Goal: Task Accomplishment & Management: Manage account settings

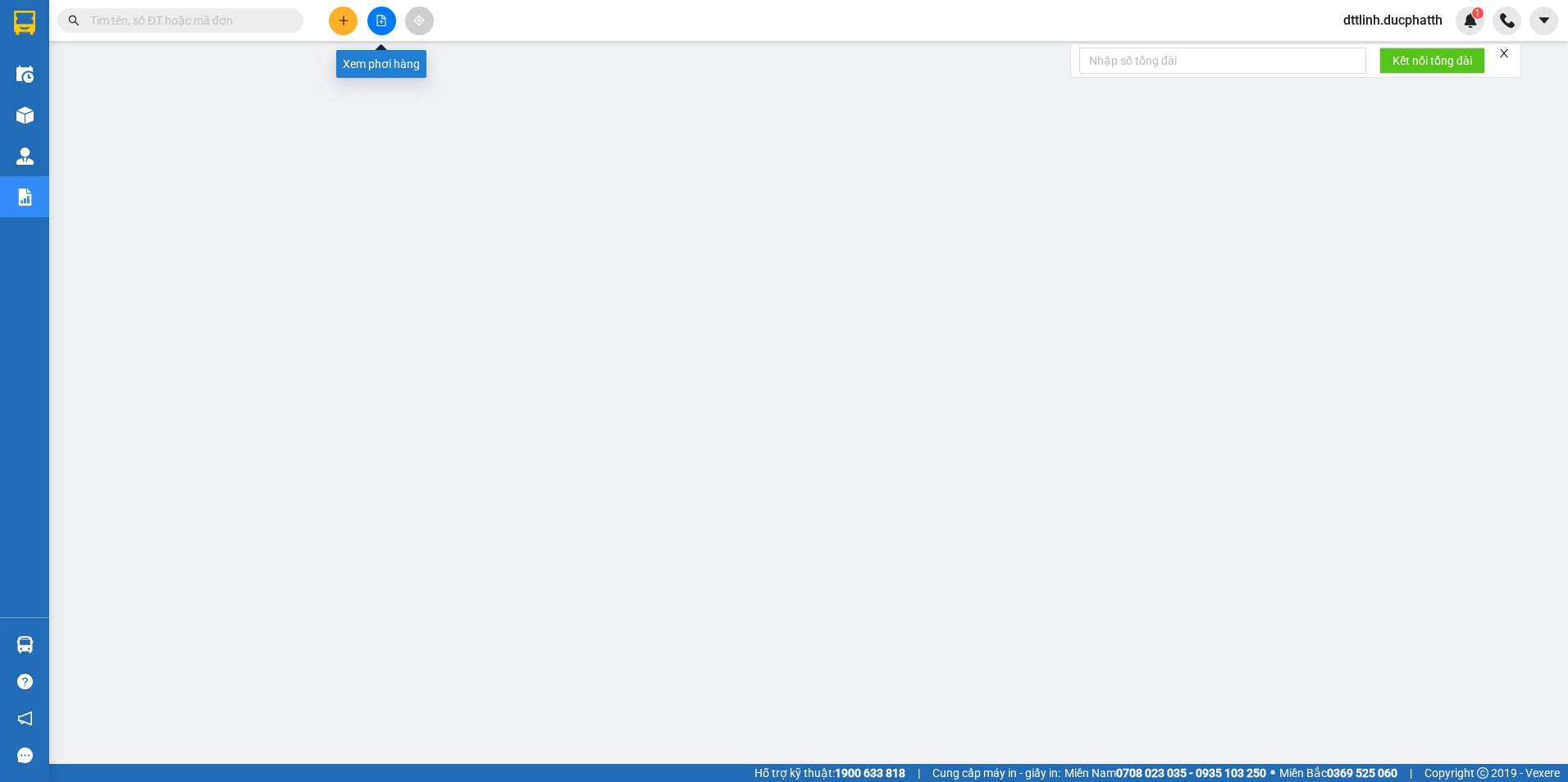
click at [390, 15] on button at bounding box center [381, 21] width 29 height 29
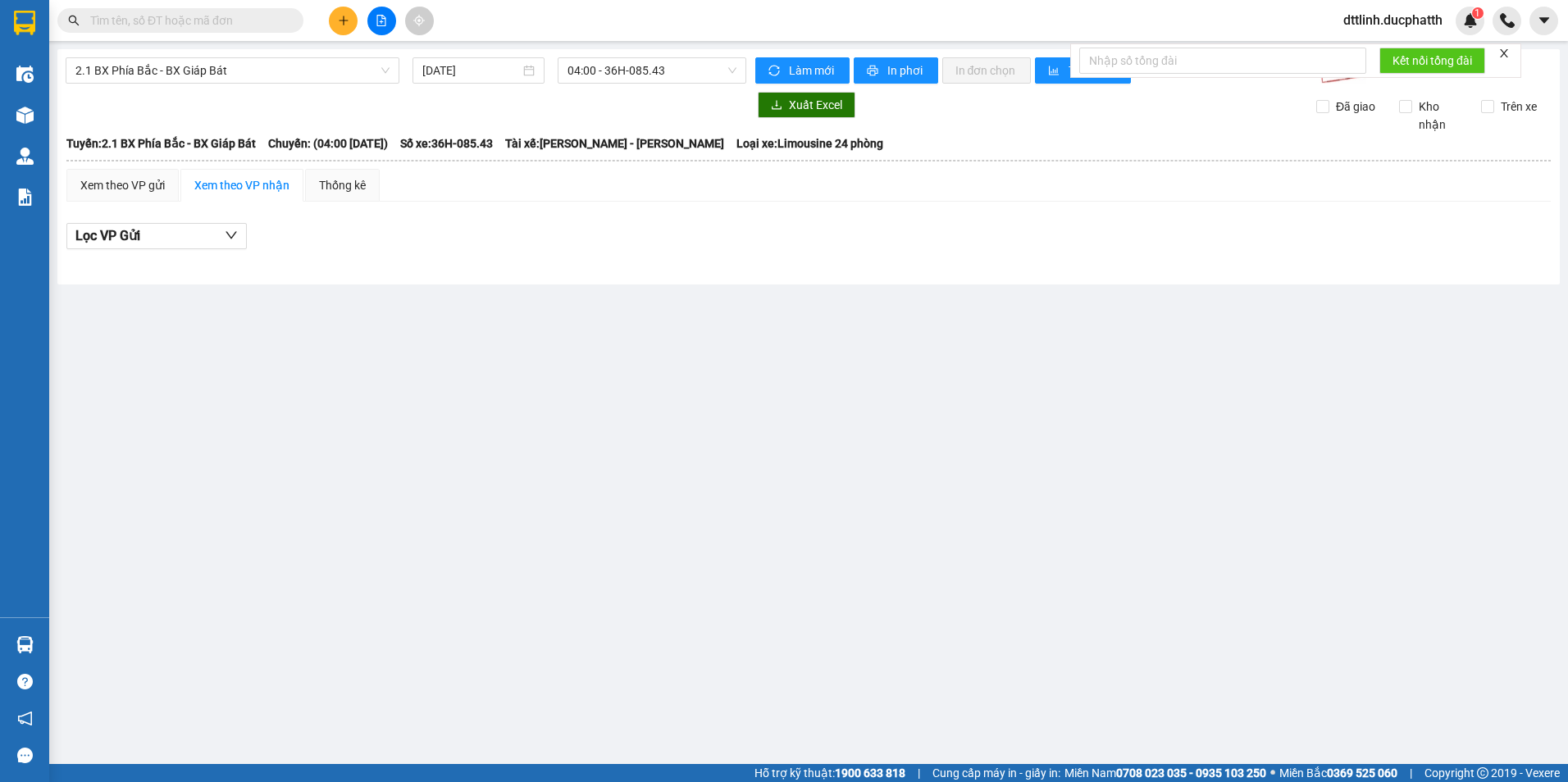
click at [261, 57] on div "2.1 BX Phía Bắc - BX Giáp Bát 12/10/2025 04:00 - 36H-085.43 Làm mới In phơi In …" at bounding box center [809, 167] width 1503 height 236
click at [259, 68] on span "2.1 BX Phía Bắc - BX Giáp Bát" at bounding box center [233, 71] width 314 height 25
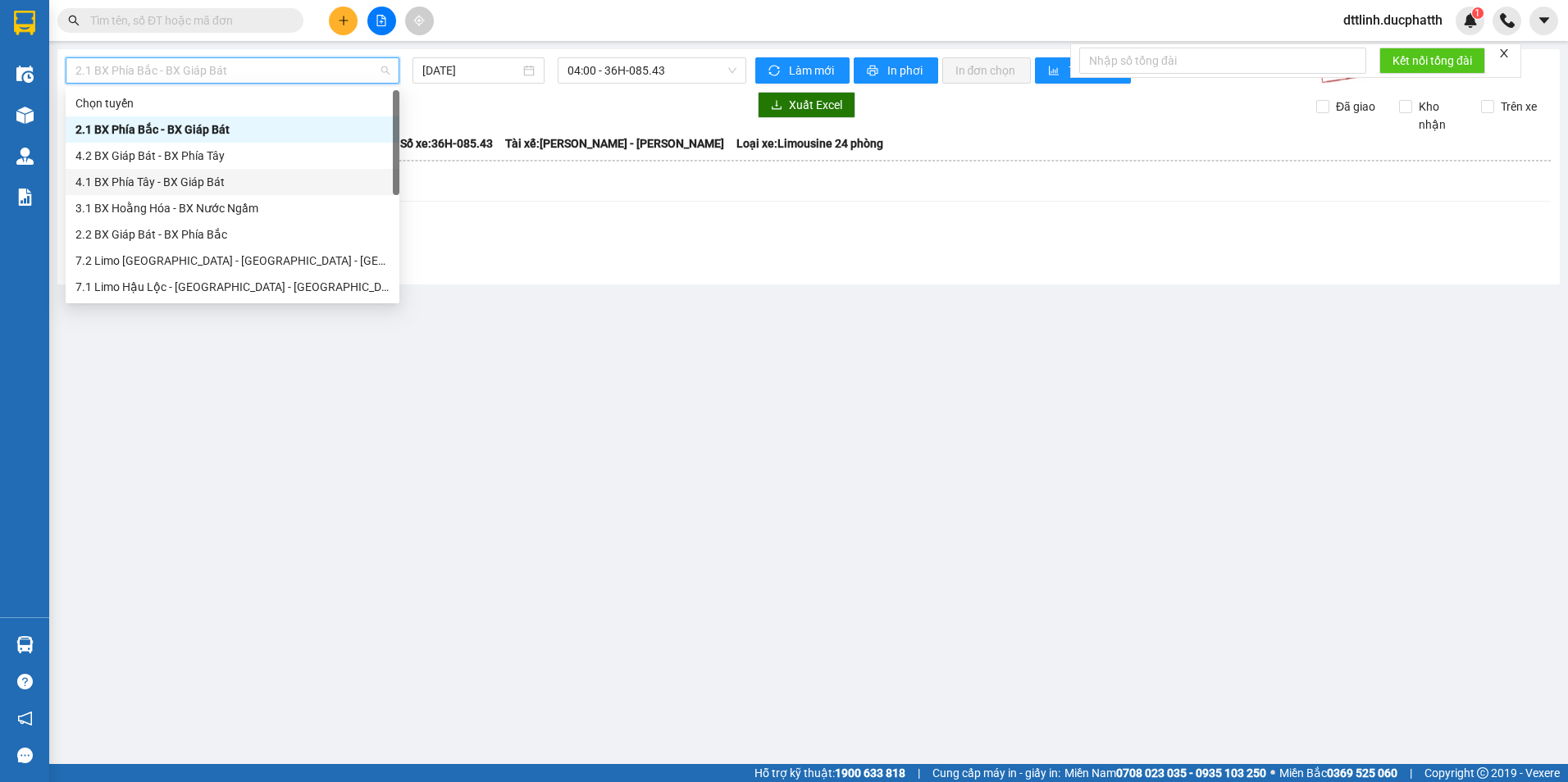
scroll to position [164, 0]
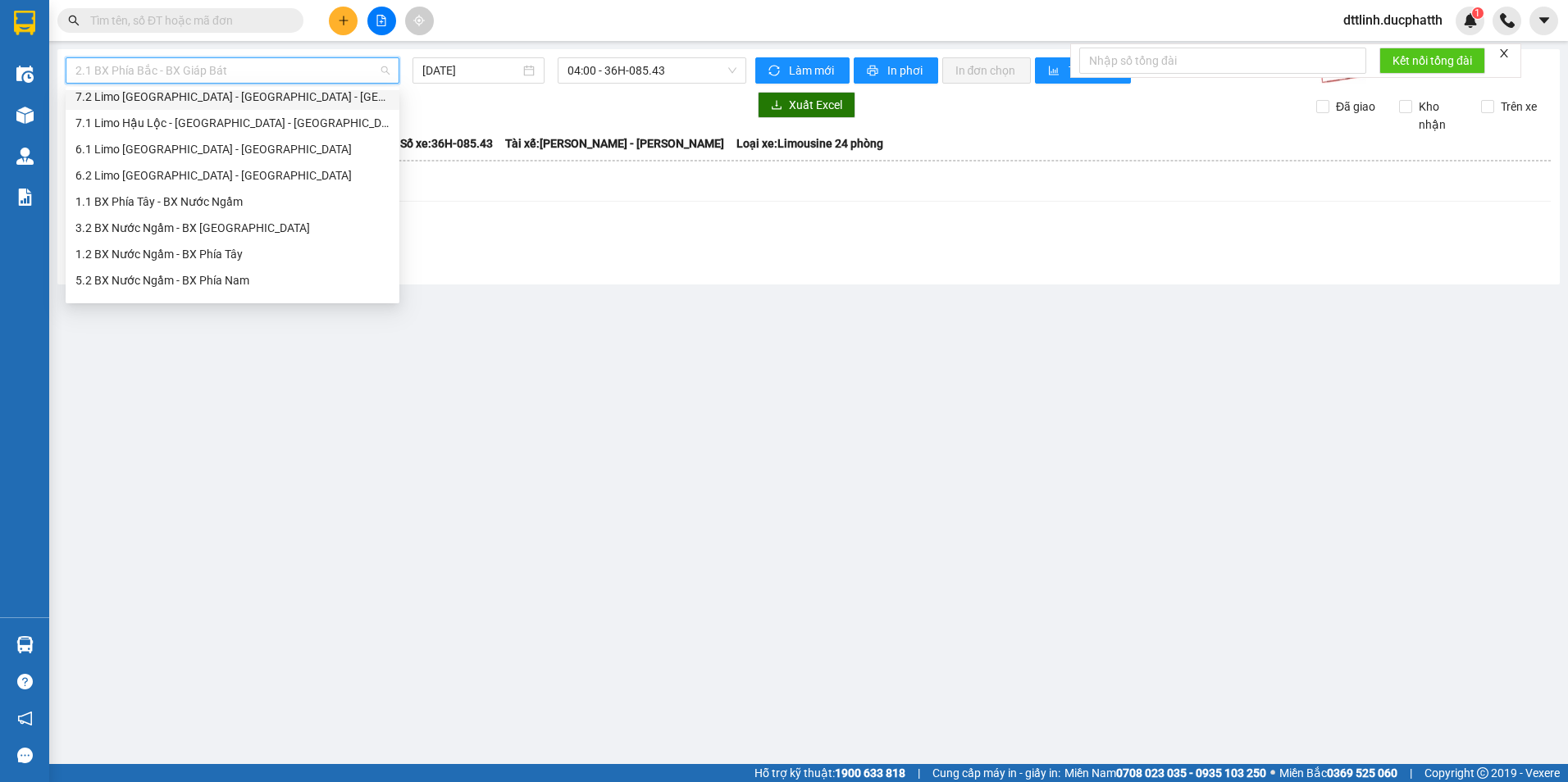
click at [185, 103] on div "7.2 Limo [GEOGRAPHIC_DATA] - [GEOGRAPHIC_DATA] - [GEOGRAPHIC_DATA]" at bounding box center [233, 97] width 314 height 18
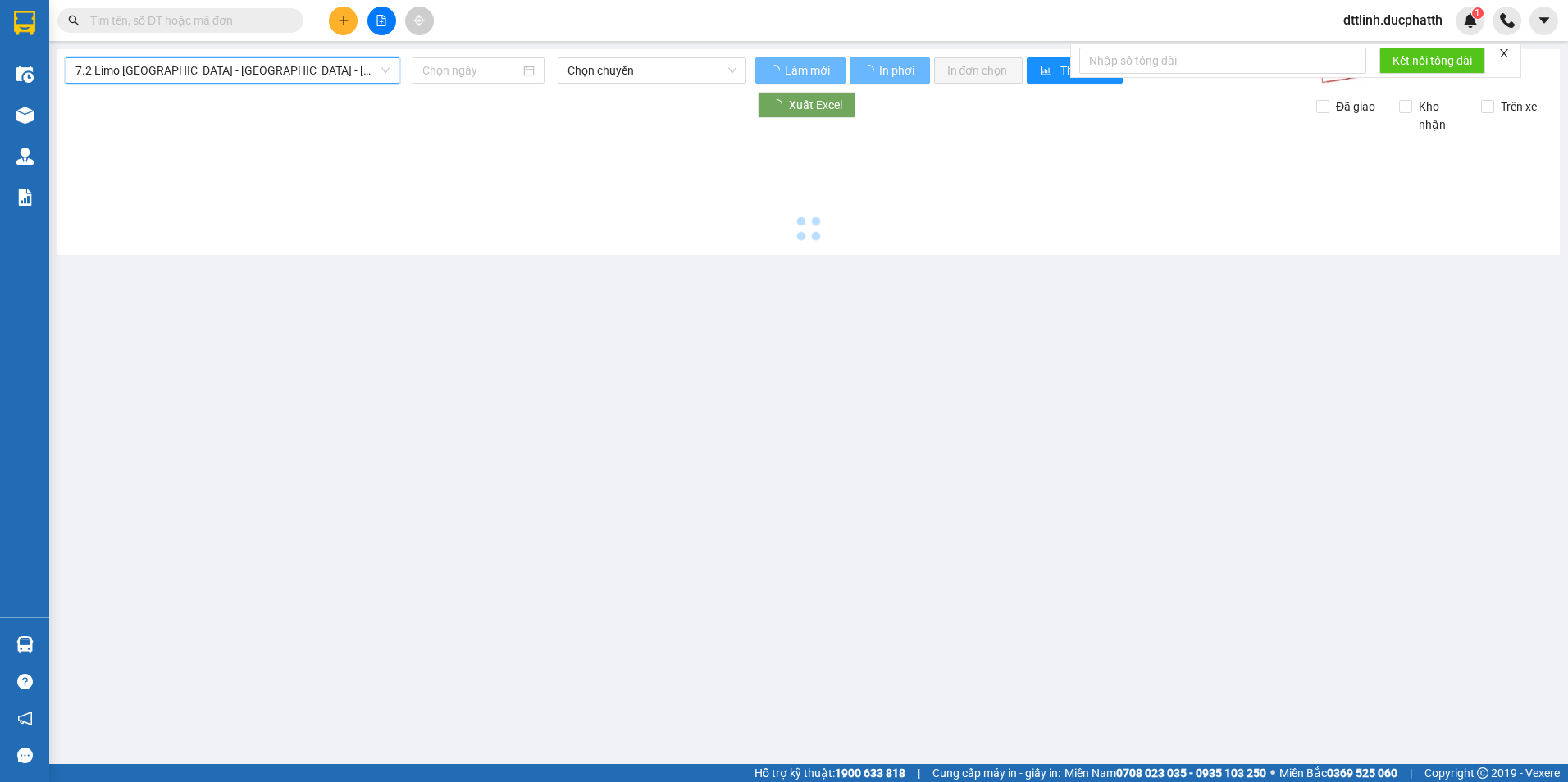
type input "[DATE]"
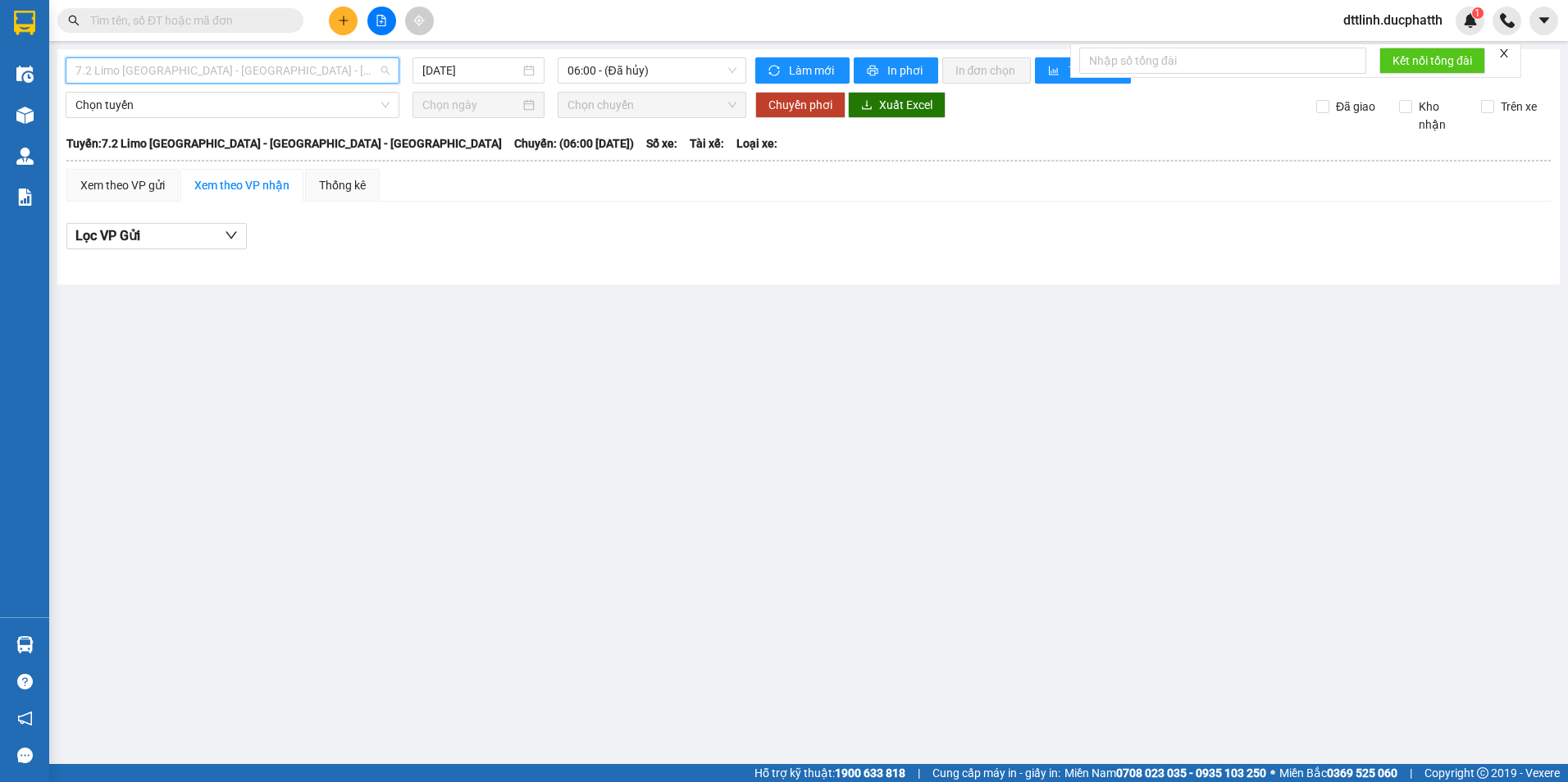
click at [286, 72] on span "7.2 Limo [GEOGRAPHIC_DATA] - [GEOGRAPHIC_DATA] - [GEOGRAPHIC_DATA]" at bounding box center [233, 71] width 314 height 25
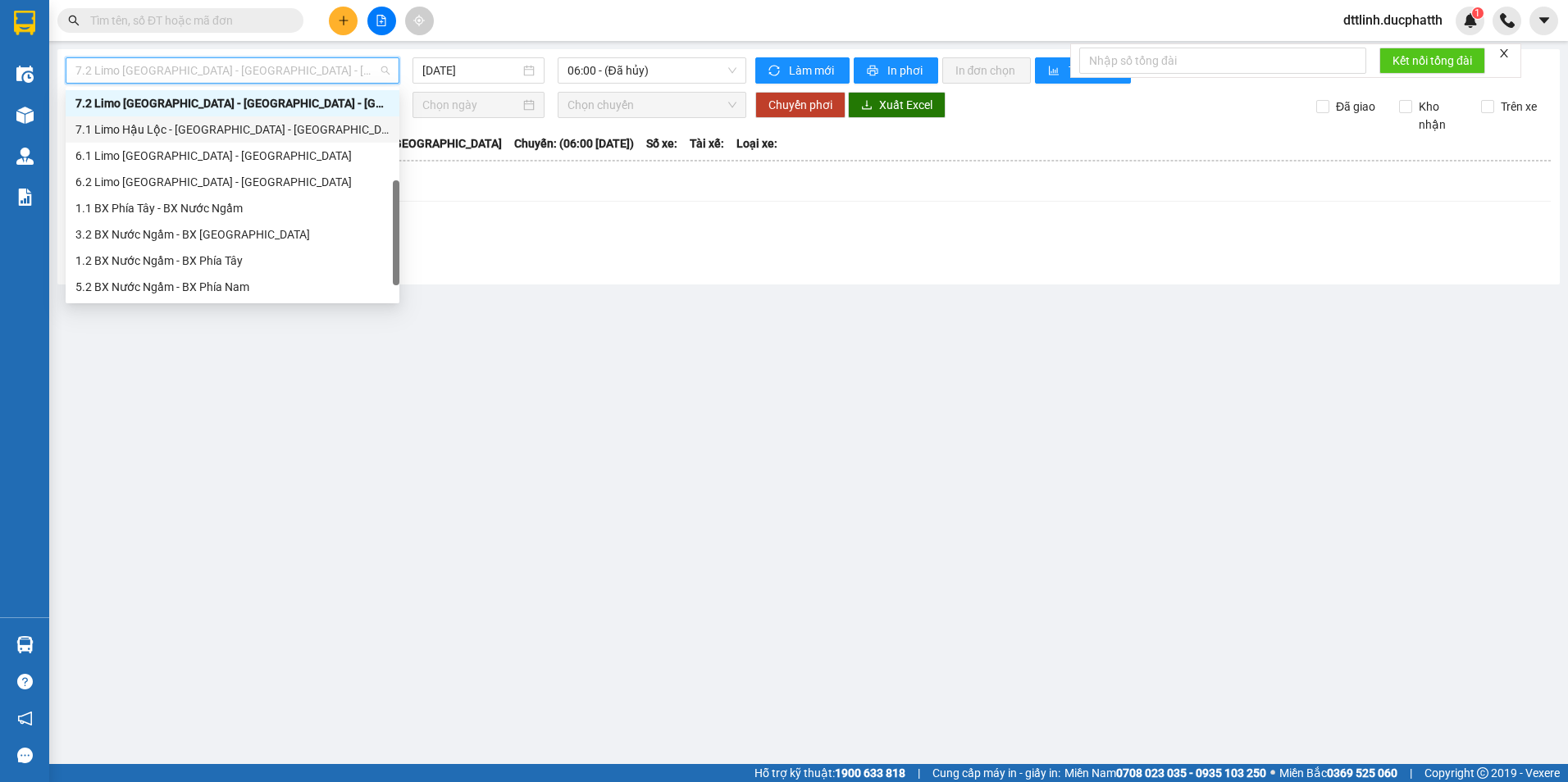
click at [192, 133] on div "7.1 Limo Hậu Lộc - [GEOGRAPHIC_DATA] - [GEOGRAPHIC_DATA]" at bounding box center [233, 129] width 314 height 18
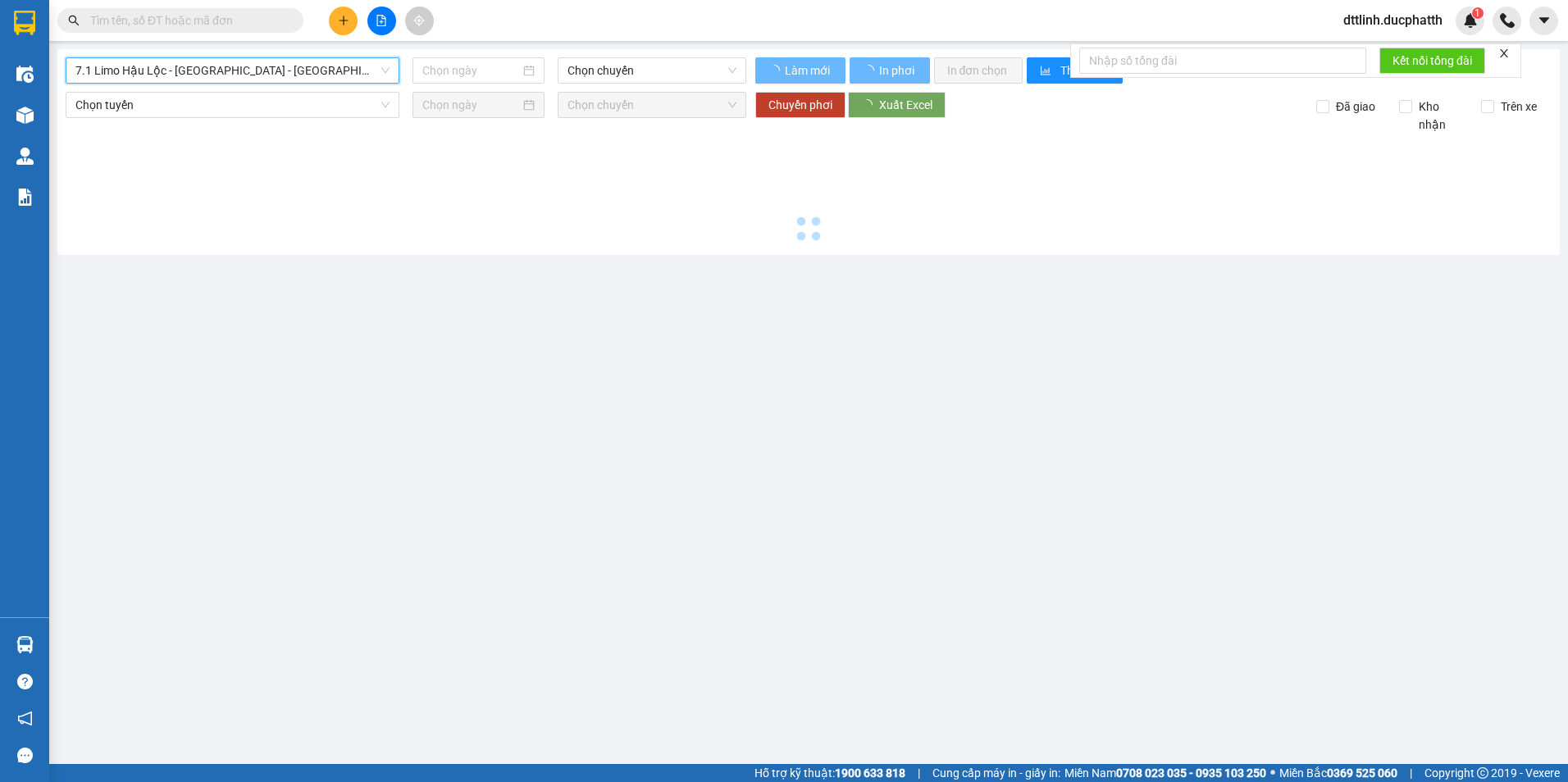
type input "[DATE]"
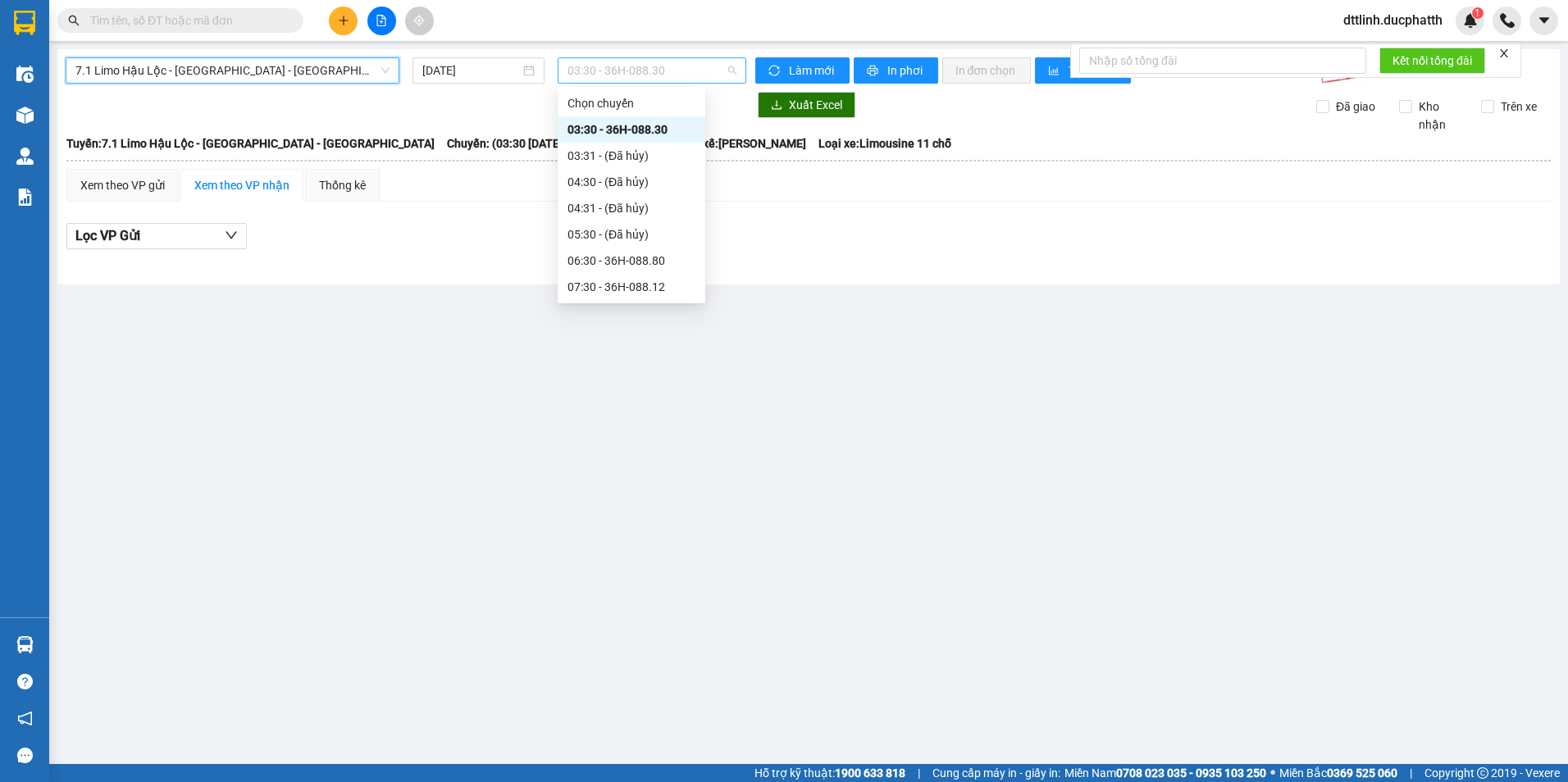
click at [680, 67] on span "03:30 - 36H-088.30" at bounding box center [652, 71] width 170 height 25
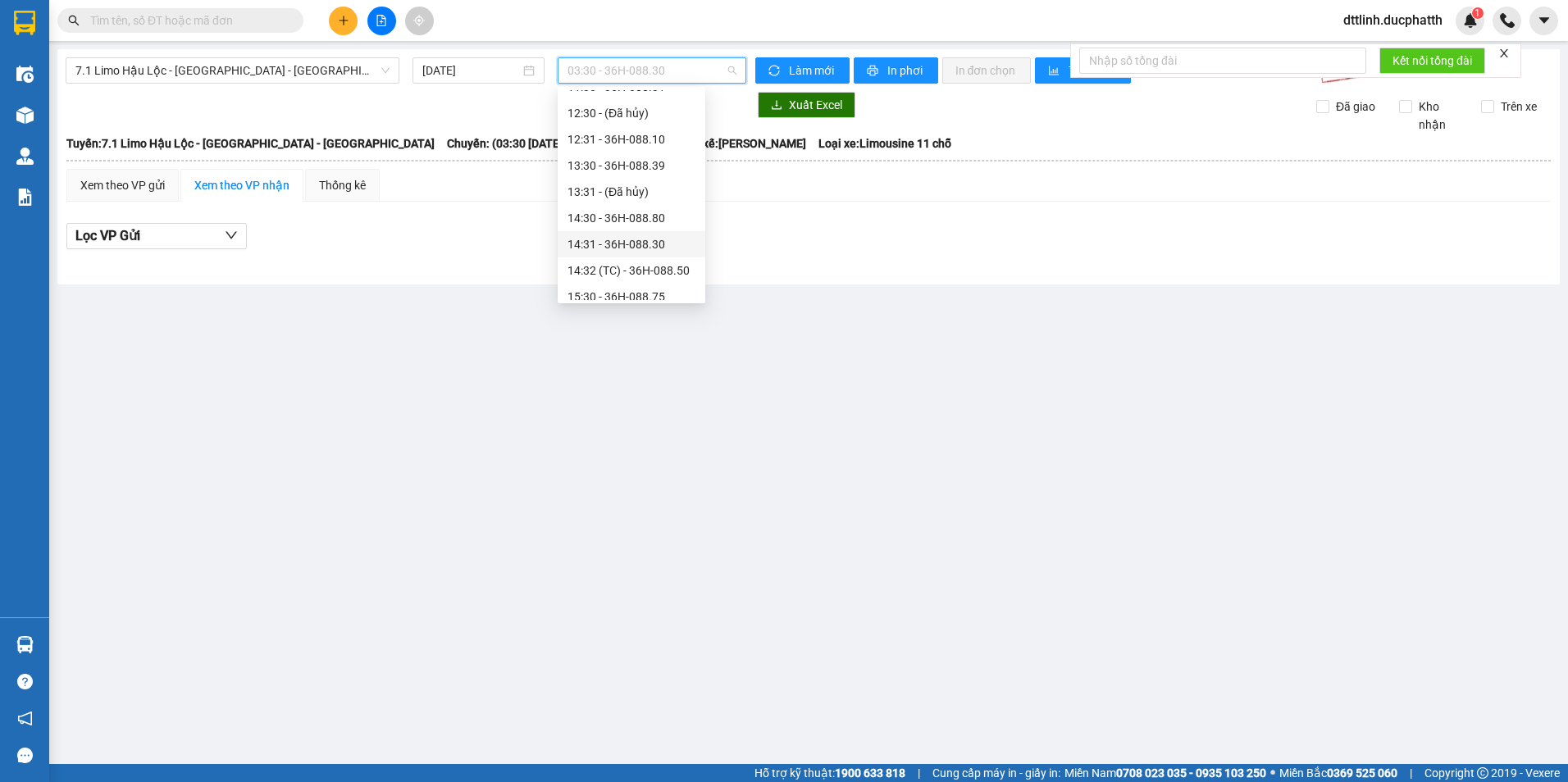
scroll to position [141, 0]
click at [660, 149] on div "07:30 - 36H-088.12" at bounding box center [632, 146] width 128 height 18
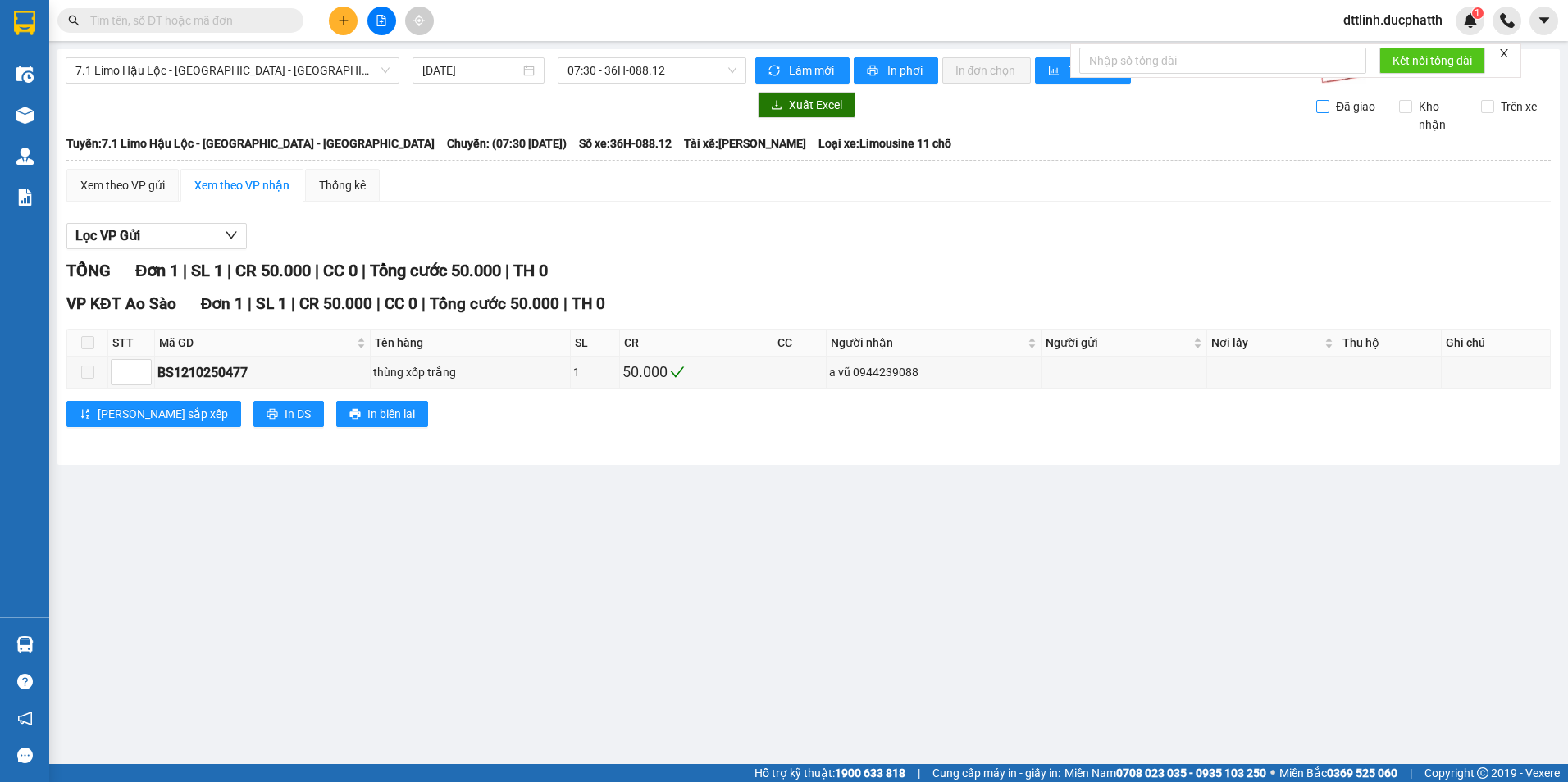
click at [1329, 106] on span "Đã giao" at bounding box center [1355, 106] width 53 height 18
click at [1329, 106] on input "Đã giao" at bounding box center [1324, 106] width 13 height 13
checkbox input "true"
click at [140, 413] on span "[PERSON_NAME] sắp xếp" at bounding box center [163, 414] width 130 height 18
click at [90, 373] on span at bounding box center [88, 373] width 13 height 13
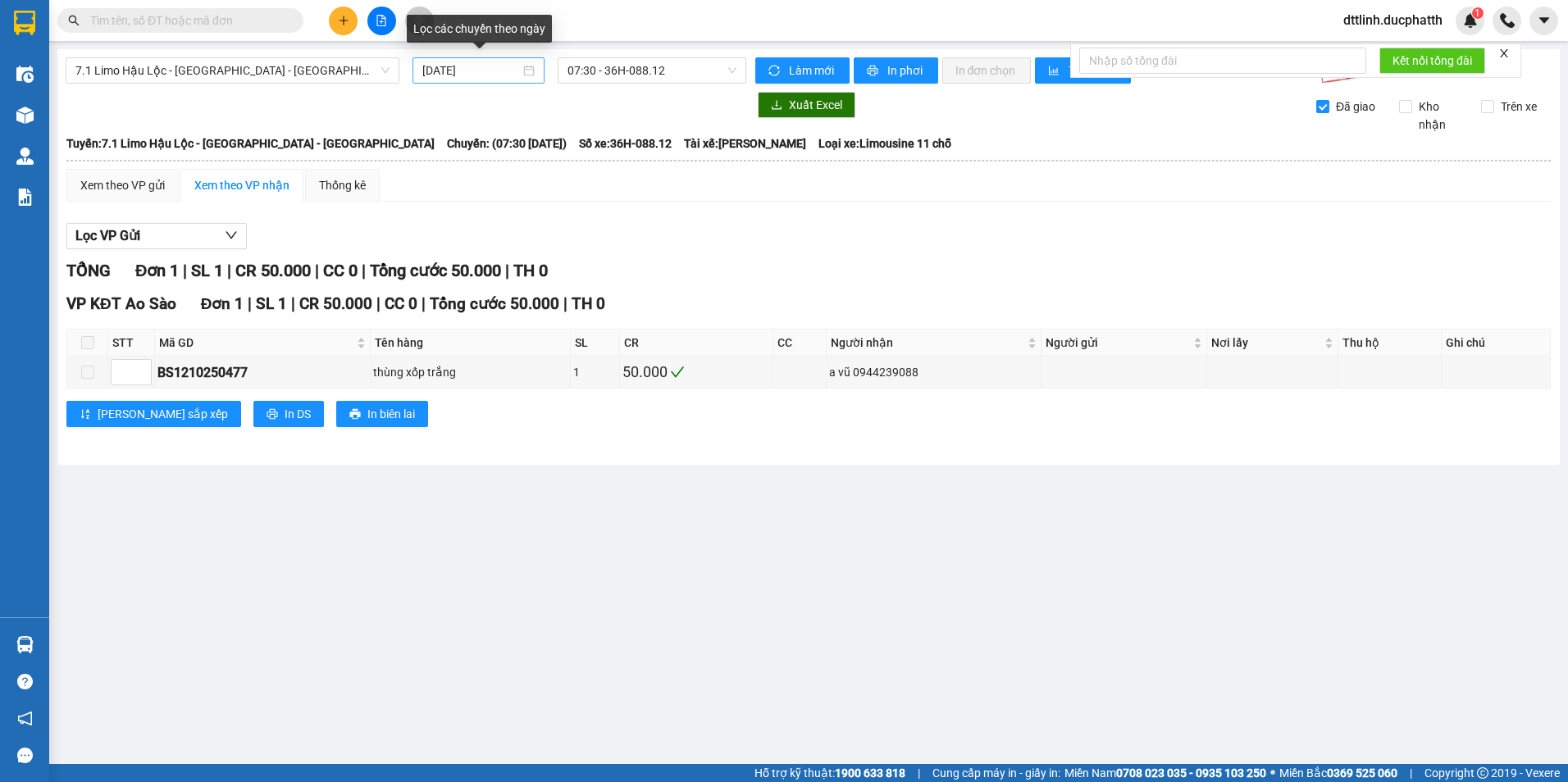
click at [528, 73] on div "[DATE]" at bounding box center [478, 70] width 111 height 18
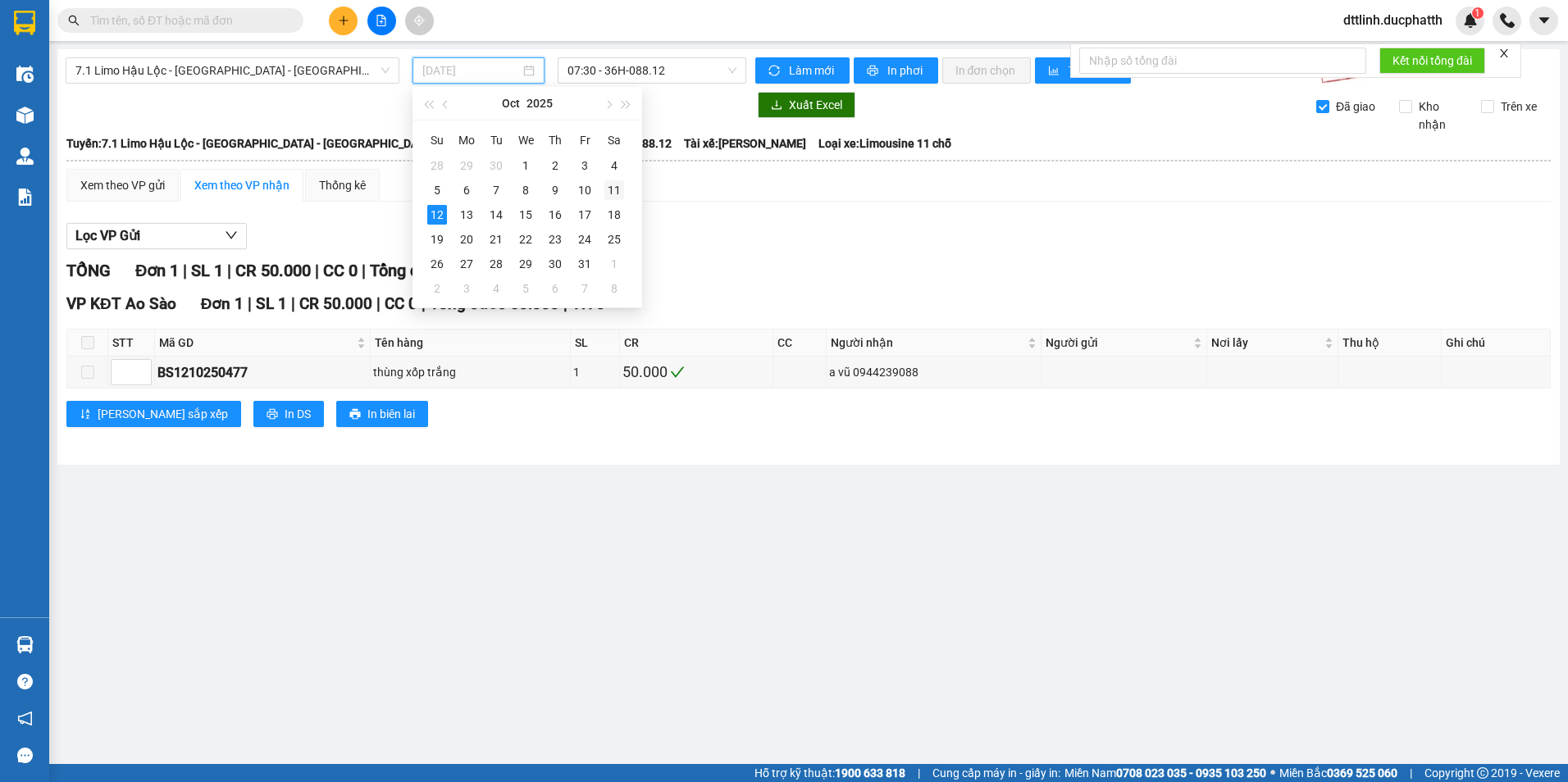
click at [611, 186] on div "11" at bounding box center [614, 190] width 20 height 20
type input "[DATE]"
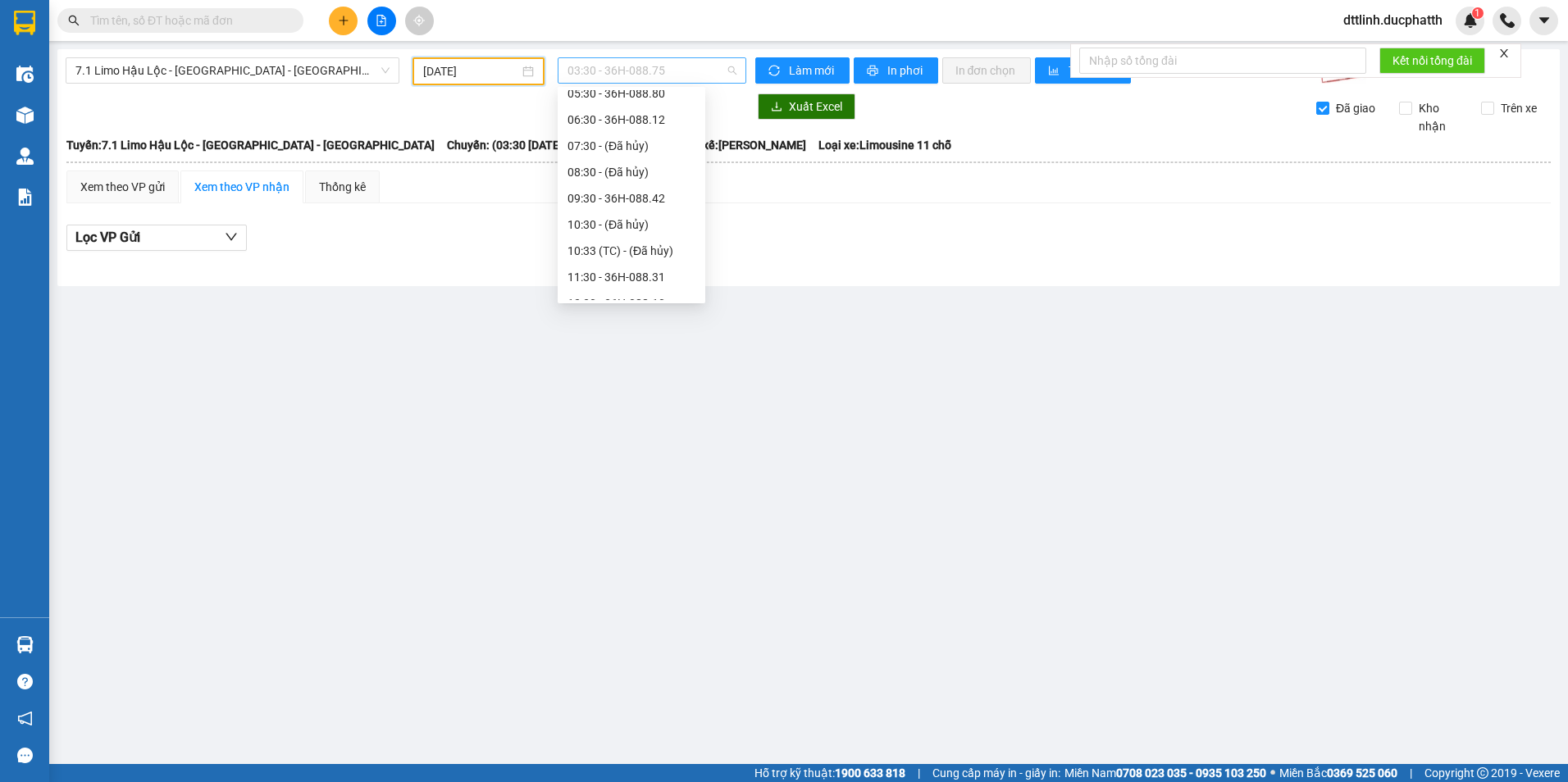
scroll to position [26, 0]
click at [685, 68] on span "03:30 - 36H-088.75" at bounding box center [652, 71] width 170 height 25
click at [662, 142] on div "13:30 - 36H-088.39" at bounding box center [632, 143] width 128 height 18
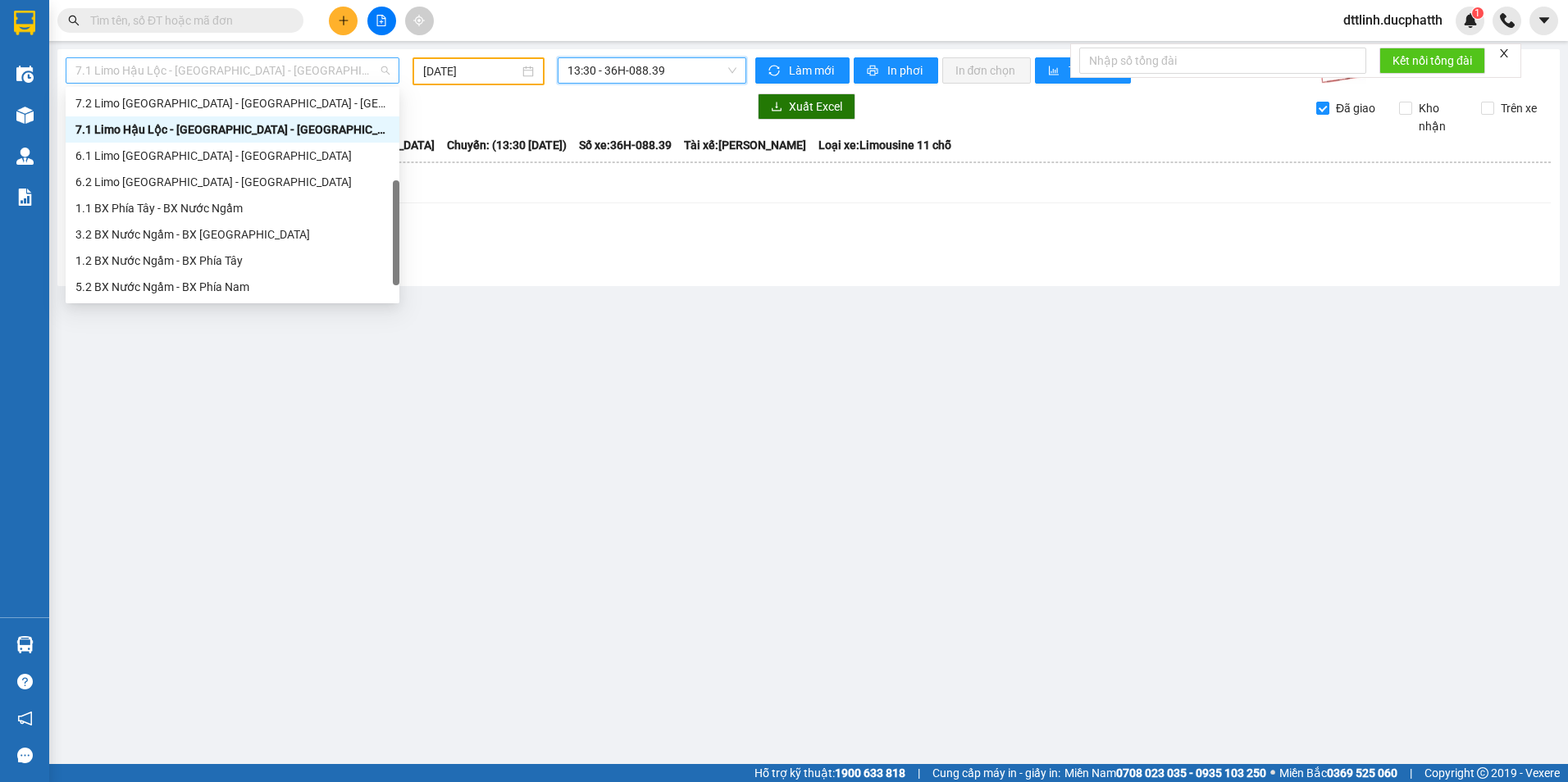
click at [324, 70] on span "7.1 Limo Hậu Lộc - [GEOGRAPHIC_DATA] - [GEOGRAPHIC_DATA]" at bounding box center [233, 71] width 314 height 25
click at [178, 110] on div "7.2 Limo [GEOGRAPHIC_DATA] - [GEOGRAPHIC_DATA] - [GEOGRAPHIC_DATA]" at bounding box center [233, 103] width 314 height 18
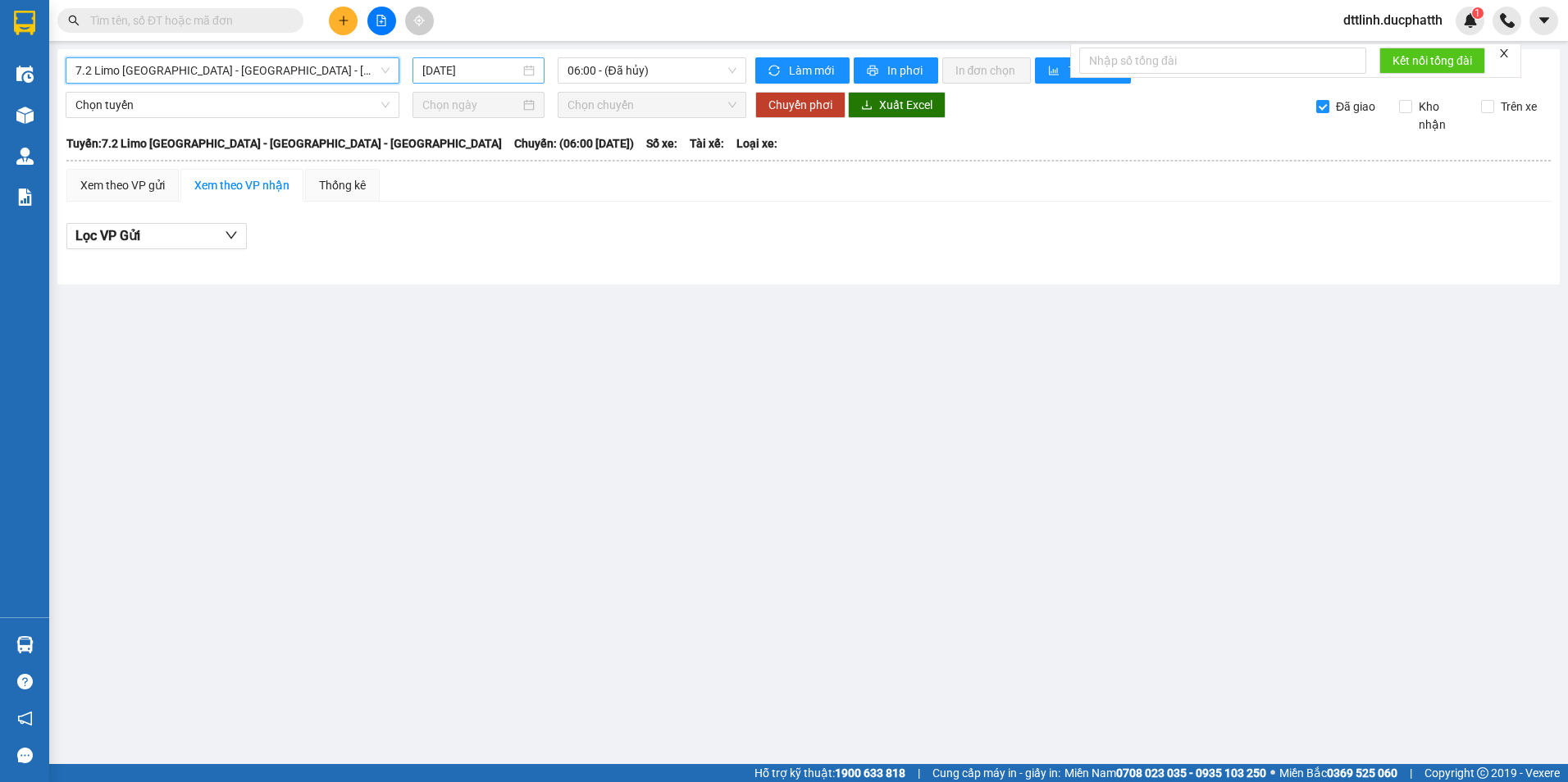
click at [475, 70] on input "[DATE]" at bounding box center [471, 70] width 97 height 18
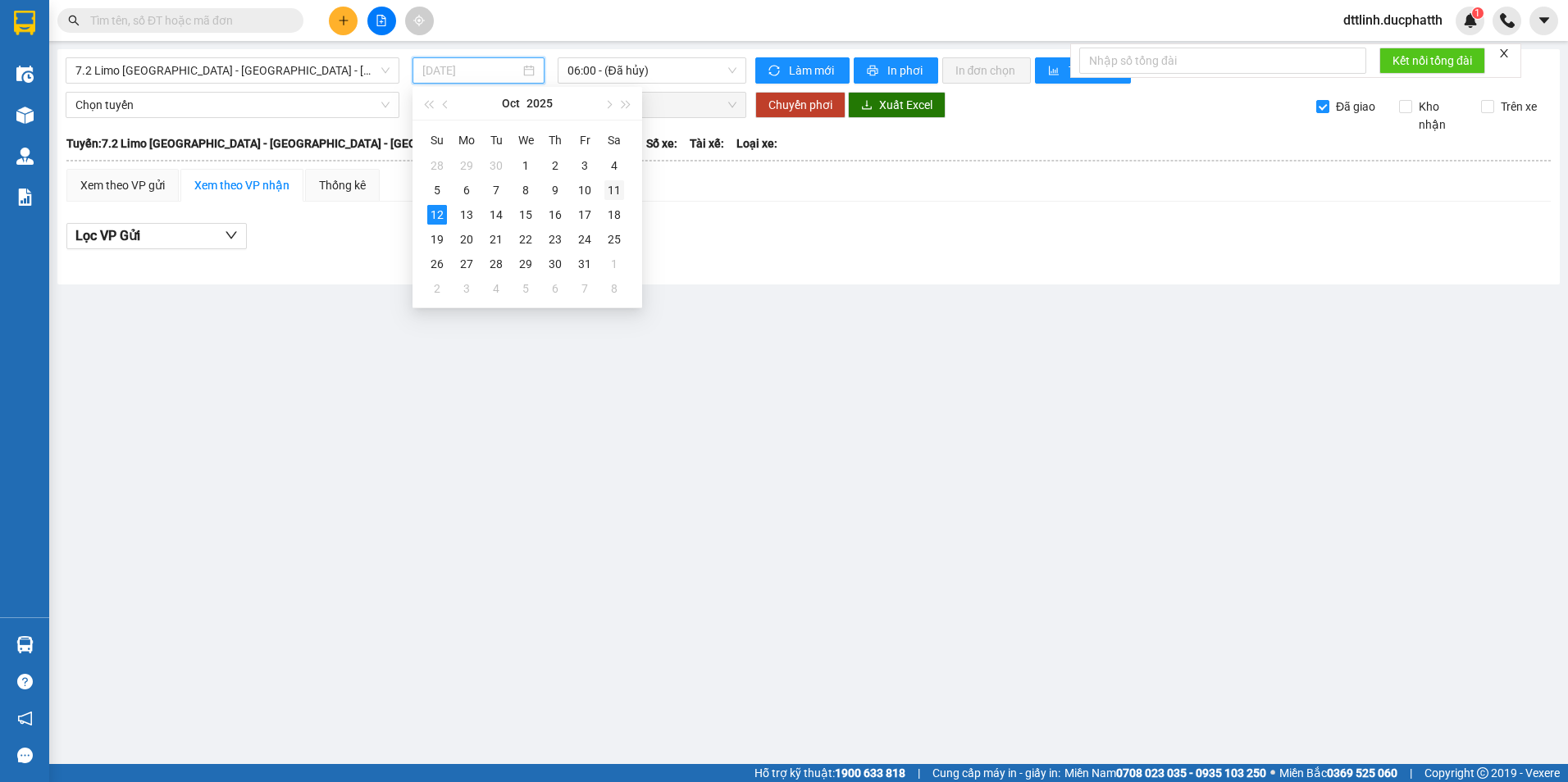
click at [604, 185] on td "11" at bounding box center [614, 191] width 30 height 25
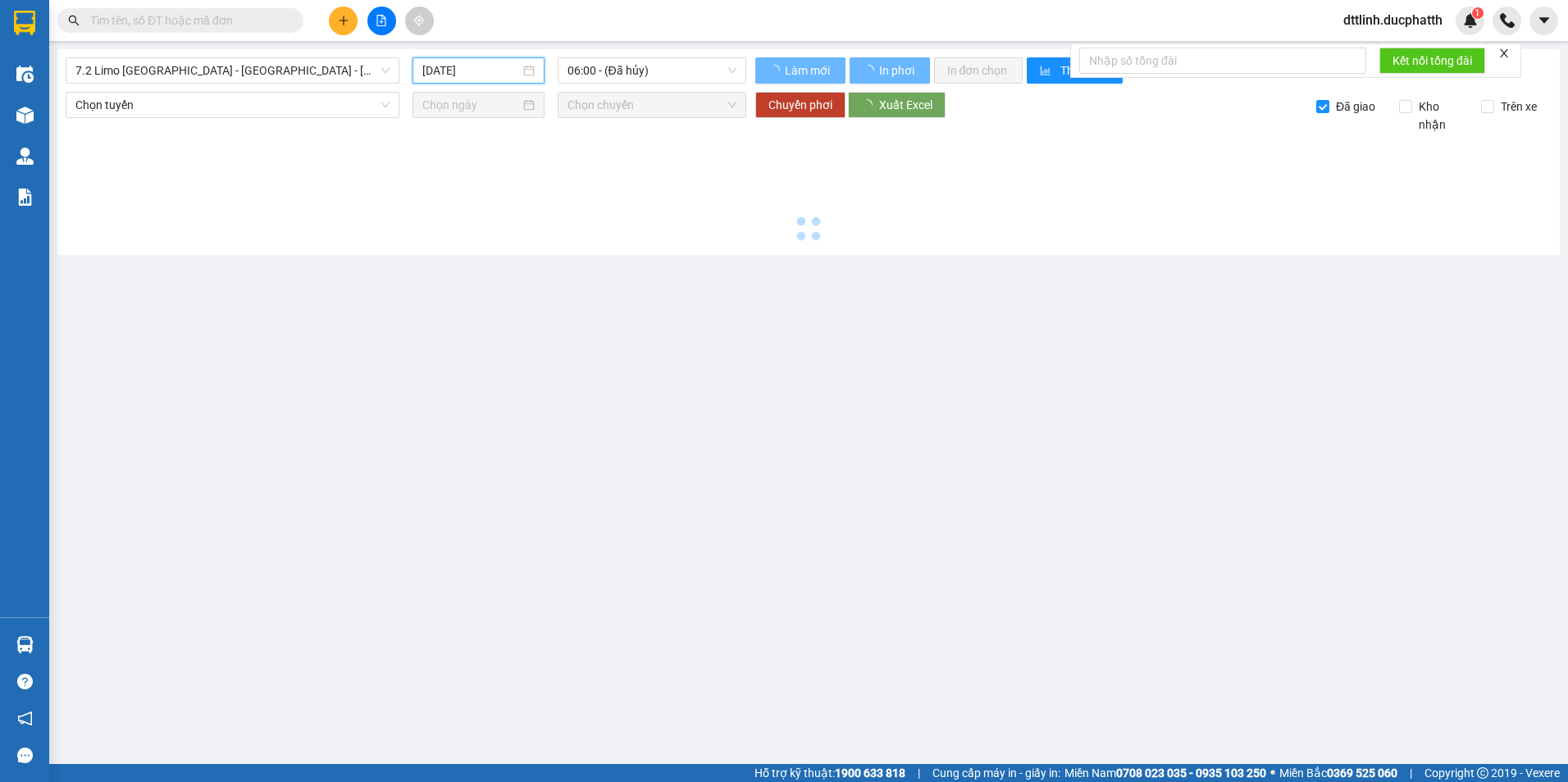
type input "[DATE]"
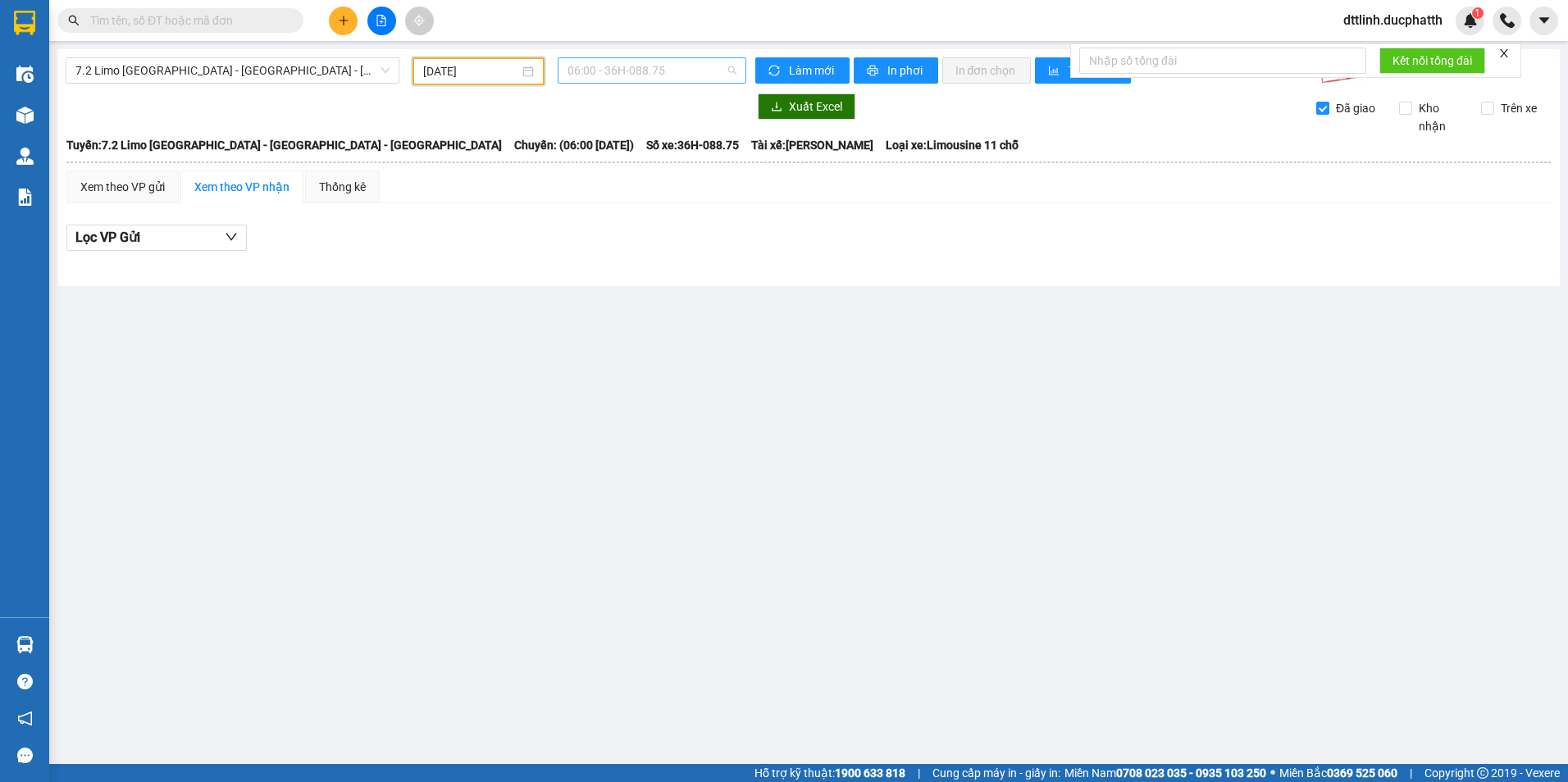
click at [685, 71] on span "06:00 - 36H-088.75" at bounding box center [652, 71] width 170 height 25
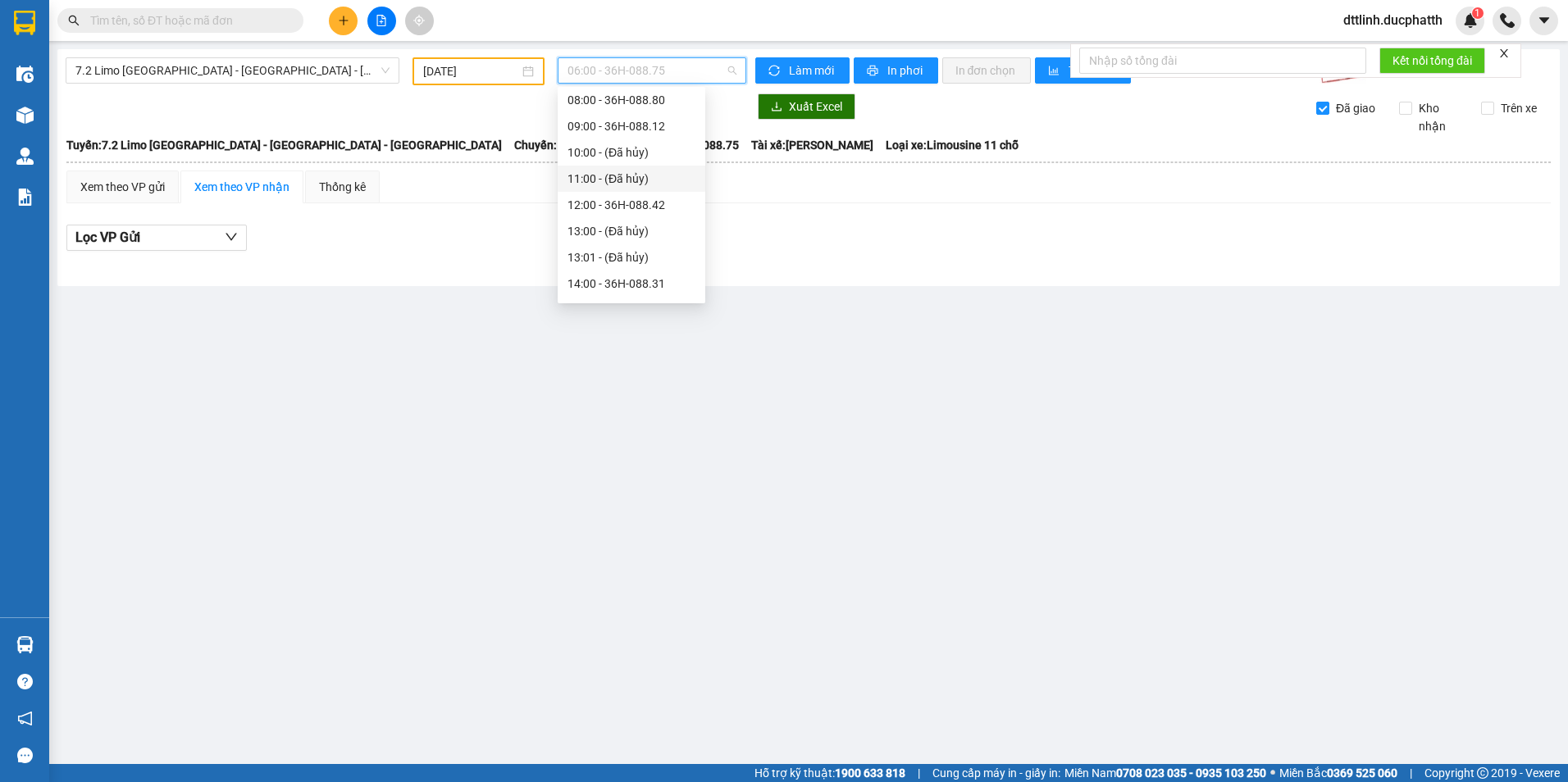
scroll to position [191, 0]
click at [623, 270] on div "16:00 - 36H-088.39" at bounding box center [632, 280] width 148 height 26
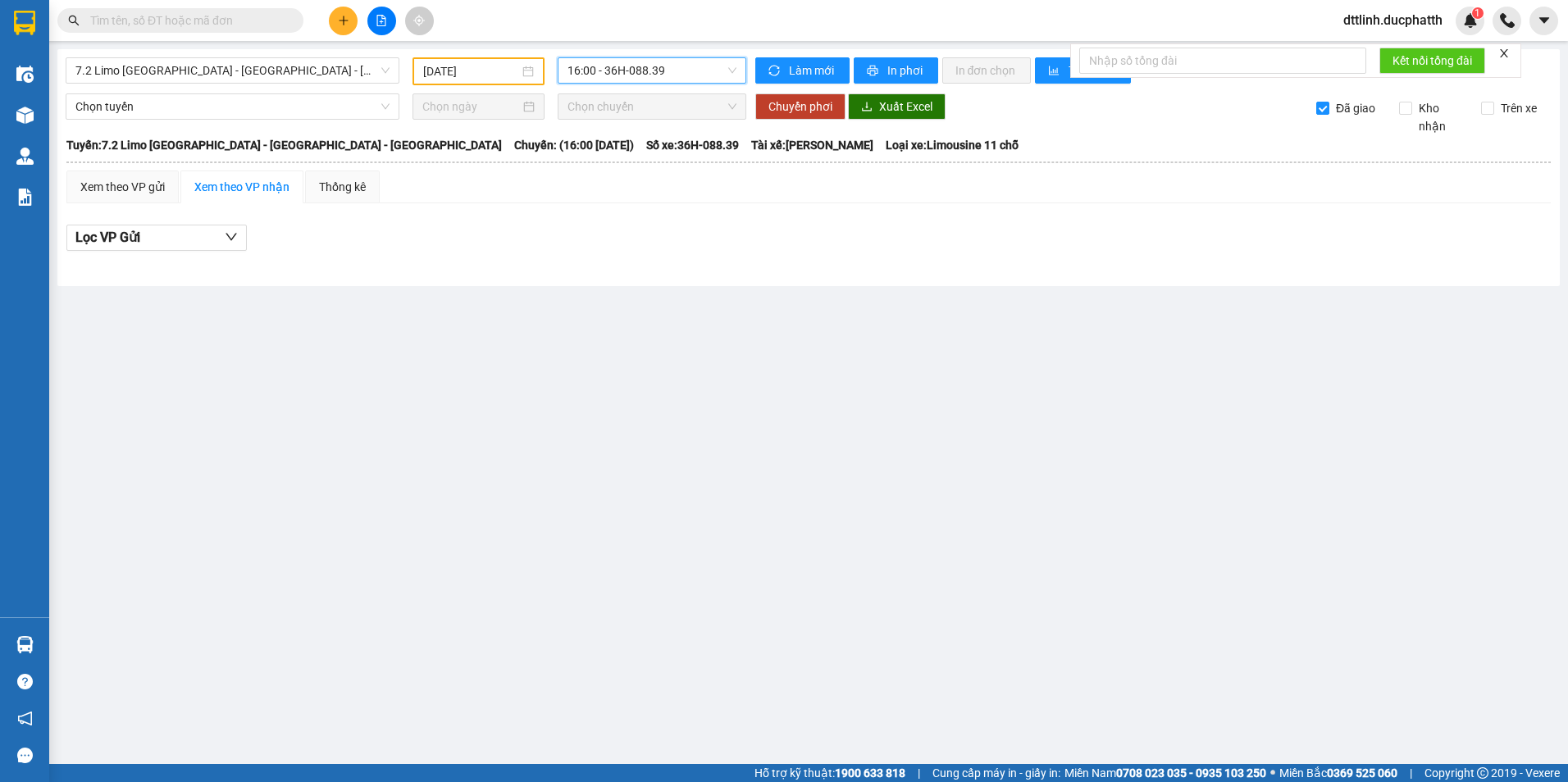
click at [688, 71] on span "16:00 - 36H-088.39" at bounding box center [652, 71] width 170 height 25
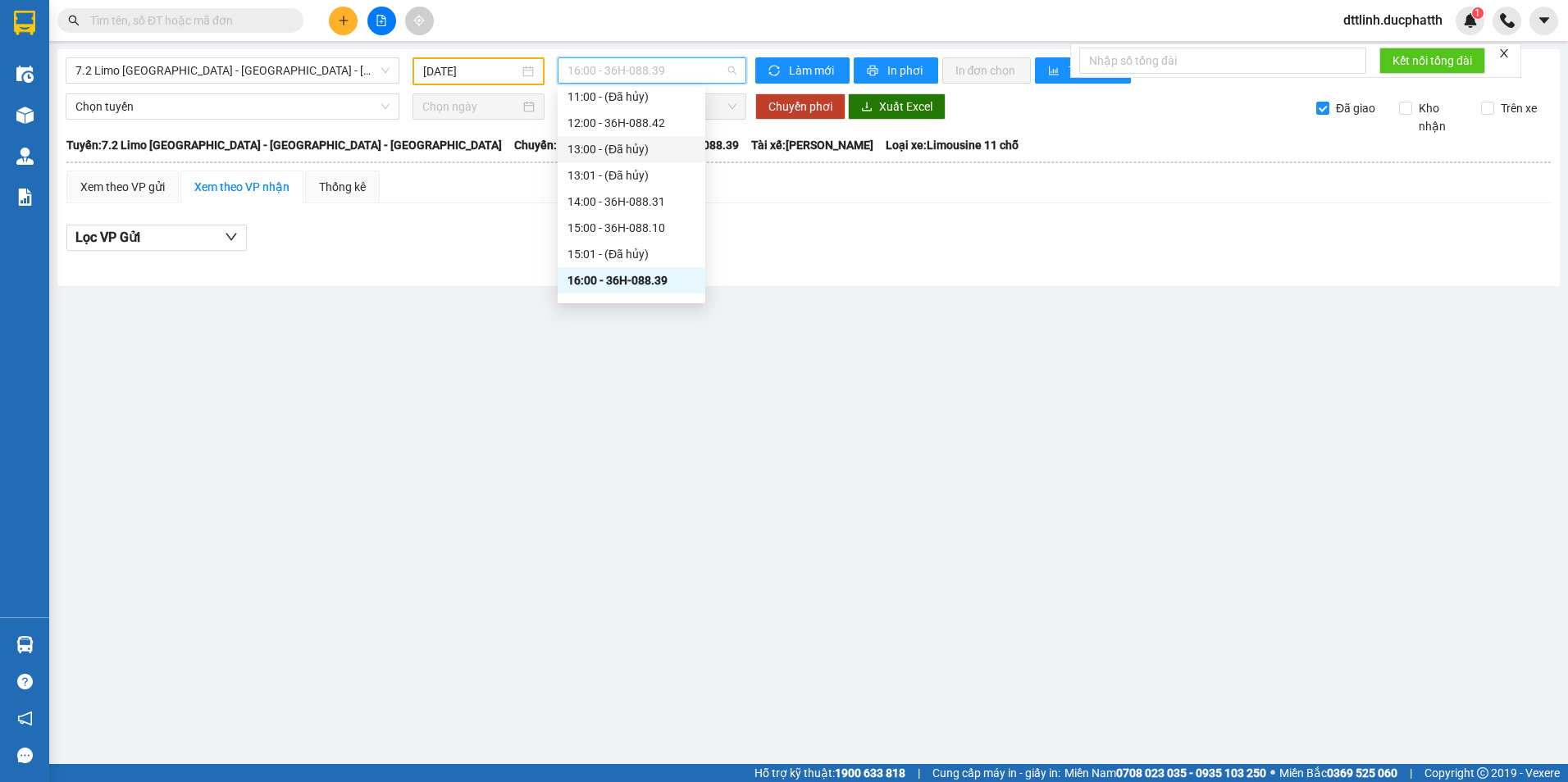
drag, startPoint x: 755, startPoint y: 230, endPoint x: 753, endPoint y: 219, distance: 11.2
click at [755, 227] on div "Lọc VP Gửi" at bounding box center [808, 239] width 1485 height 27
click at [704, 69] on span "16:00 - 36H-088.39" at bounding box center [652, 71] width 170 height 25
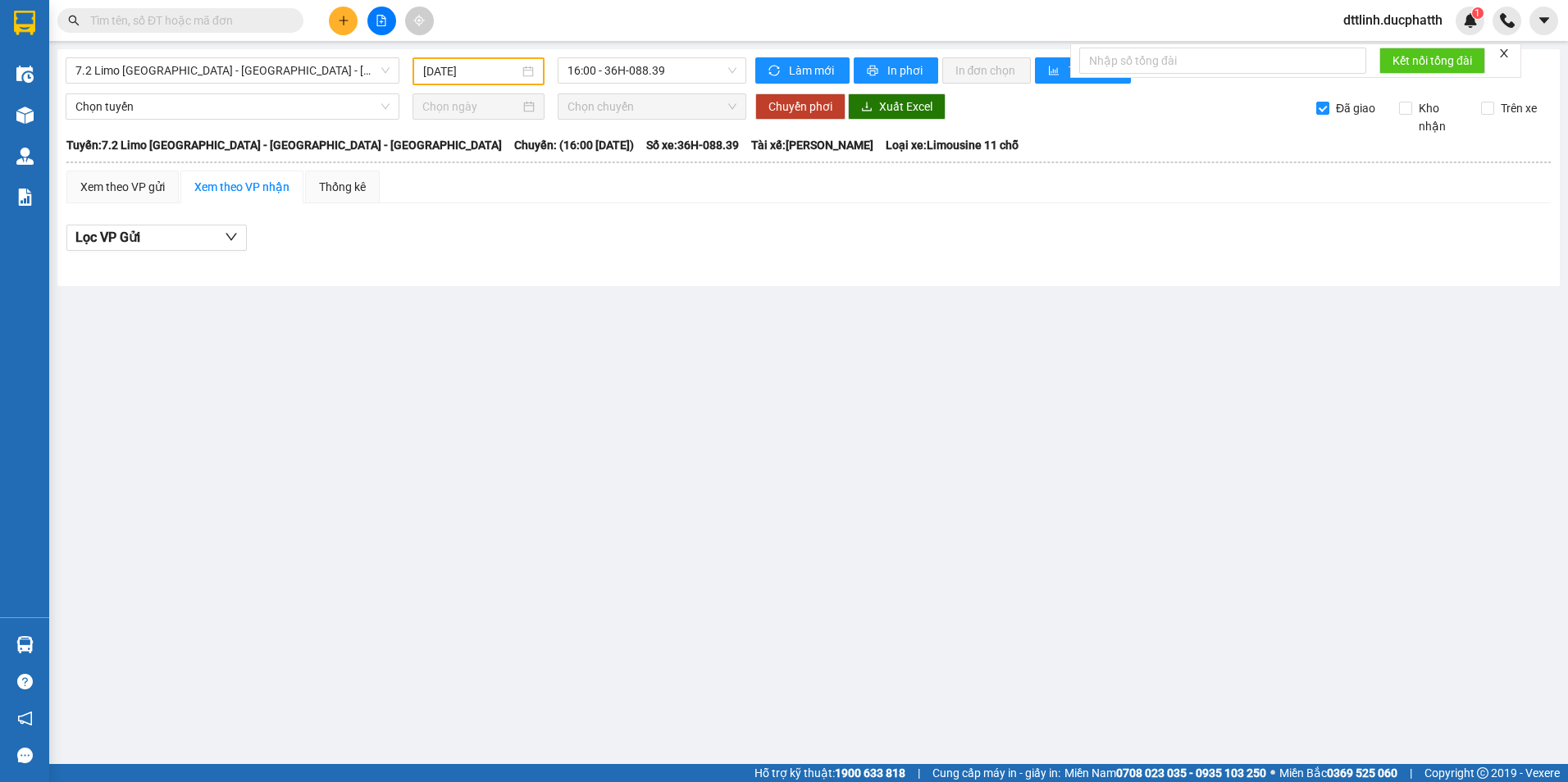
click at [867, 226] on div "Lọc VP Gửi" at bounding box center [808, 239] width 1485 height 27
click at [684, 70] on span "16:00 - 36H-088.39" at bounding box center [652, 71] width 170 height 25
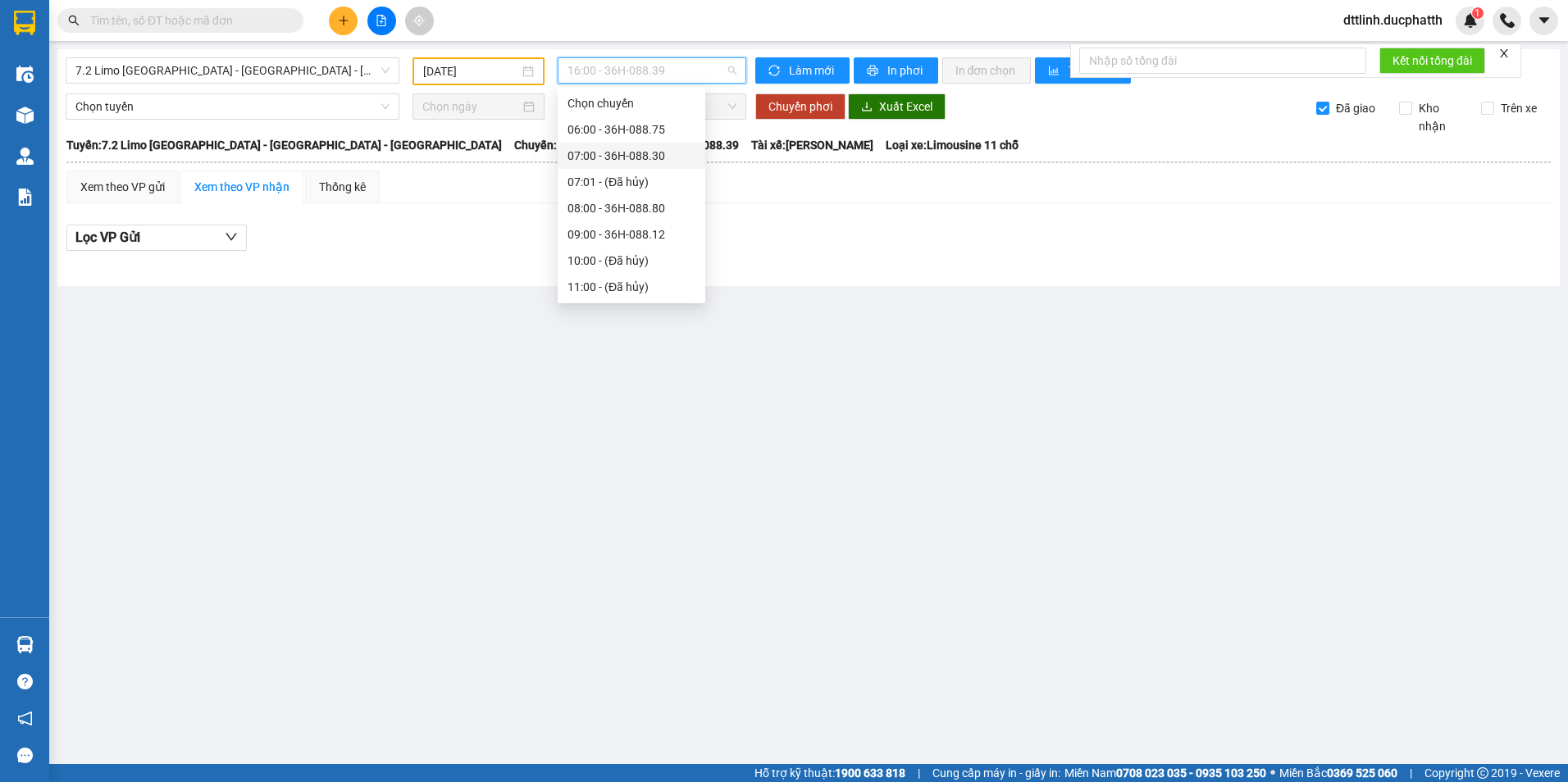
click at [306, 276] on div "7.2 Limo Hà Nội - Bỉm Sơn - Hậu Lộc 11/10/2025 16:00 - 36H-088.39 Làm mới In ph…" at bounding box center [809, 167] width 1503 height 237
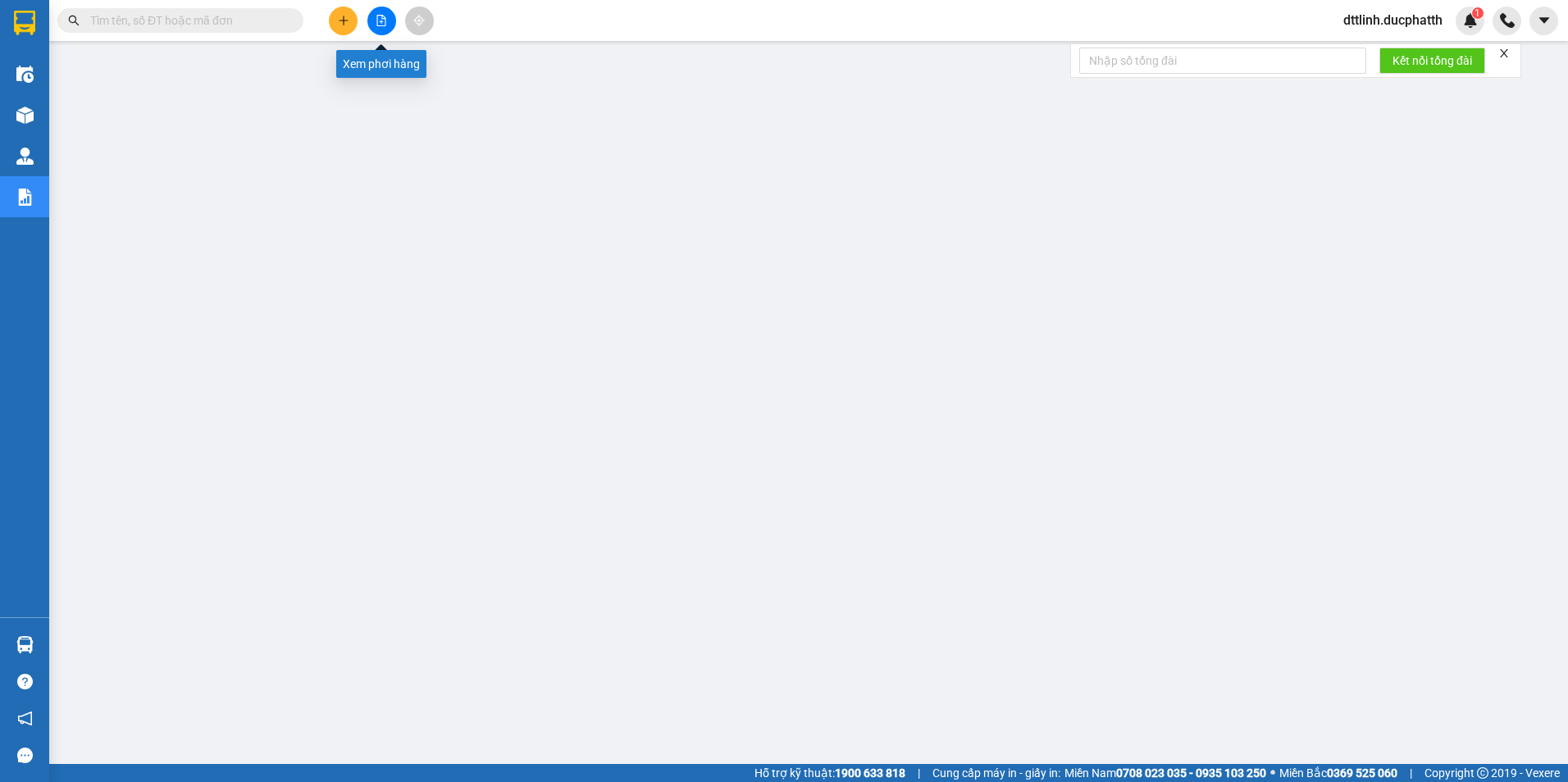
click at [380, 22] on icon "file-add" at bounding box center [381, 20] width 9 height 12
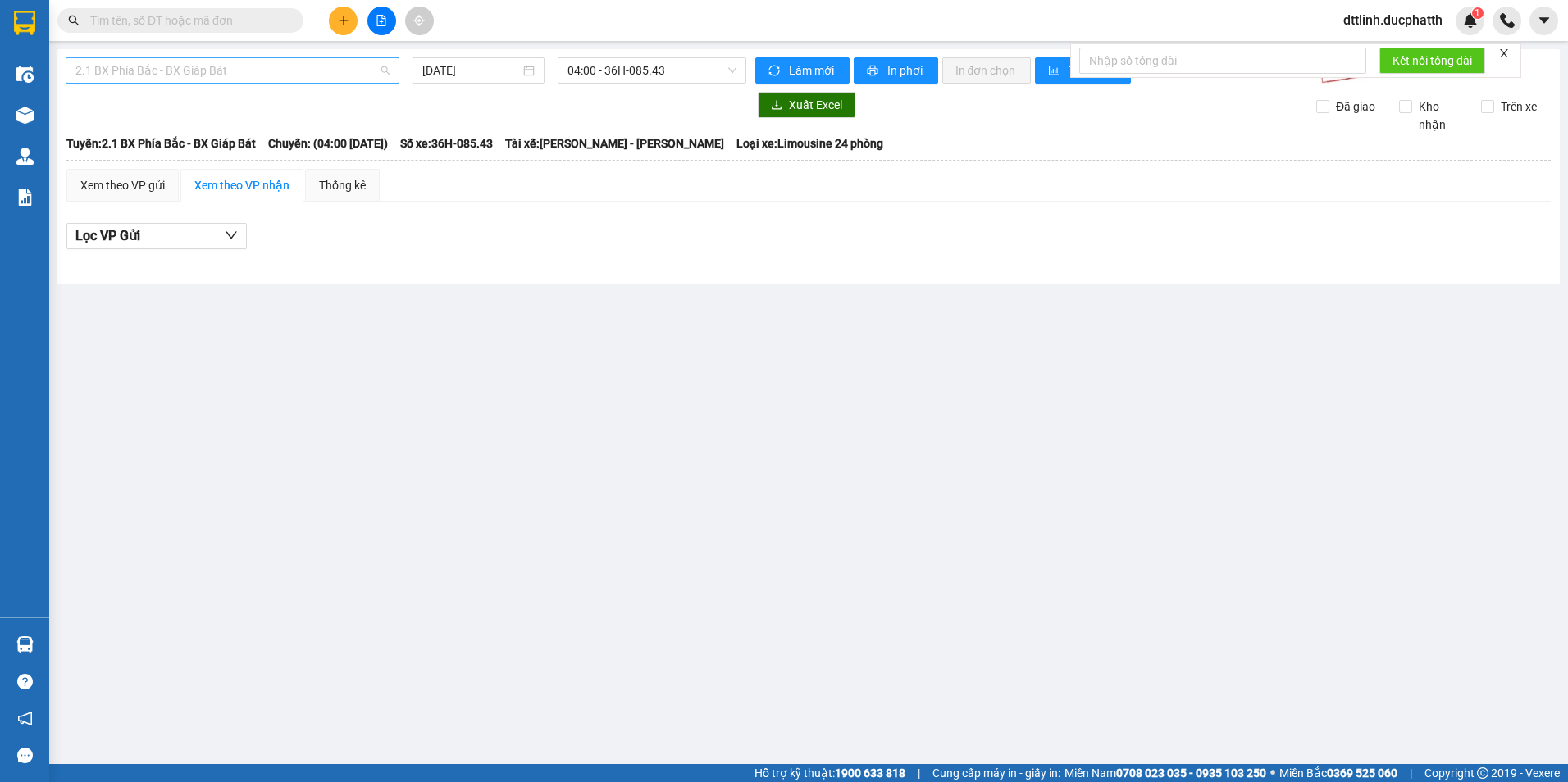
click at [278, 68] on span "2.1 BX Phía Bắc - BX Giáp Bát" at bounding box center [233, 71] width 314 height 25
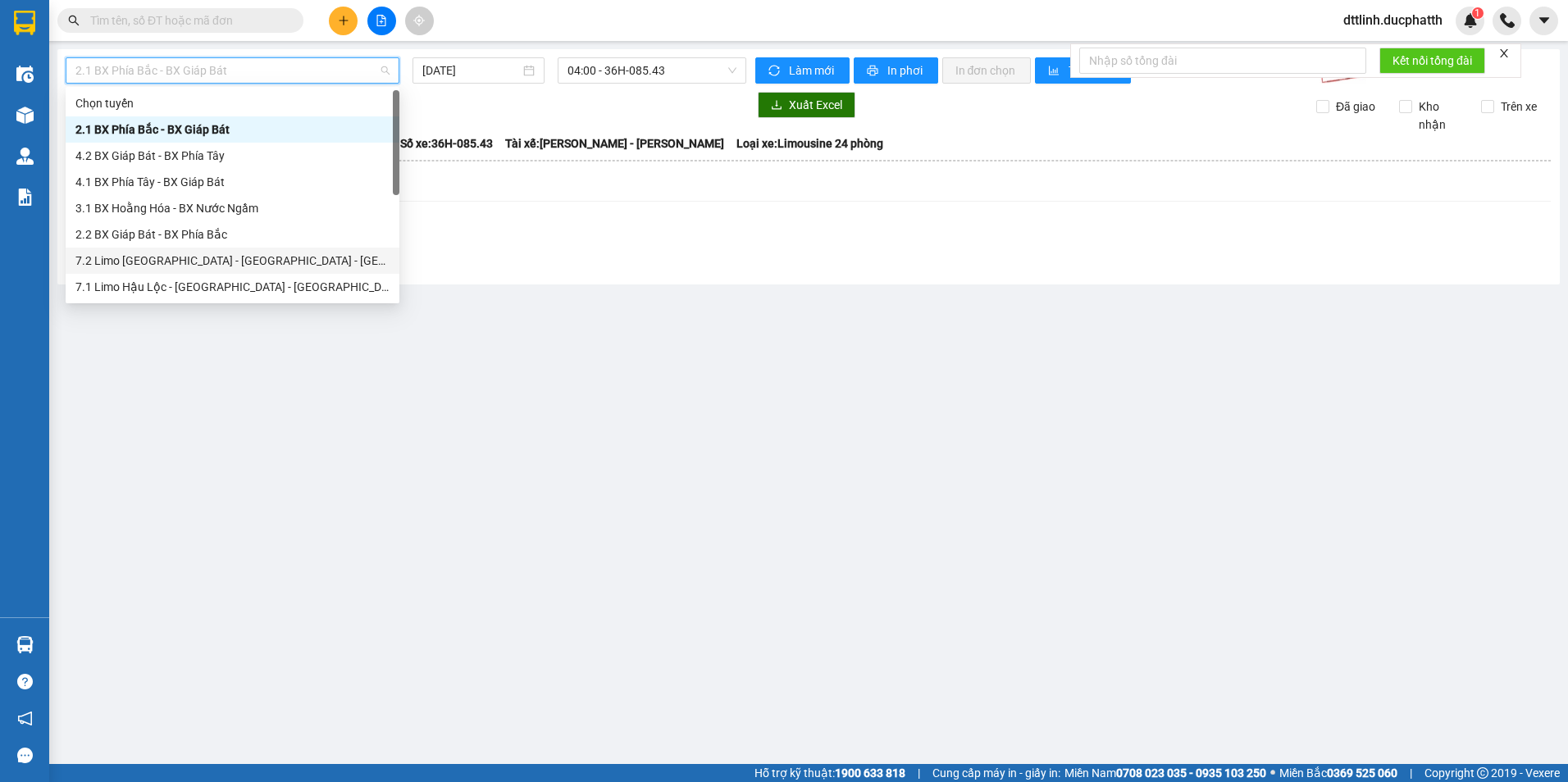
click at [170, 261] on div "7.2 Limo [GEOGRAPHIC_DATA] - [GEOGRAPHIC_DATA] - [GEOGRAPHIC_DATA]" at bounding box center [233, 261] width 314 height 18
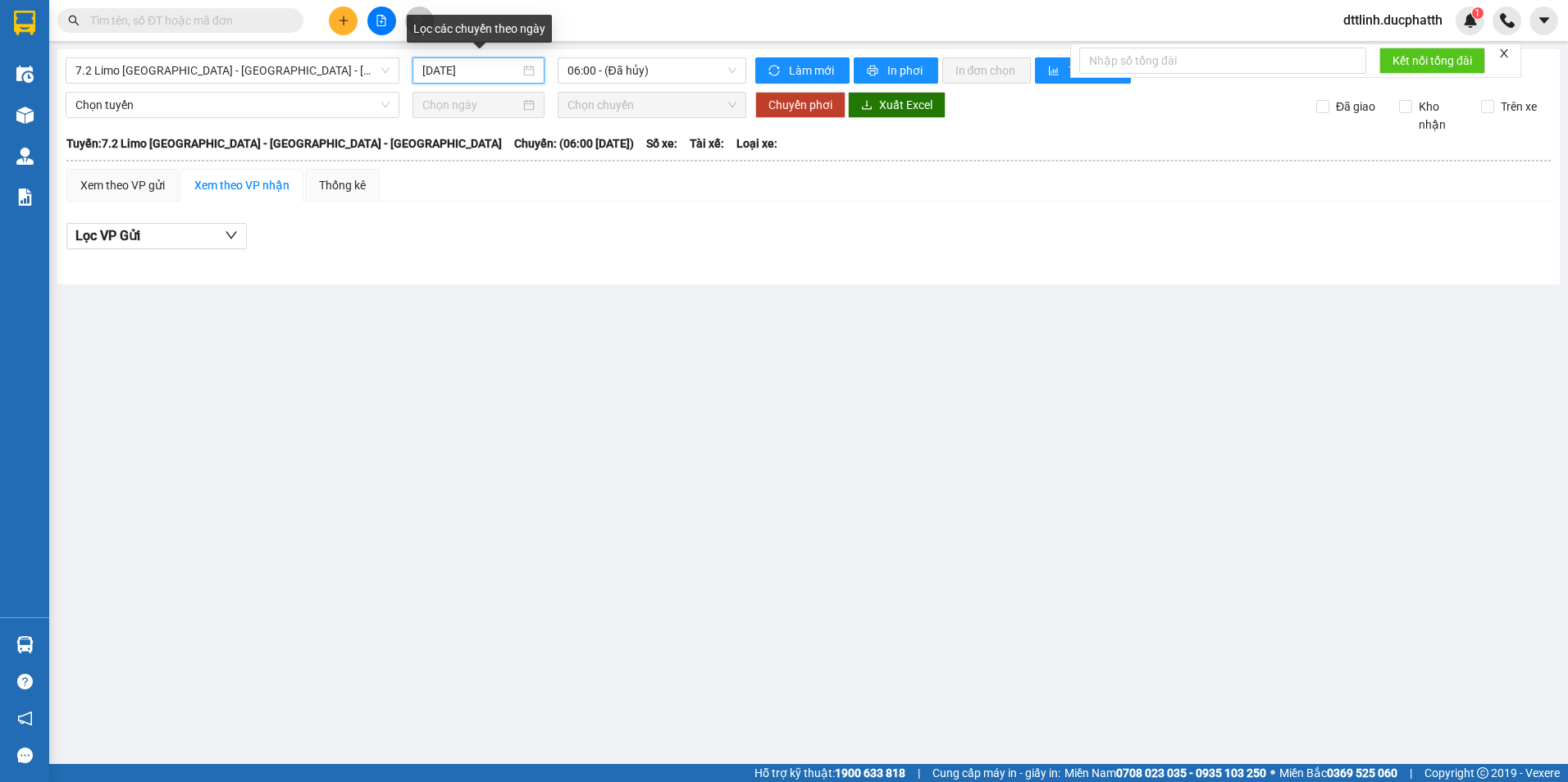
click at [504, 67] on input "[DATE]" at bounding box center [471, 70] width 97 height 18
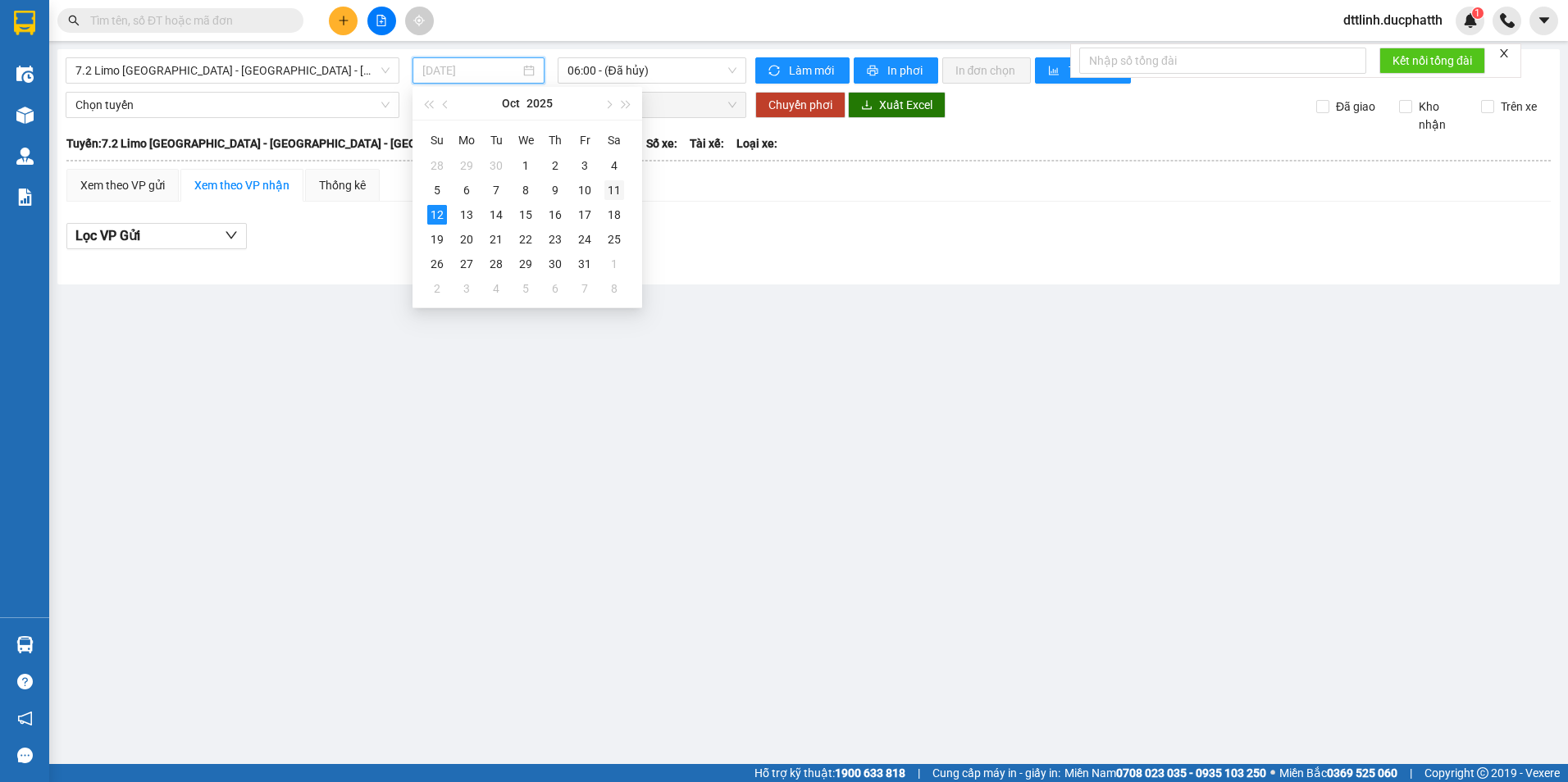
click at [610, 189] on div "11" at bounding box center [614, 190] width 20 height 20
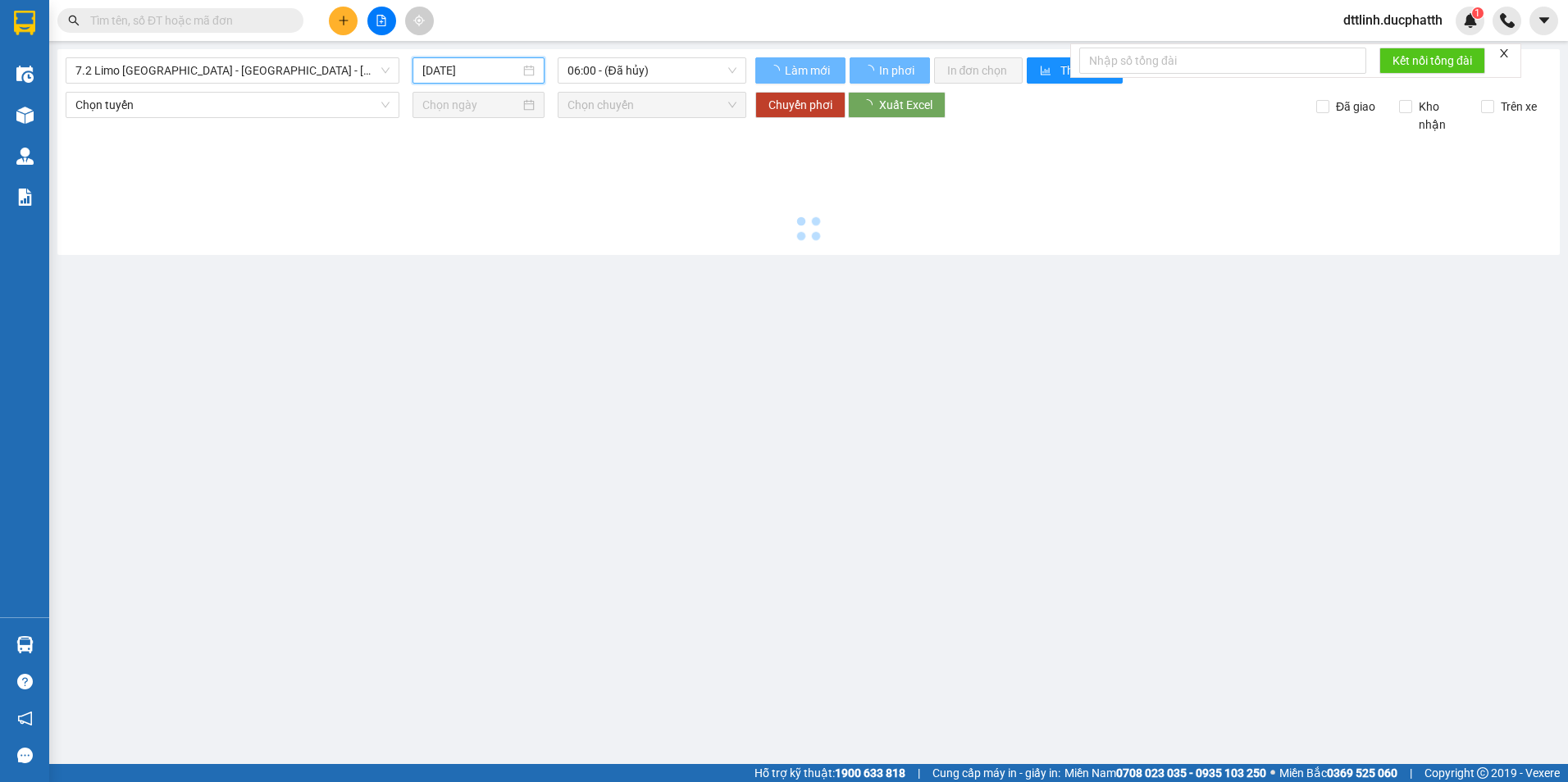
type input "[DATE]"
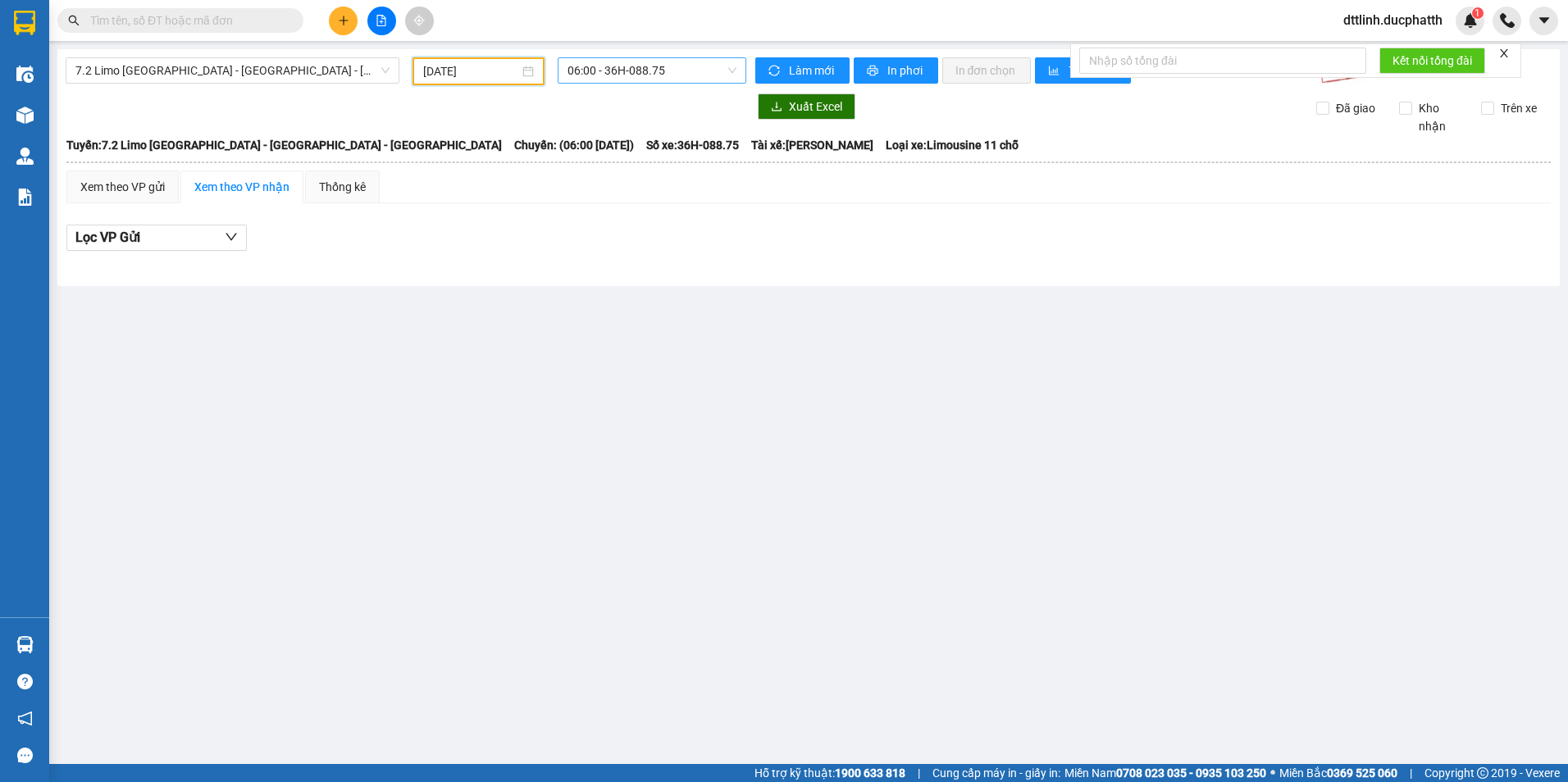
click at [684, 71] on span "06:00 - 36H-088.75" at bounding box center [652, 71] width 170 height 25
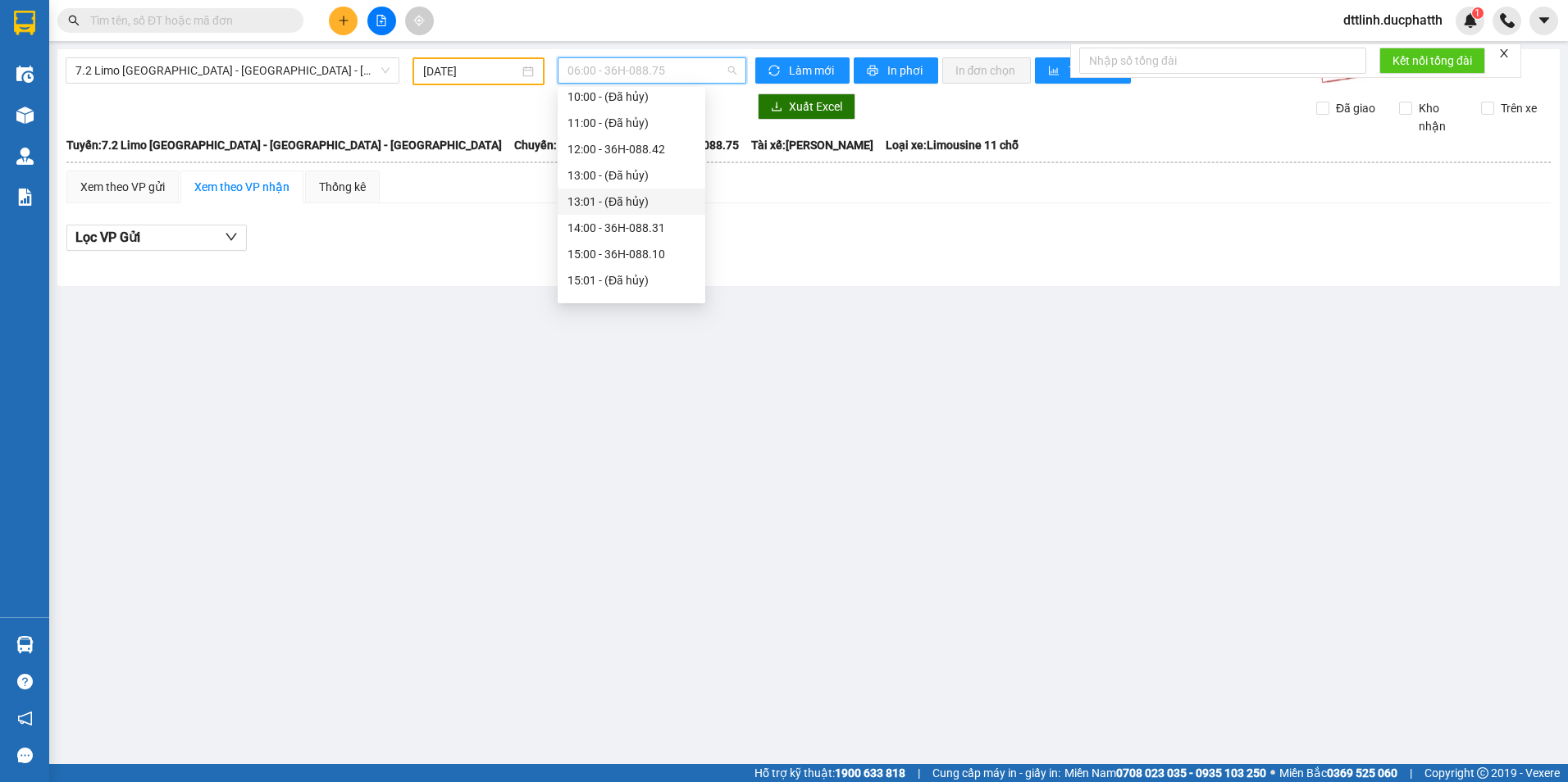
scroll to position [328, 0]
click at [667, 147] on div "16:00 - 36H-088.39" at bounding box center [632, 143] width 128 height 18
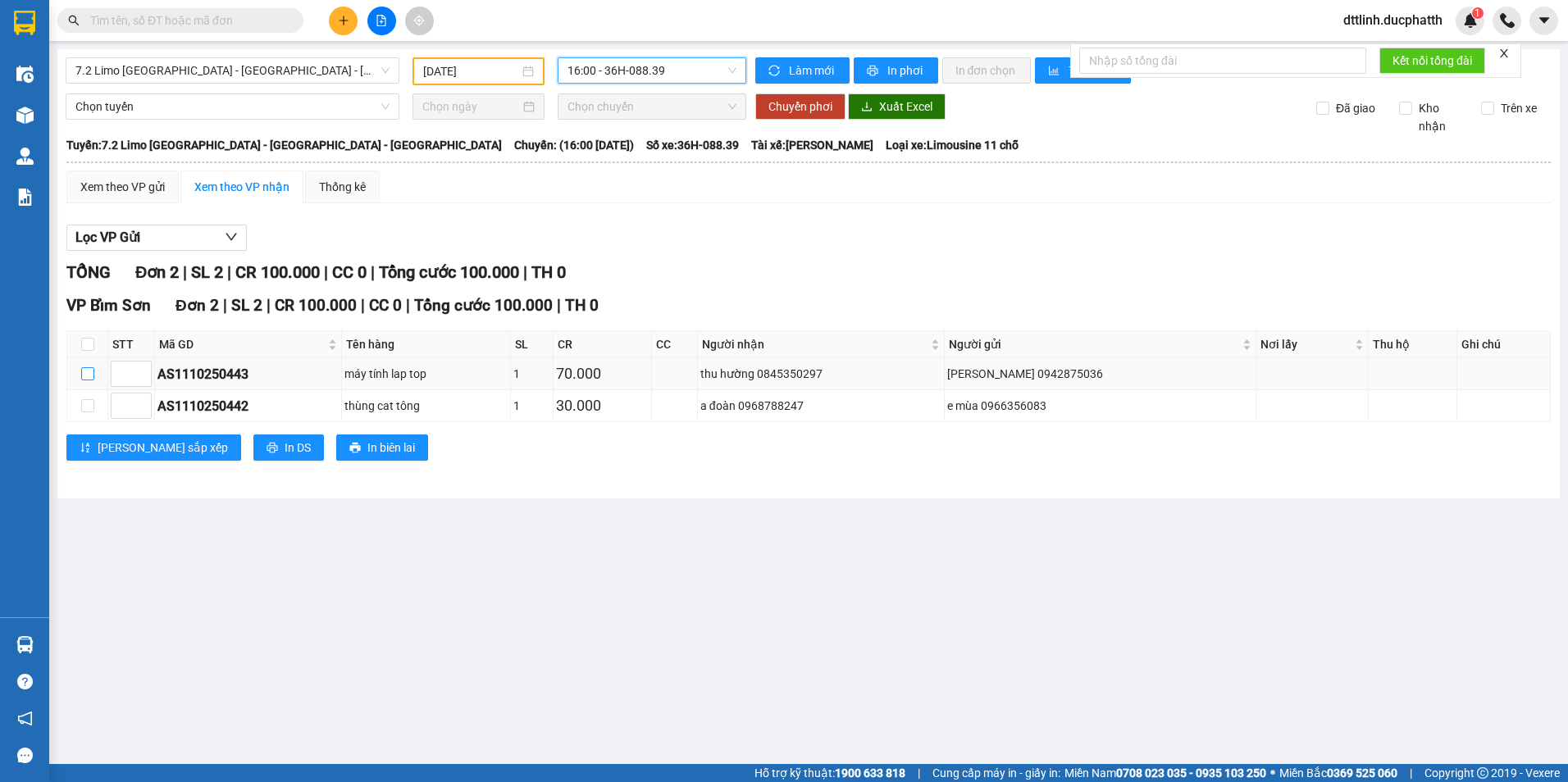
click at [89, 377] on input "checkbox" at bounding box center [88, 374] width 13 height 13
checkbox input "true"
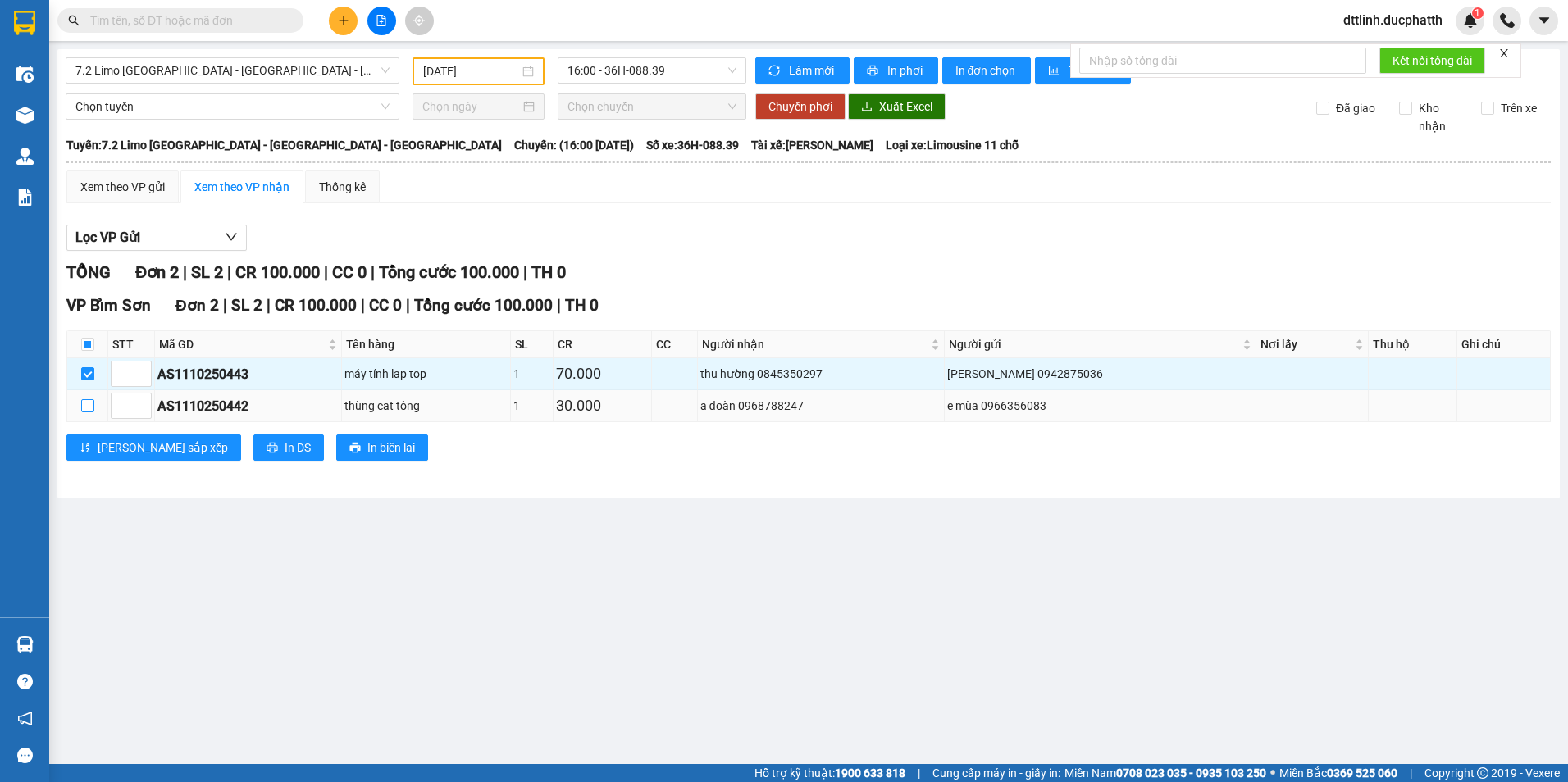
click at [89, 402] on input "checkbox" at bounding box center [88, 406] width 13 height 13
checkbox input "true"
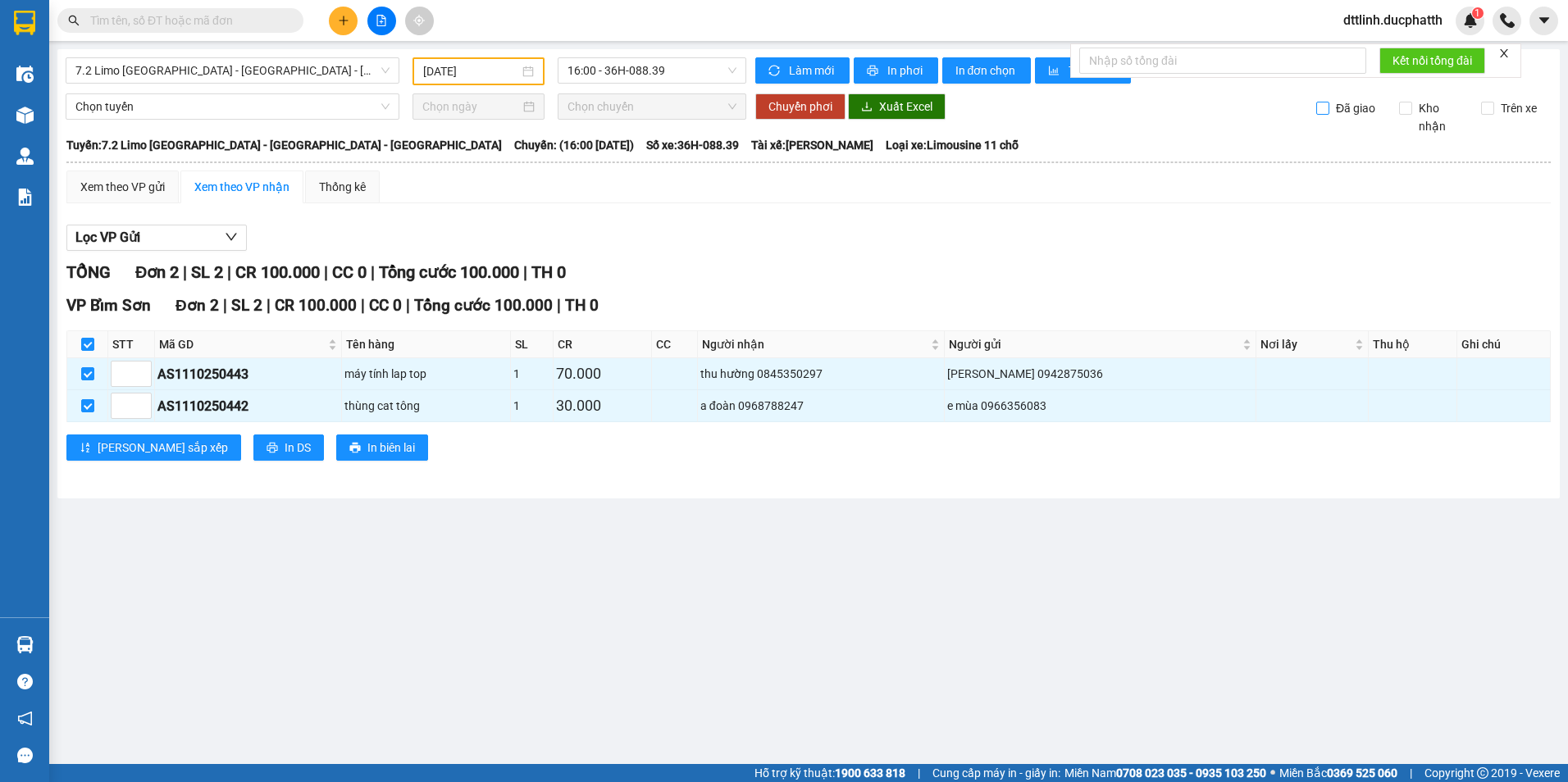
click at [1329, 108] on span "Đã giao" at bounding box center [1355, 108] width 53 height 18
click at [1329, 108] on input "Đã giao" at bounding box center [1324, 108] width 13 height 13
checkbox input "true"
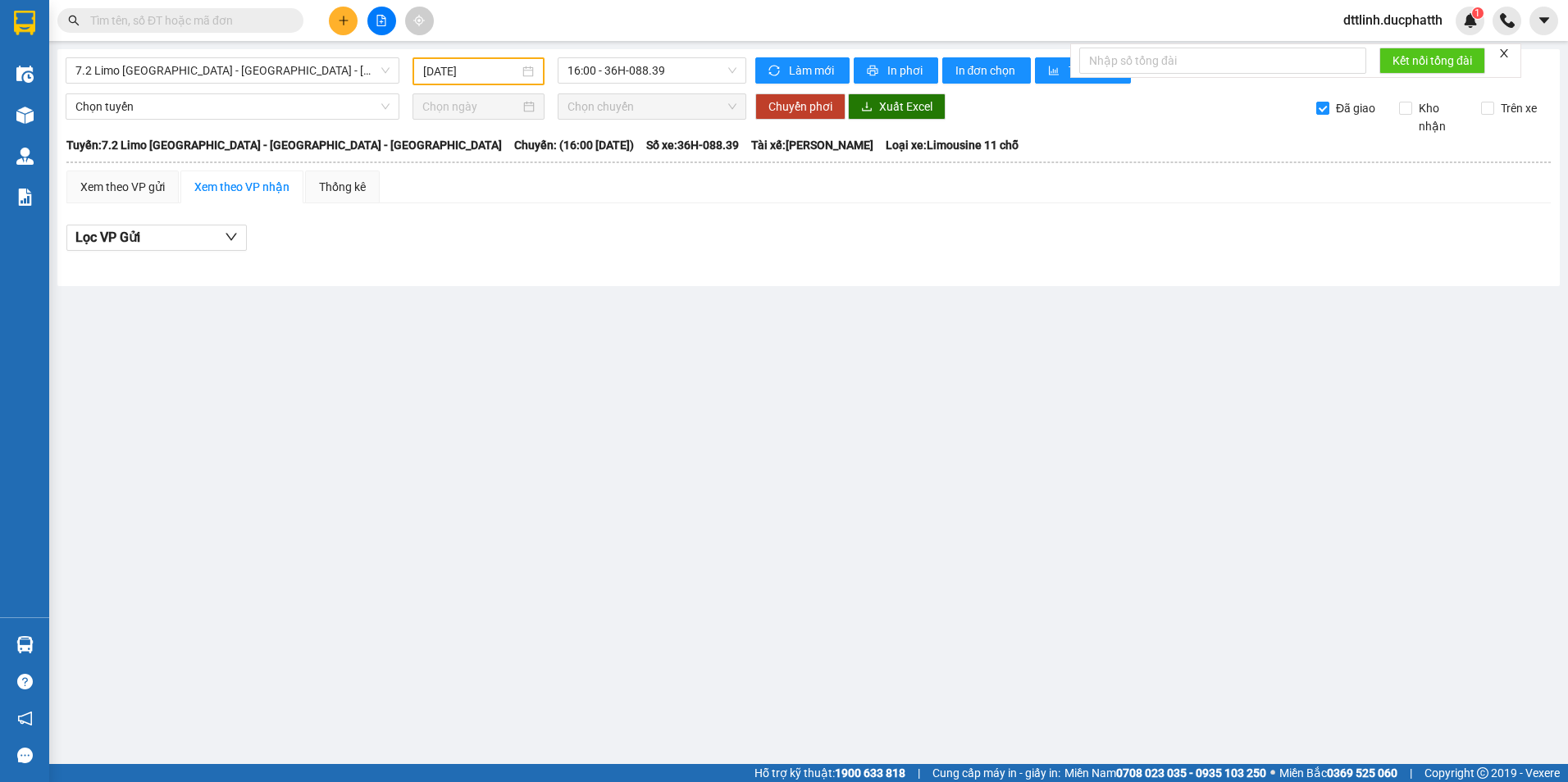
click at [1510, 53] on icon "close" at bounding box center [1505, 54] width 12 height 12
click at [502, 71] on input "[DATE]" at bounding box center [471, 71] width 95 height 18
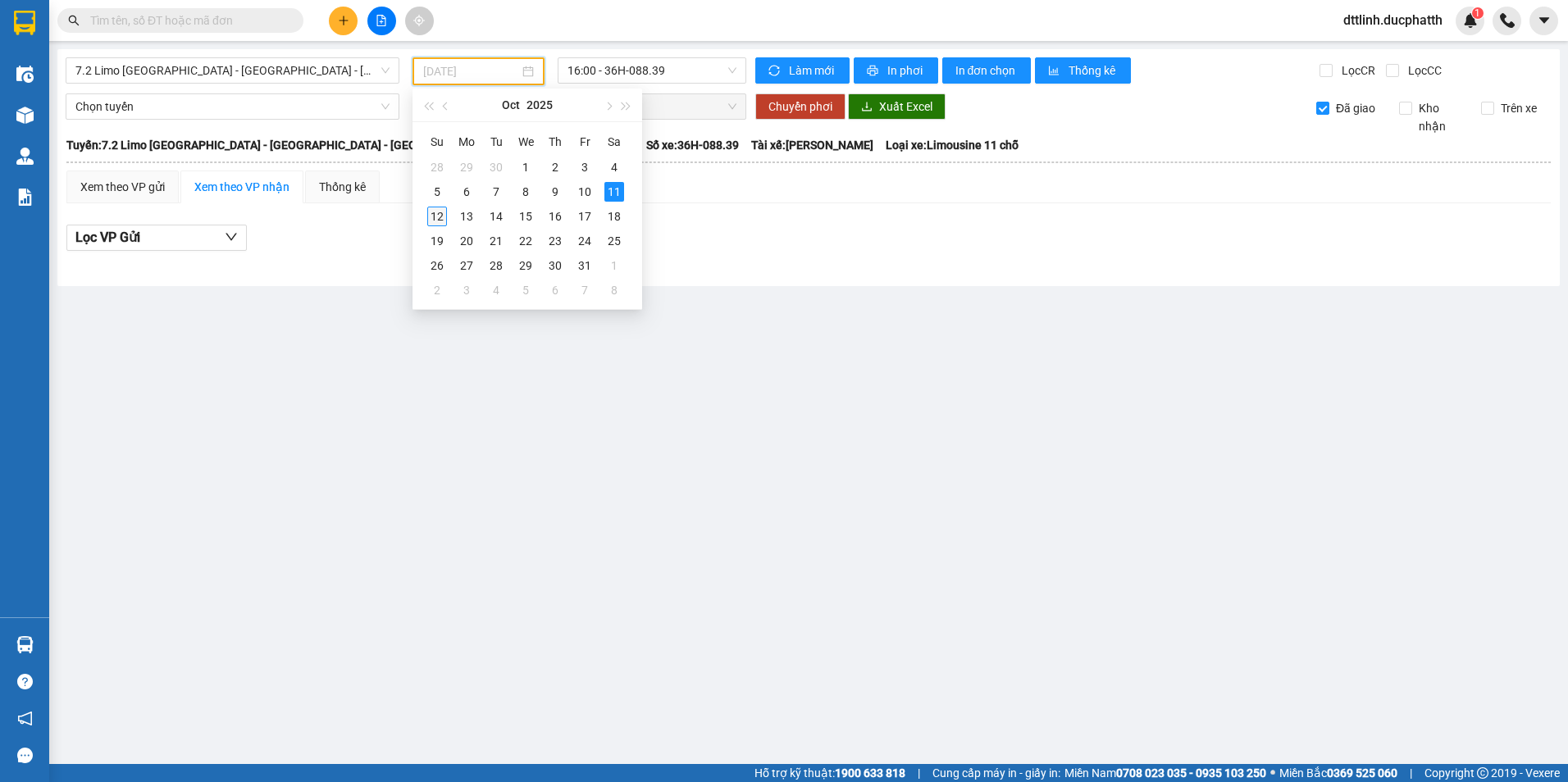
click at [439, 216] on div "12" at bounding box center [437, 217] width 20 height 20
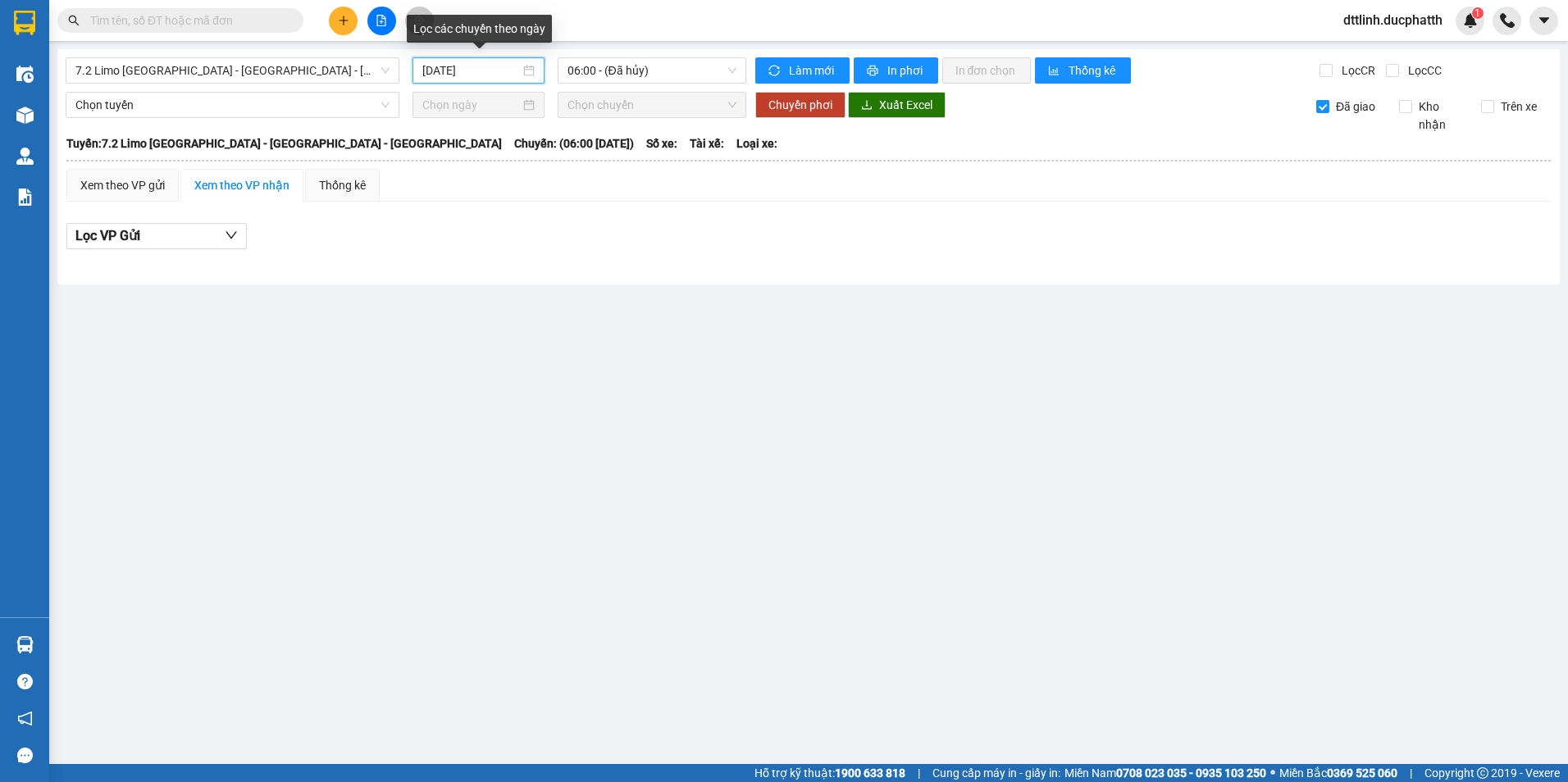
click at [499, 70] on input "[DATE]" at bounding box center [471, 70] width 97 height 18
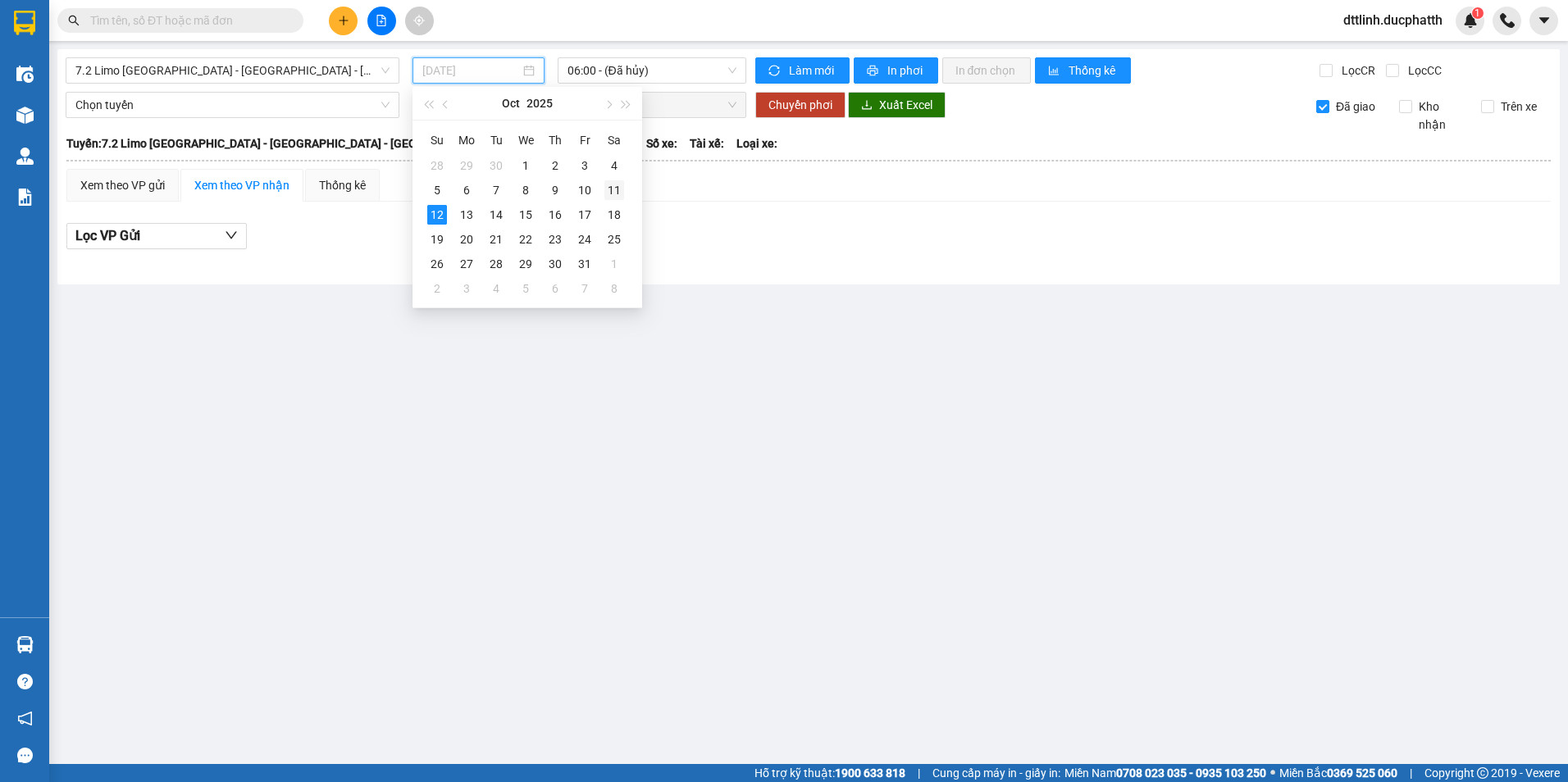
click at [612, 194] on div "11" at bounding box center [614, 190] width 20 height 20
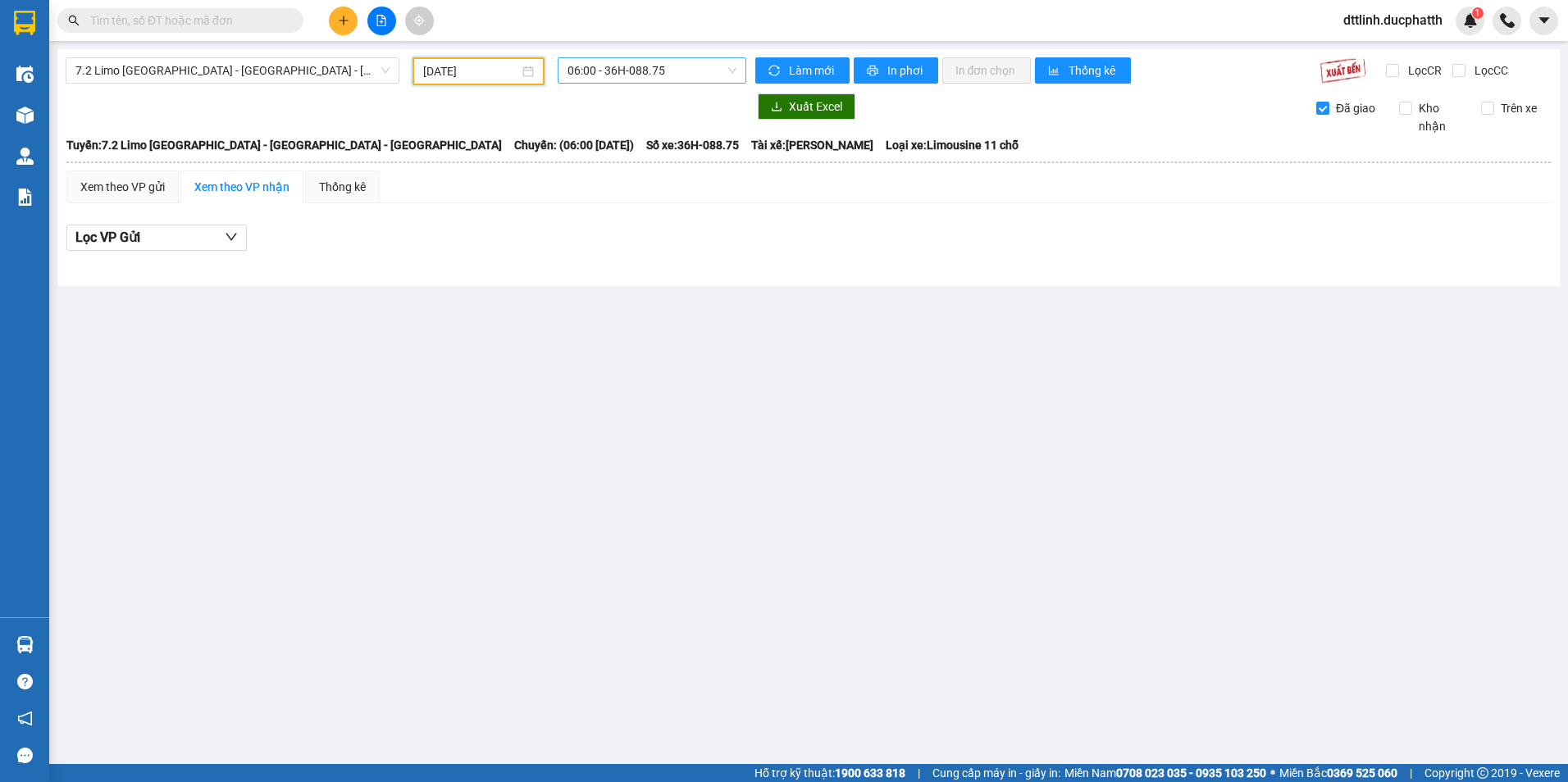
click at [690, 71] on span "06:00 - 36H-088.75" at bounding box center [652, 71] width 170 height 25
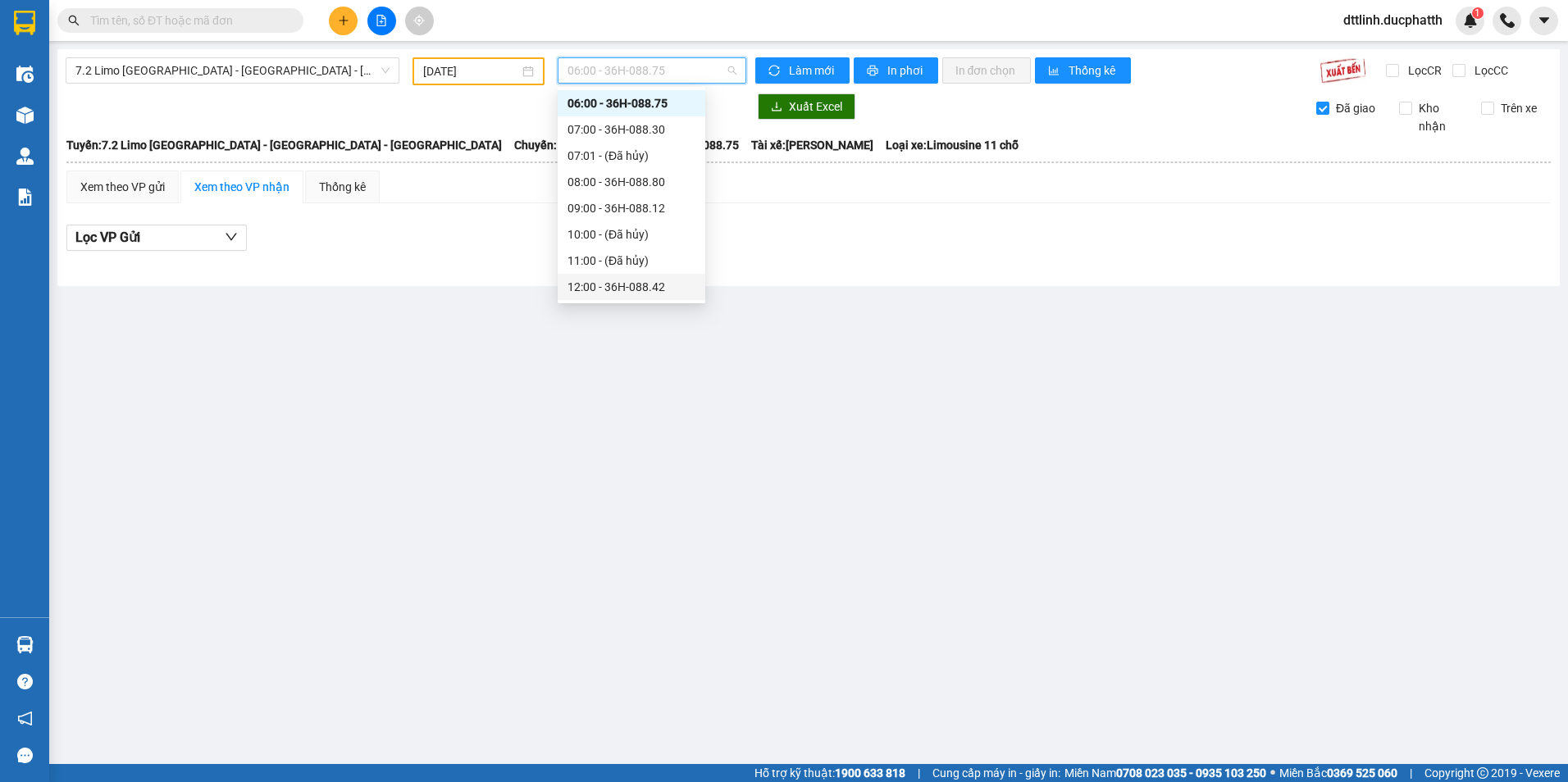
click at [644, 285] on div "12:00 - 36H-088.42" at bounding box center [632, 287] width 128 height 18
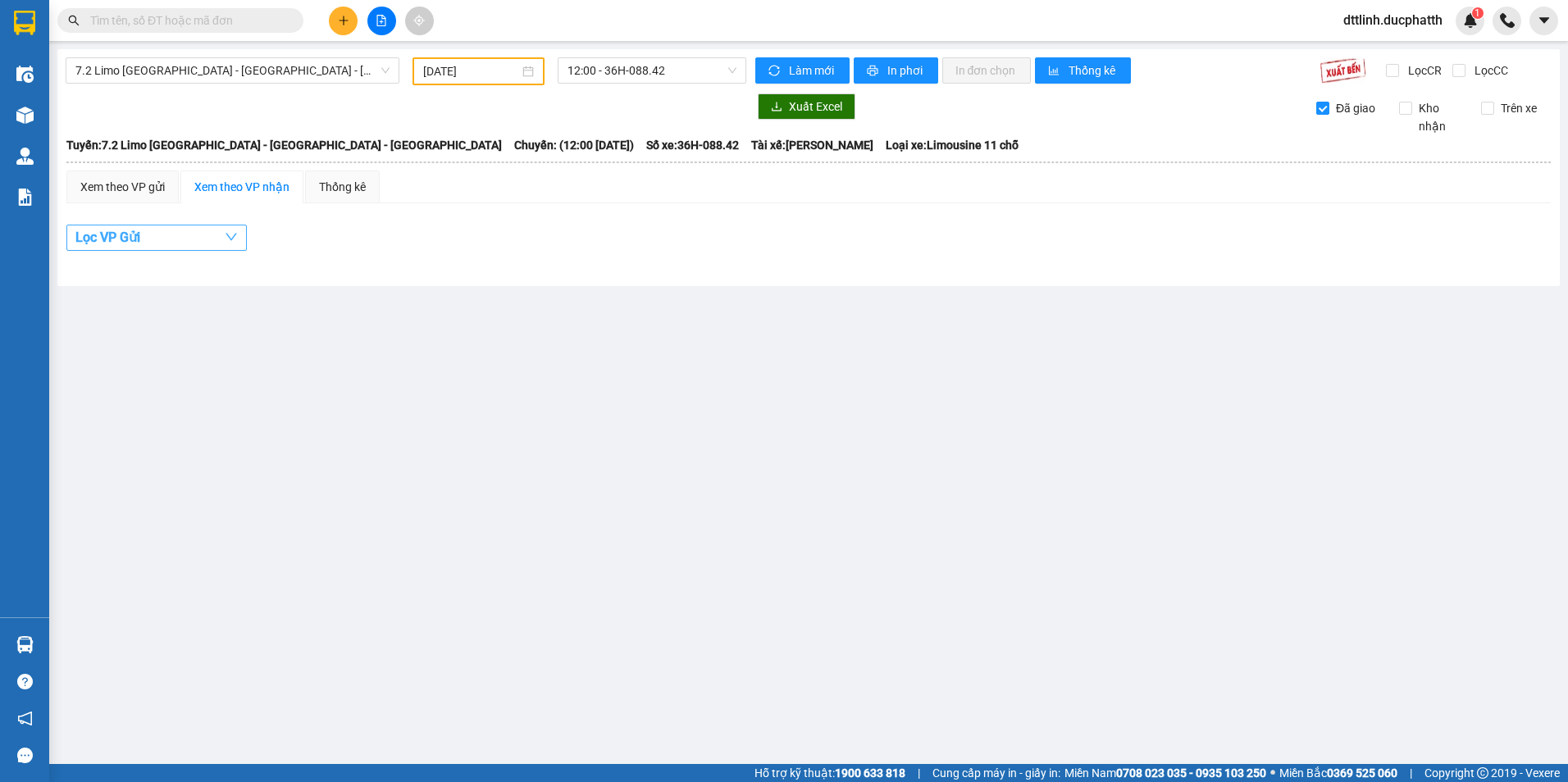
click at [171, 237] on button "Lọc VP Gửi" at bounding box center [156, 238] width 180 height 26
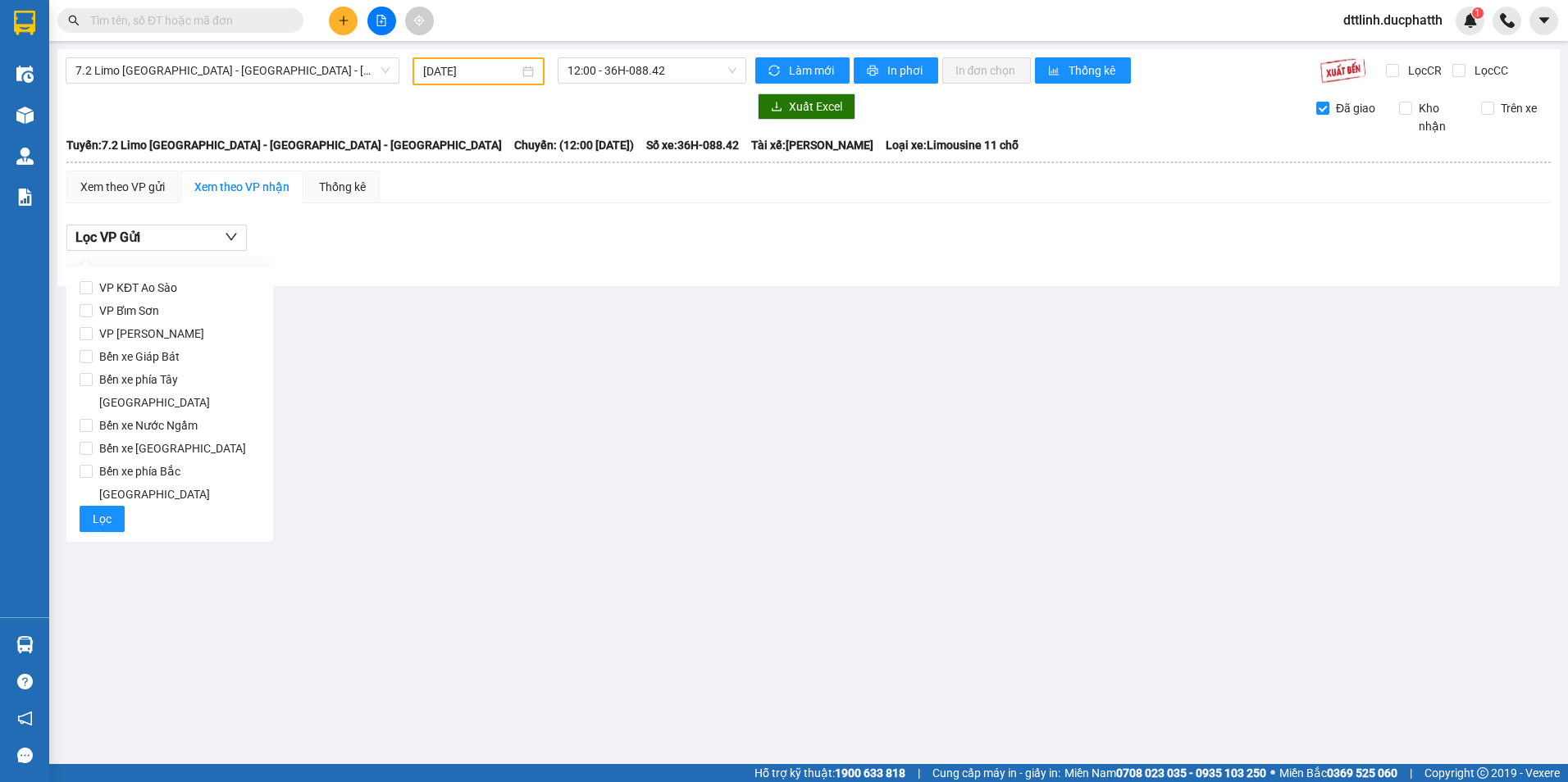
click at [385, 310] on main "7.2 Limo [GEOGRAPHIC_DATA] - [GEOGRAPHIC_DATA] Sơn - [GEOGRAPHIC_DATA] [DATE] 1…" at bounding box center [784, 382] width 1568 height 765
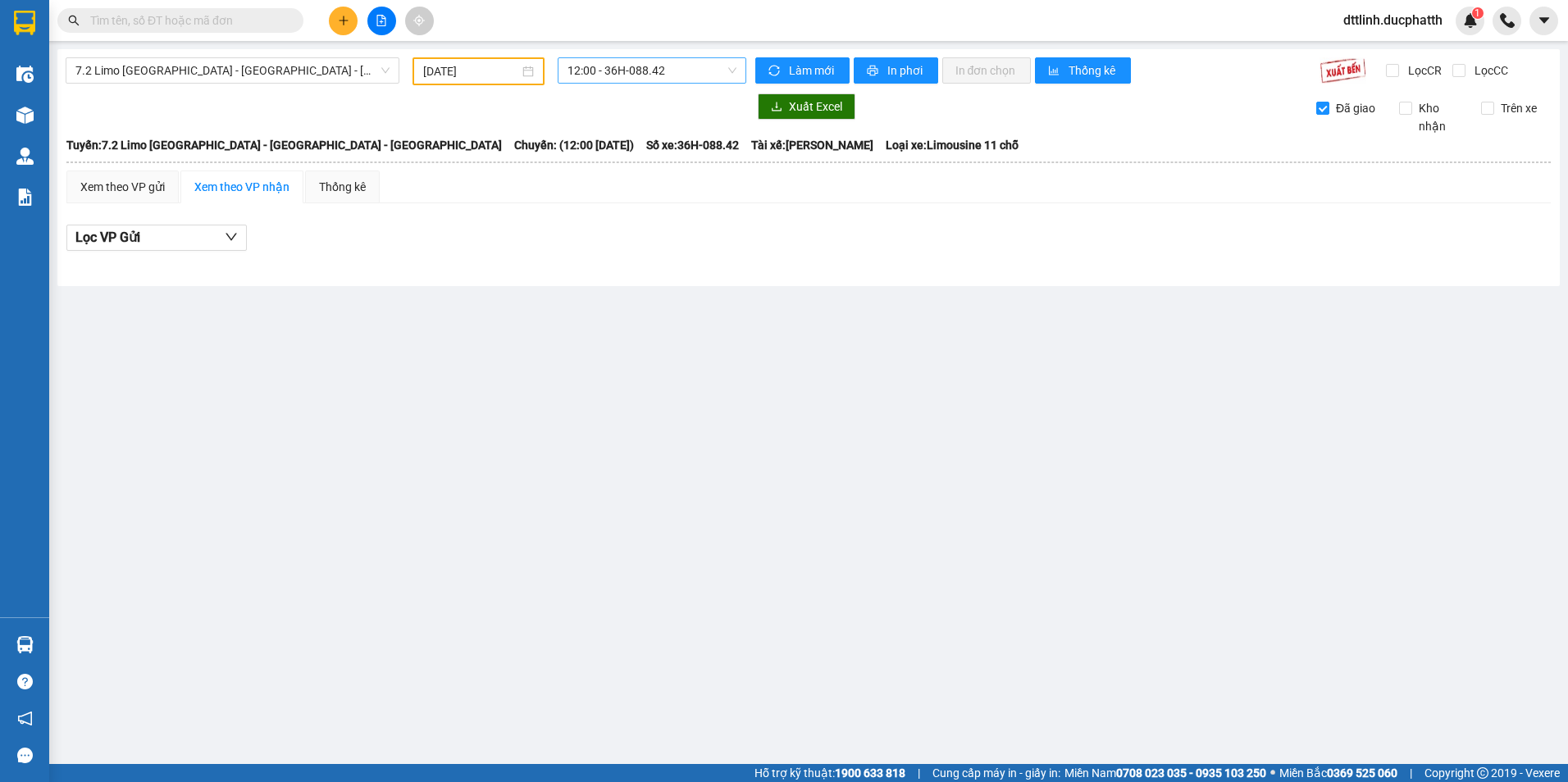
click at [705, 76] on span "12:00 - 36H-088.42" at bounding box center [652, 71] width 170 height 25
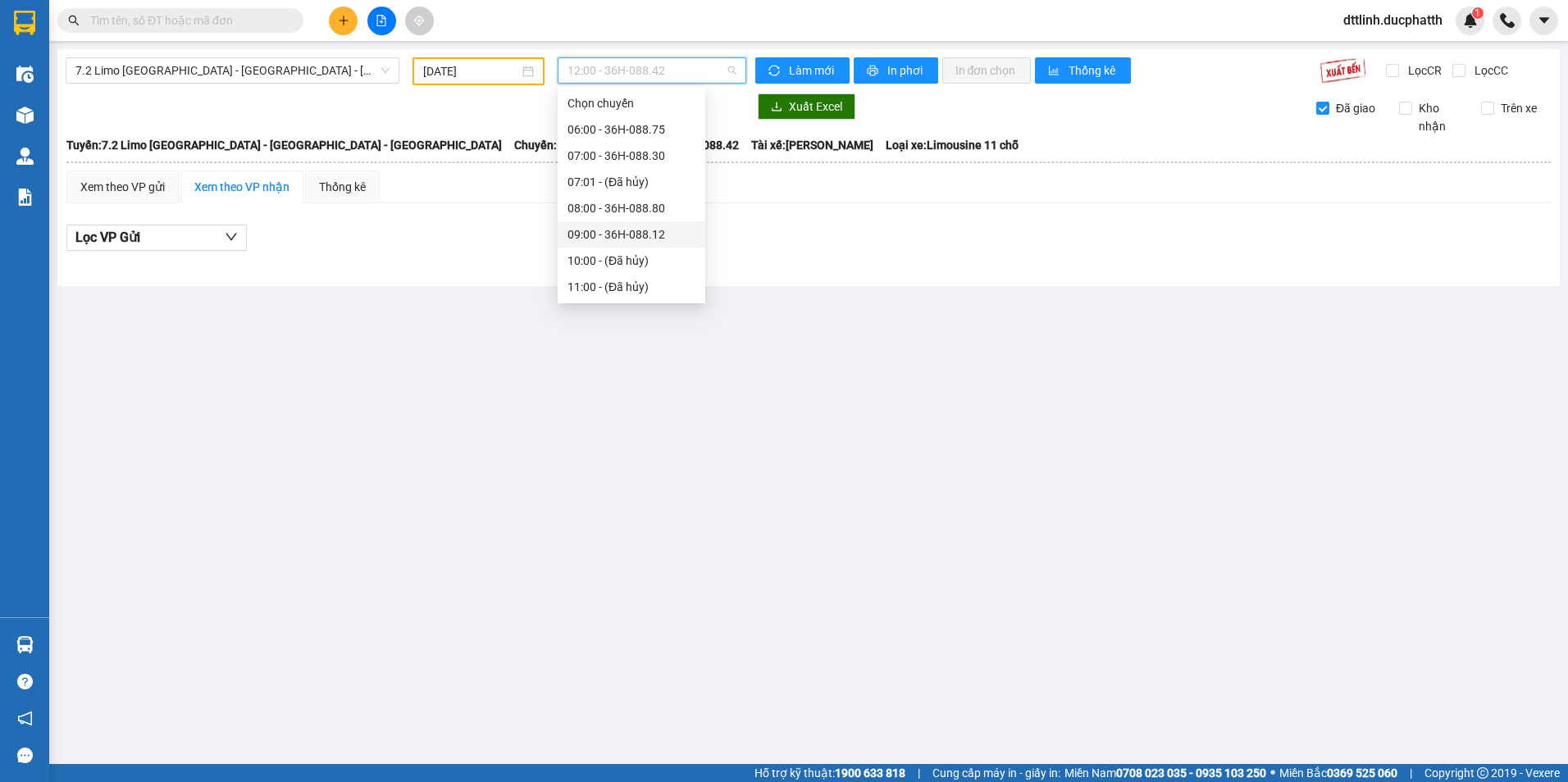
scroll to position [82, 0]
click at [666, 148] on div "09:00 - 36H-088.12" at bounding box center [632, 152] width 128 height 18
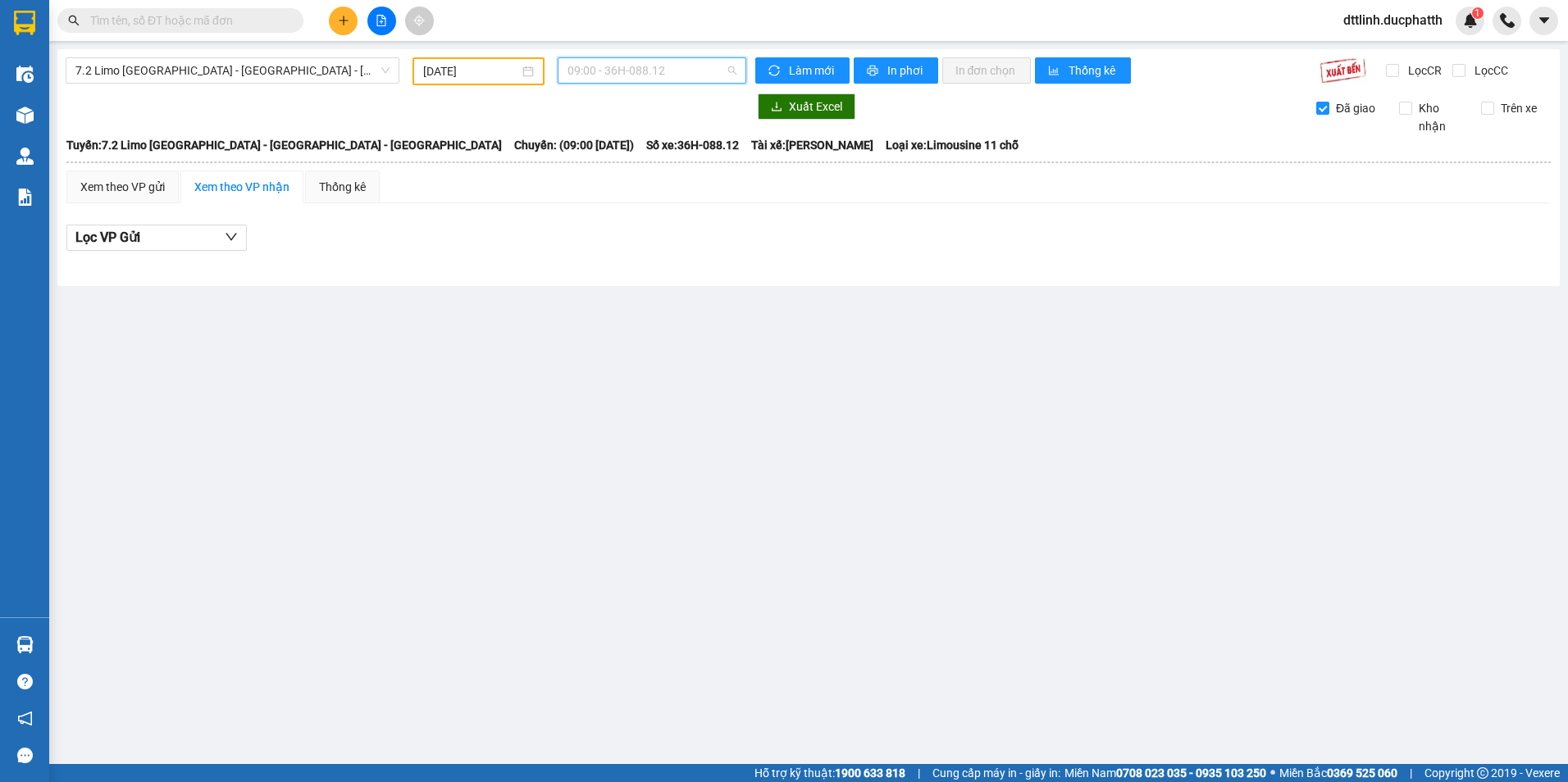
click at [684, 71] on span "09:00 - 36H-088.12" at bounding box center [652, 71] width 170 height 25
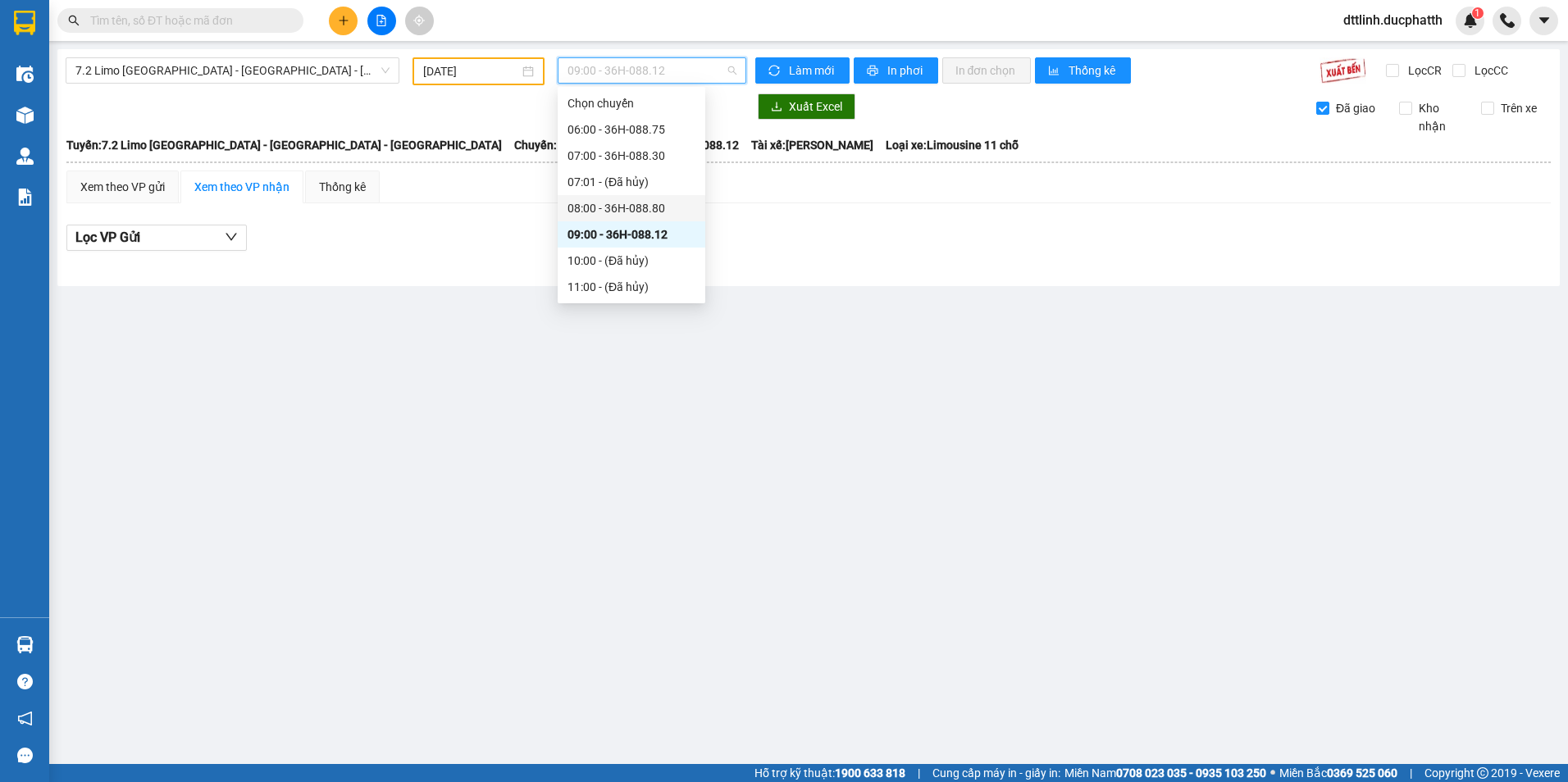
click at [645, 208] on div "08:00 - 36H-088.80" at bounding box center [632, 208] width 128 height 18
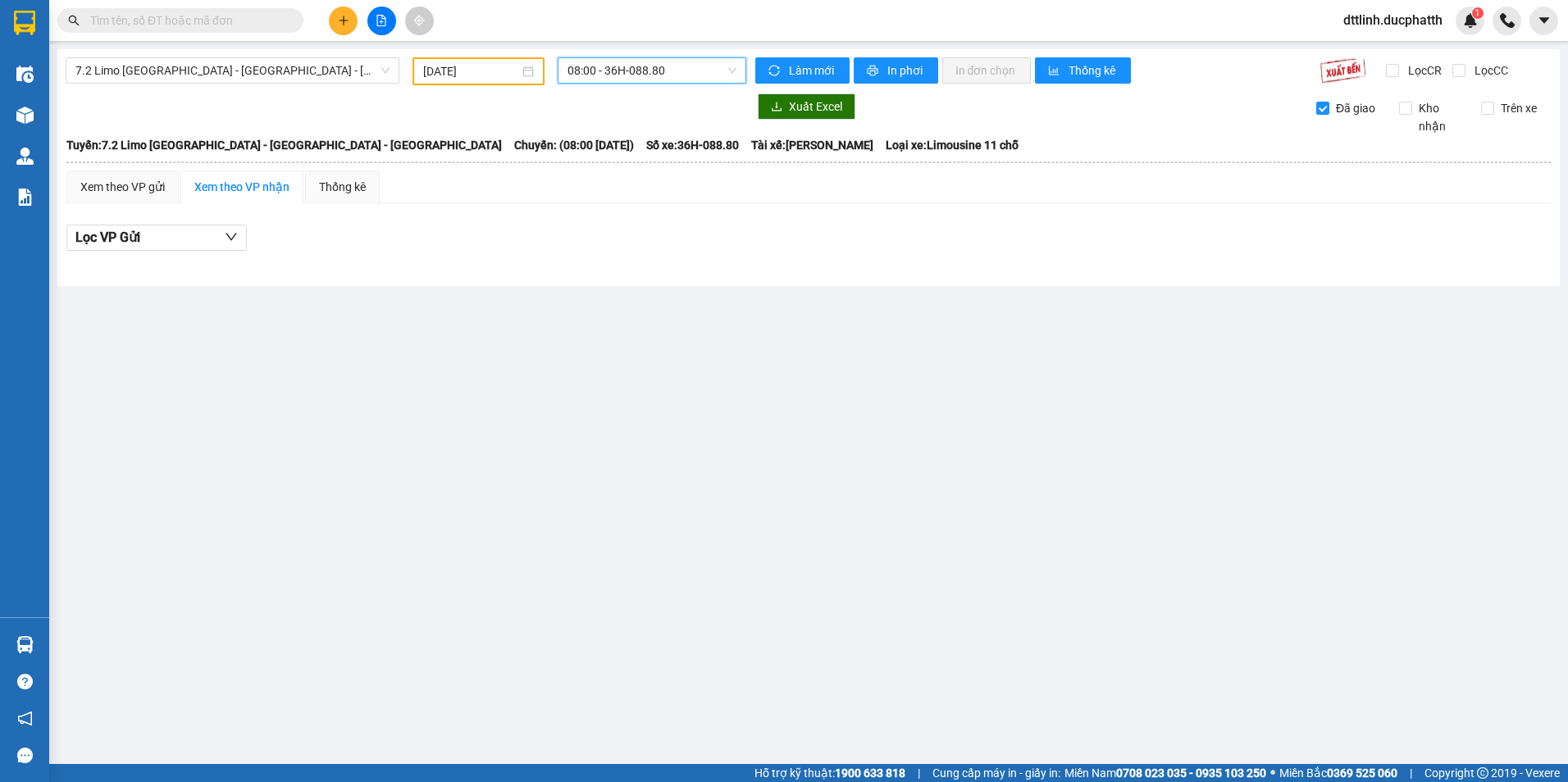
click at [680, 71] on span "08:00 - 36H-088.80" at bounding box center [652, 71] width 170 height 25
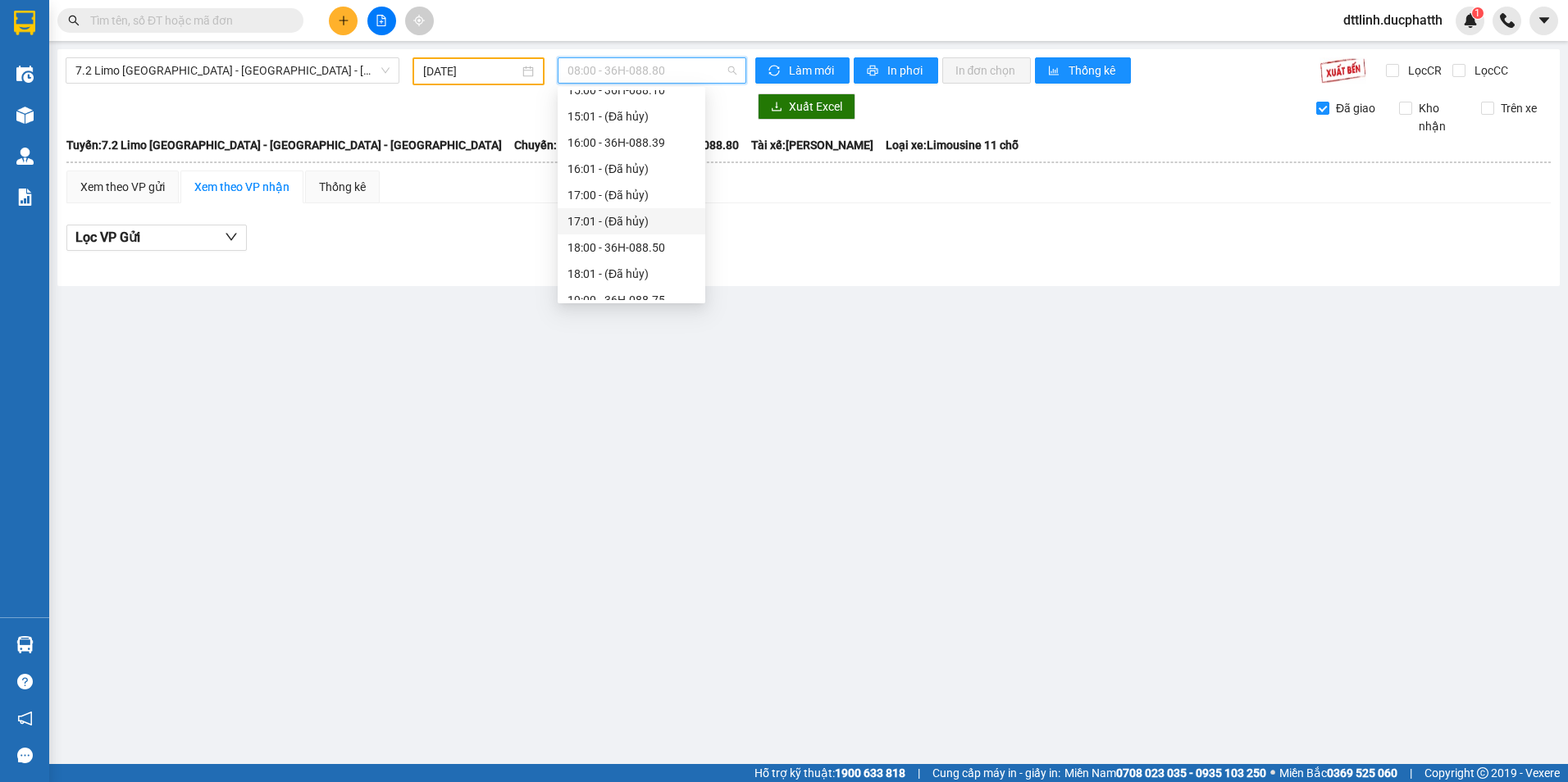
scroll to position [394, 0]
click at [680, 175] on div "18:00 - 36H-088.50" at bounding box center [632, 182] width 128 height 18
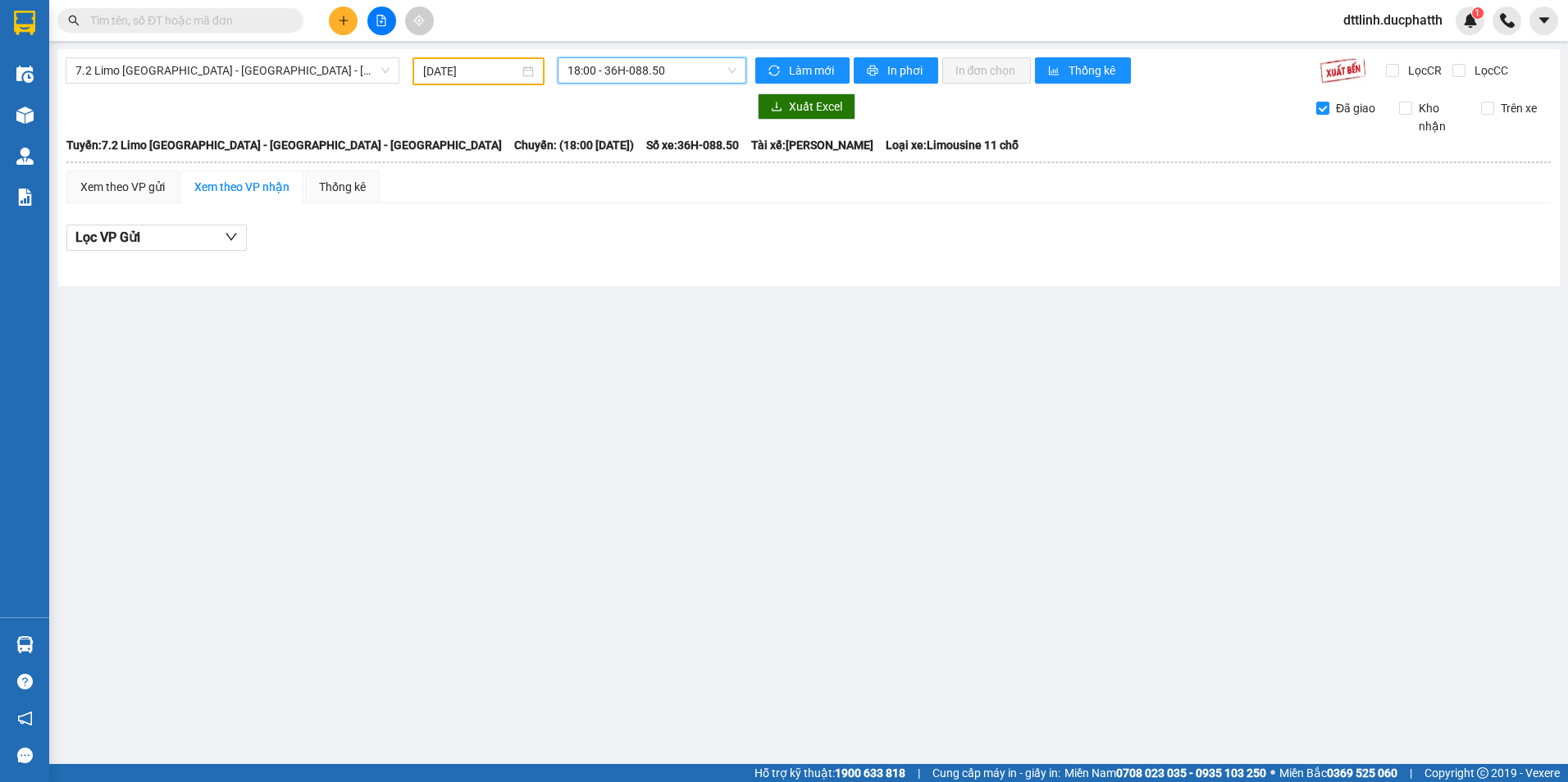
click at [683, 71] on span "18:00 - 36H-088.50" at bounding box center [652, 71] width 170 height 25
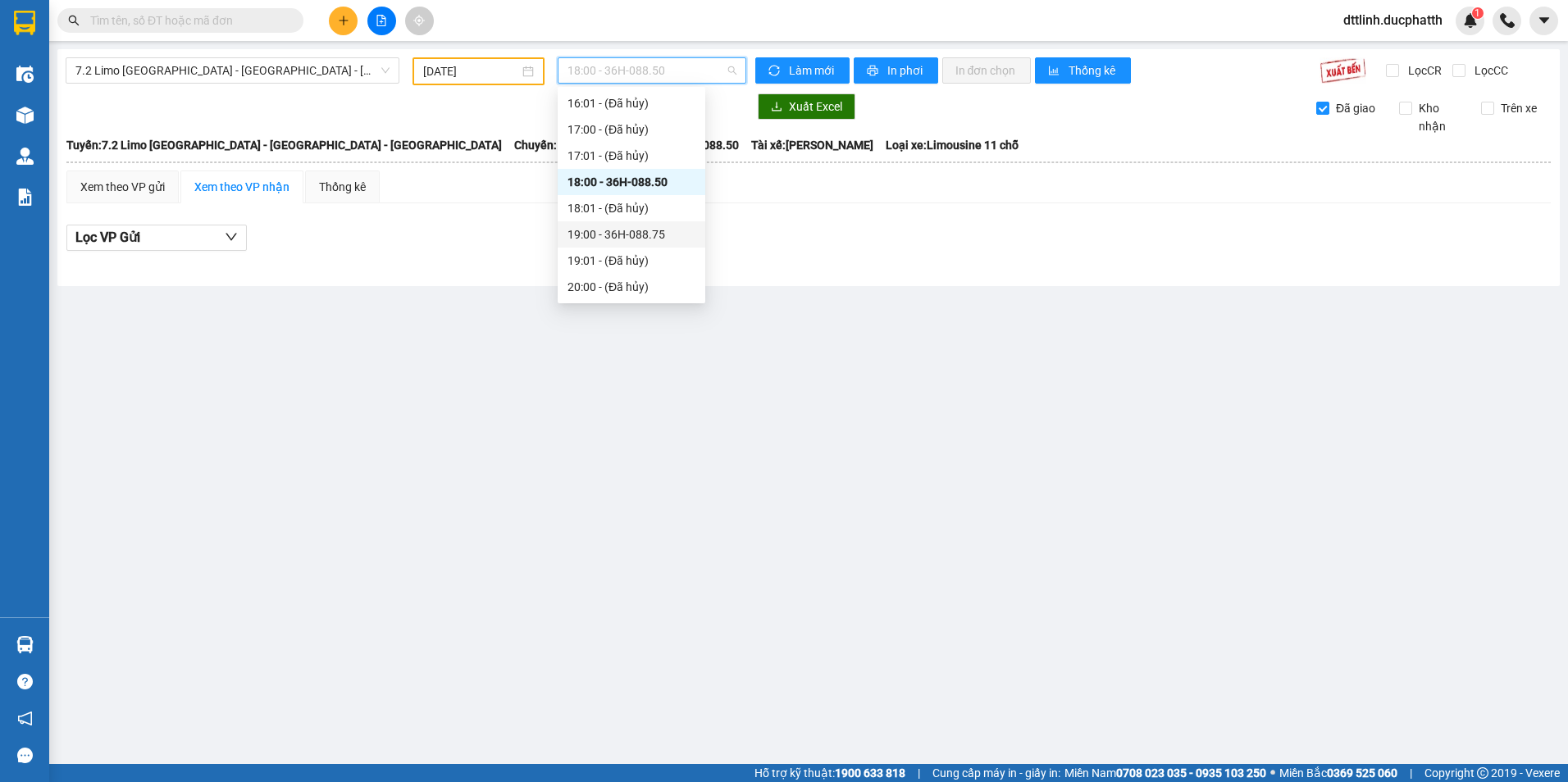
click at [650, 230] on div "19:00 - 36H-088.75" at bounding box center [632, 234] width 128 height 18
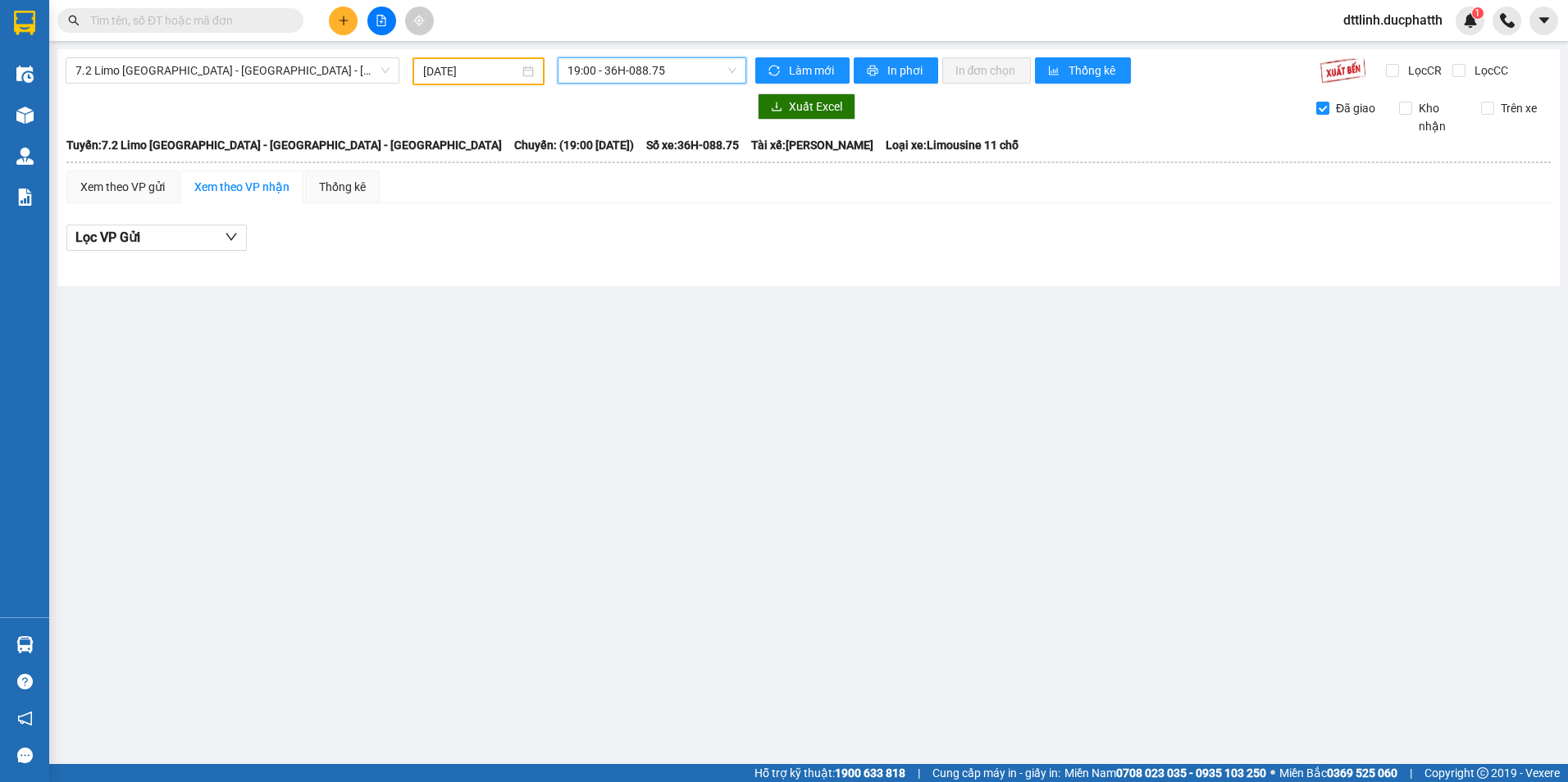
click at [484, 69] on input "[DATE]" at bounding box center [471, 71] width 95 height 18
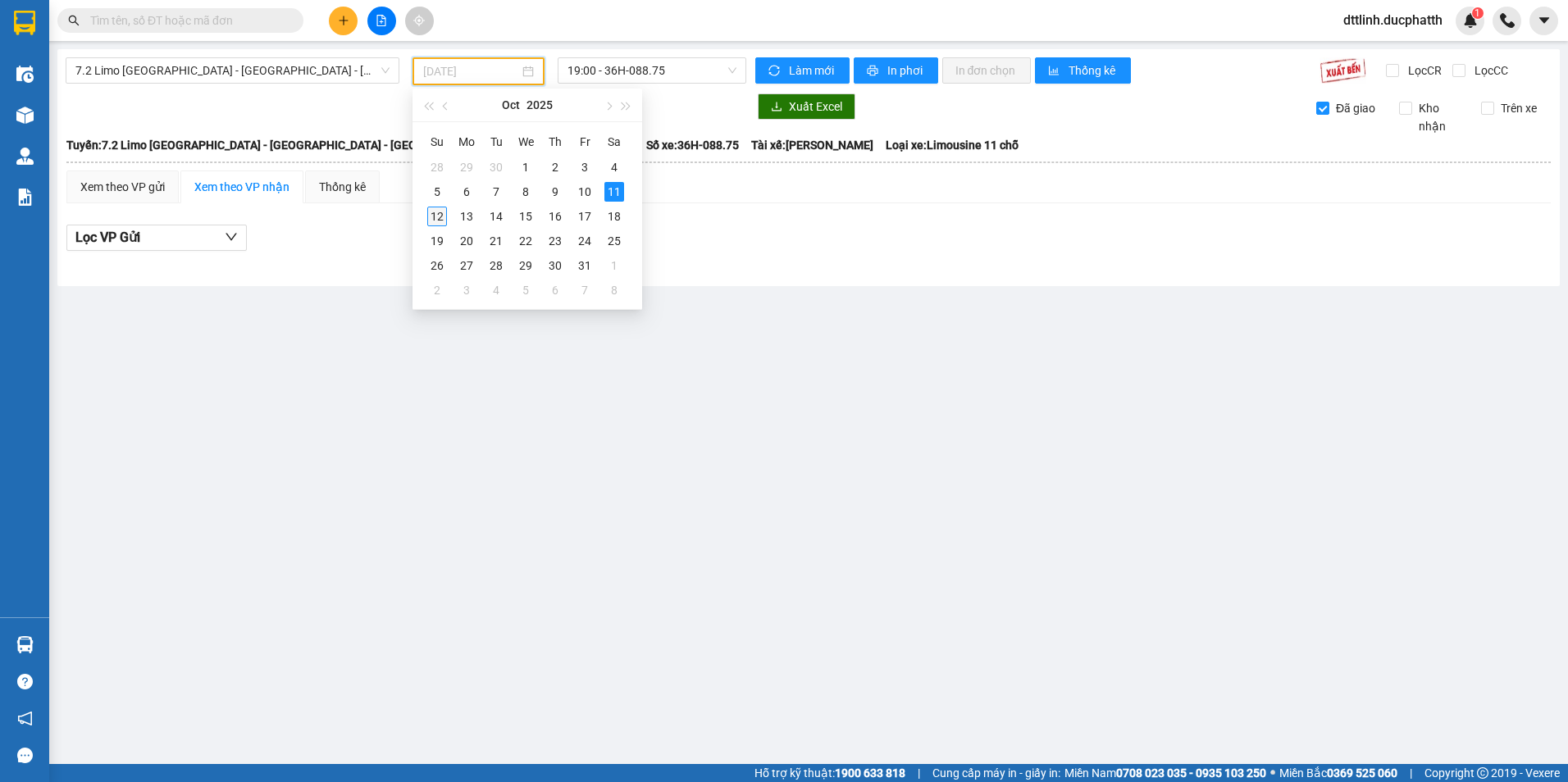
click at [436, 218] on div "12" at bounding box center [437, 217] width 20 height 20
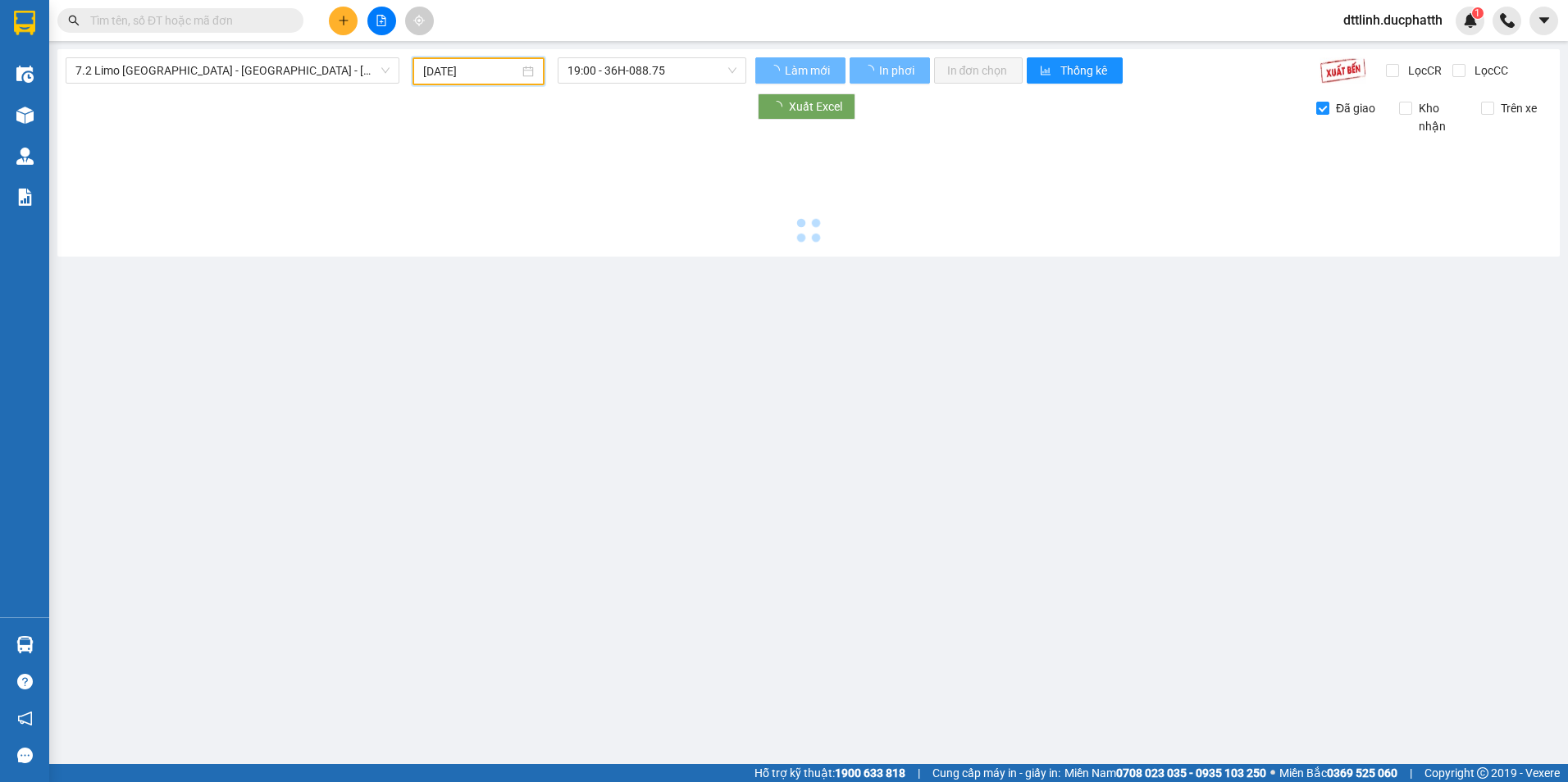
type input "[DATE]"
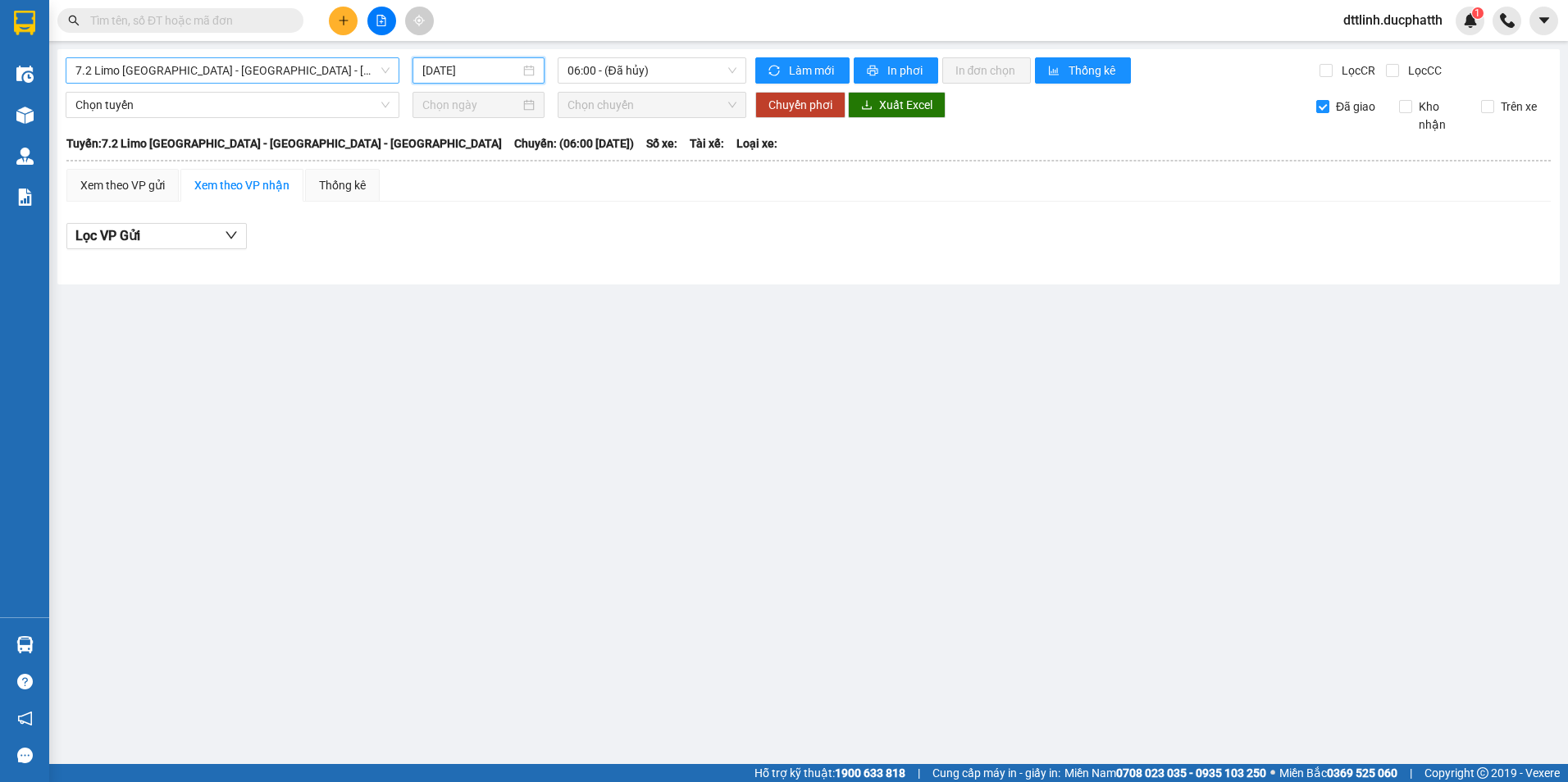
click at [332, 71] on span "7.2 Limo [GEOGRAPHIC_DATA] - [GEOGRAPHIC_DATA] - [GEOGRAPHIC_DATA]" at bounding box center [233, 71] width 314 height 25
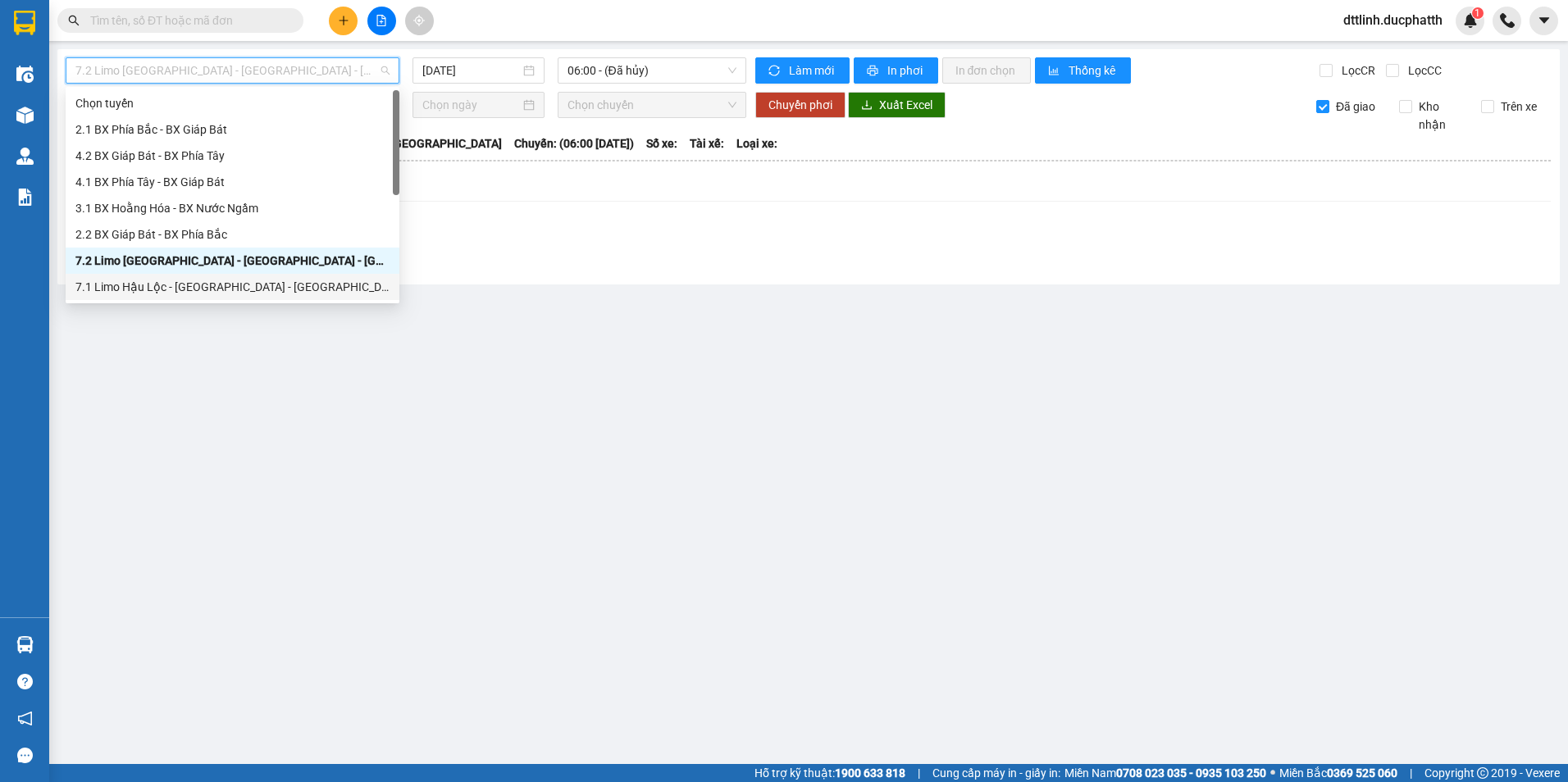
click at [162, 282] on div "7.1 Limo Hậu Lộc - [GEOGRAPHIC_DATA] - [GEOGRAPHIC_DATA]" at bounding box center [233, 287] width 314 height 18
type input "[DATE]"
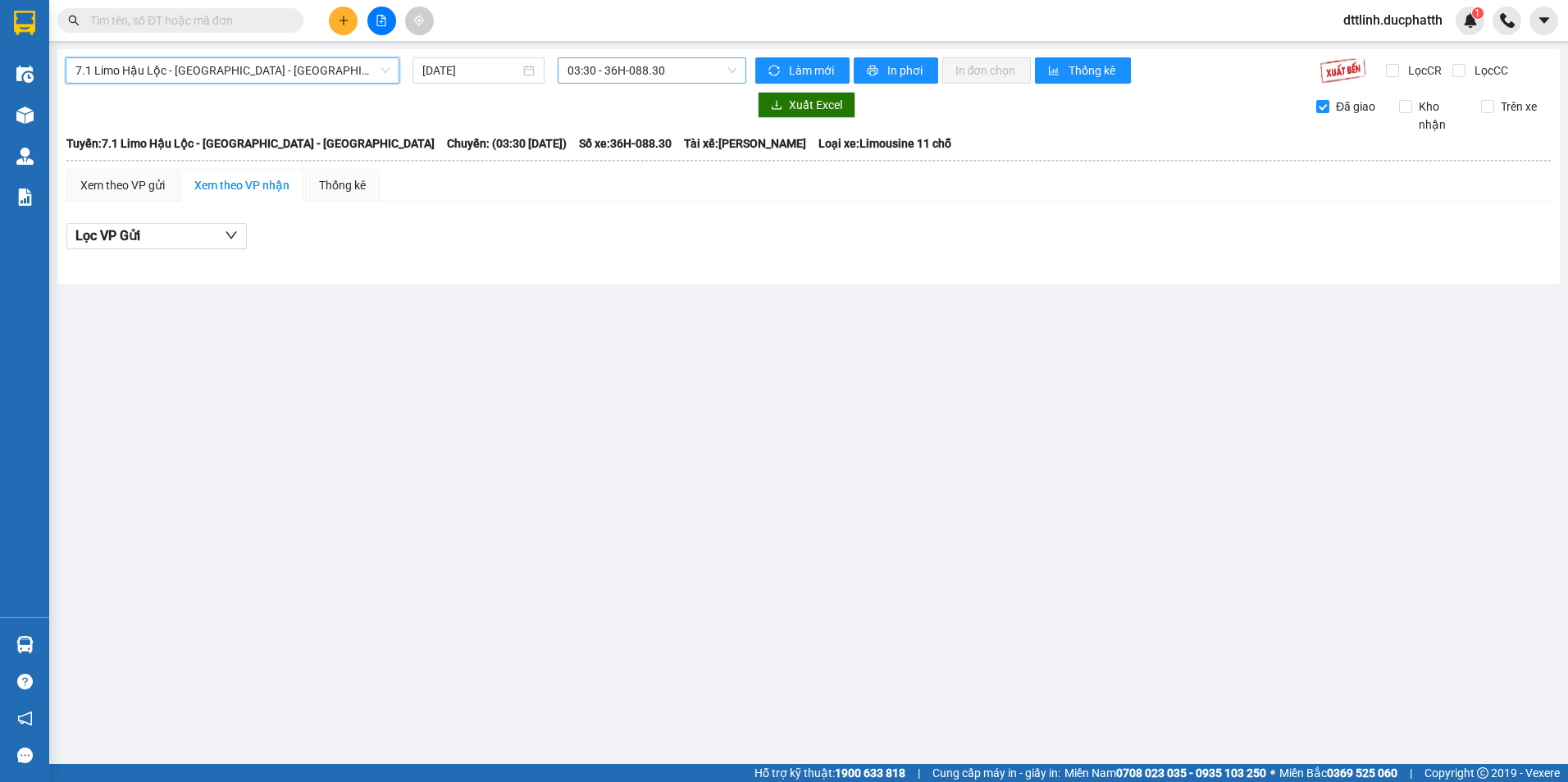
click at [688, 71] on span "03:30 - 36H-088.30" at bounding box center [652, 71] width 170 height 25
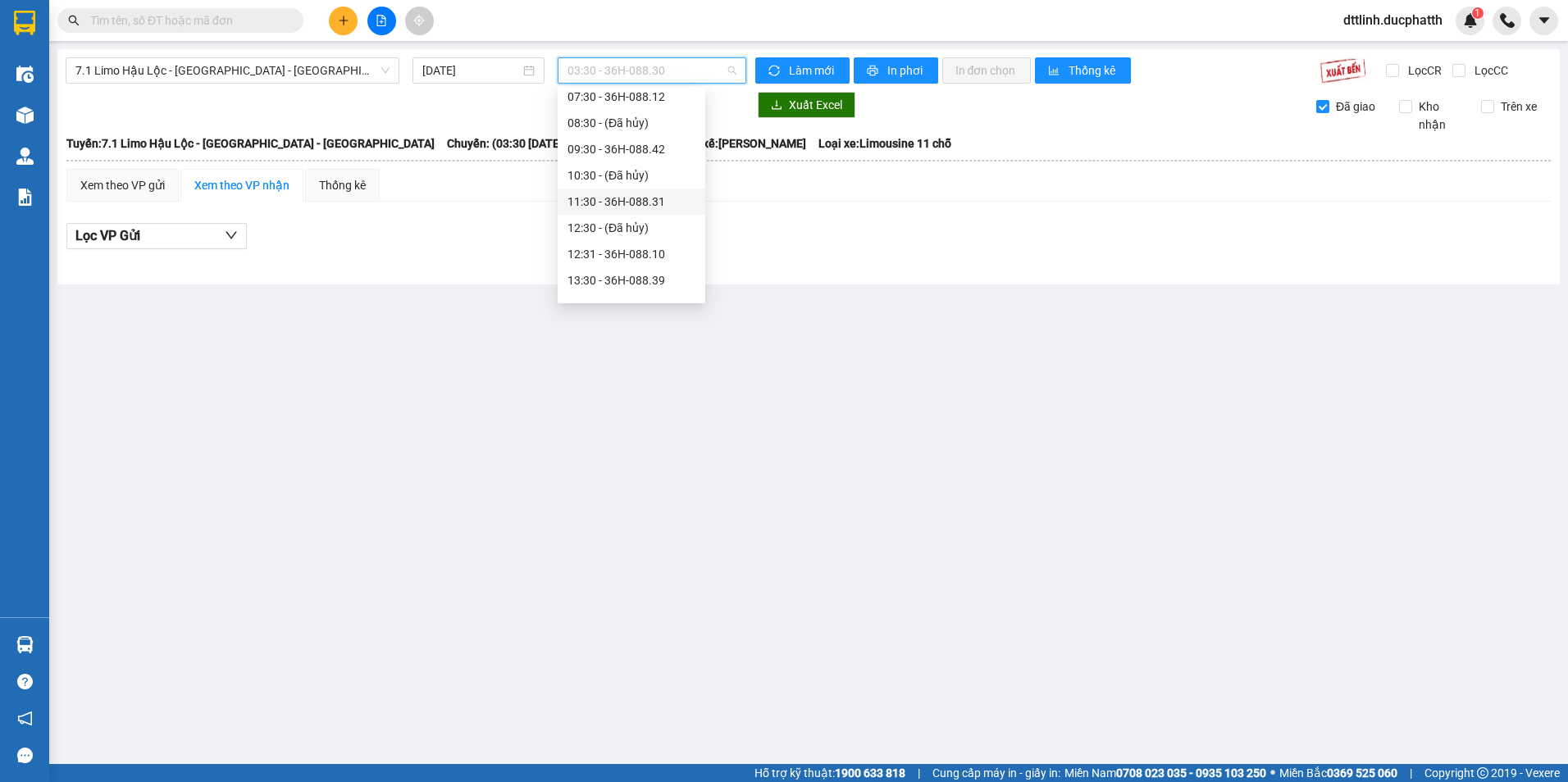
scroll to position [108, 0]
click at [658, 177] on div "07:30 - 36H-088.12" at bounding box center [632, 178] width 128 height 18
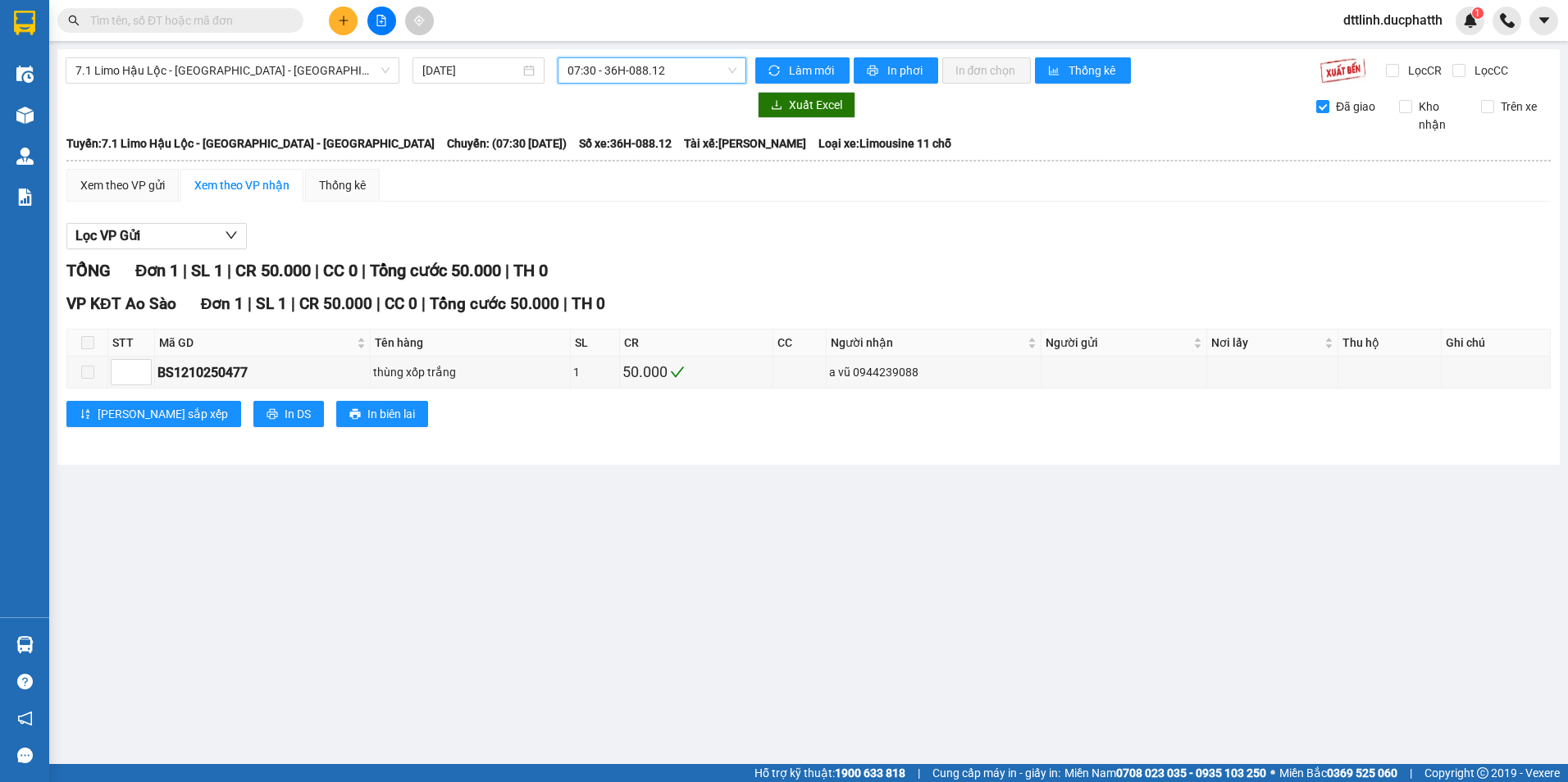
click at [685, 67] on span "07:30 - 36H-088.12" at bounding box center [652, 71] width 170 height 25
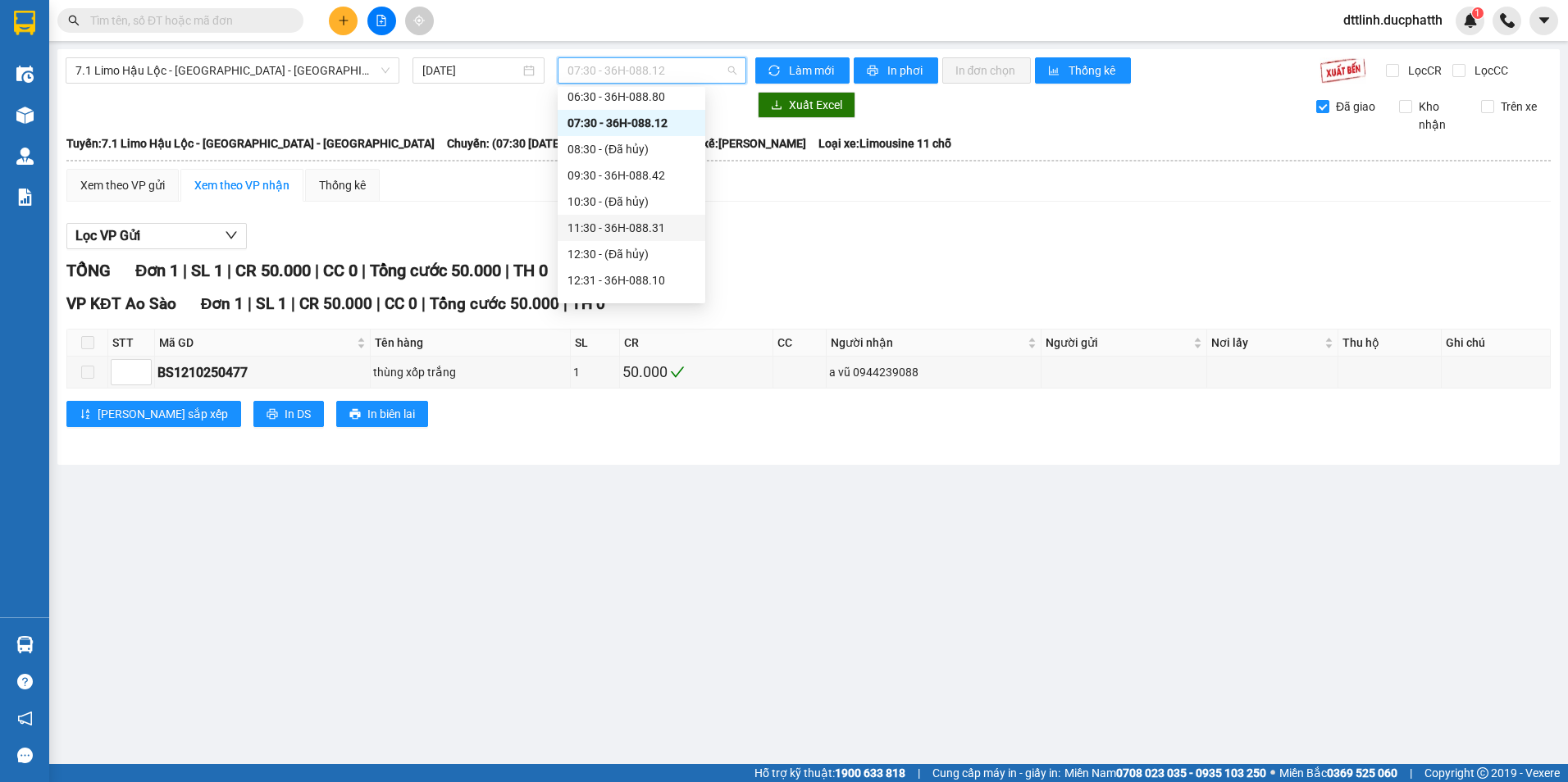
scroll to position [246, 0]
click at [667, 202] on div "12:31 - 36H-088.10" at bounding box center [632, 198] width 128 height 18
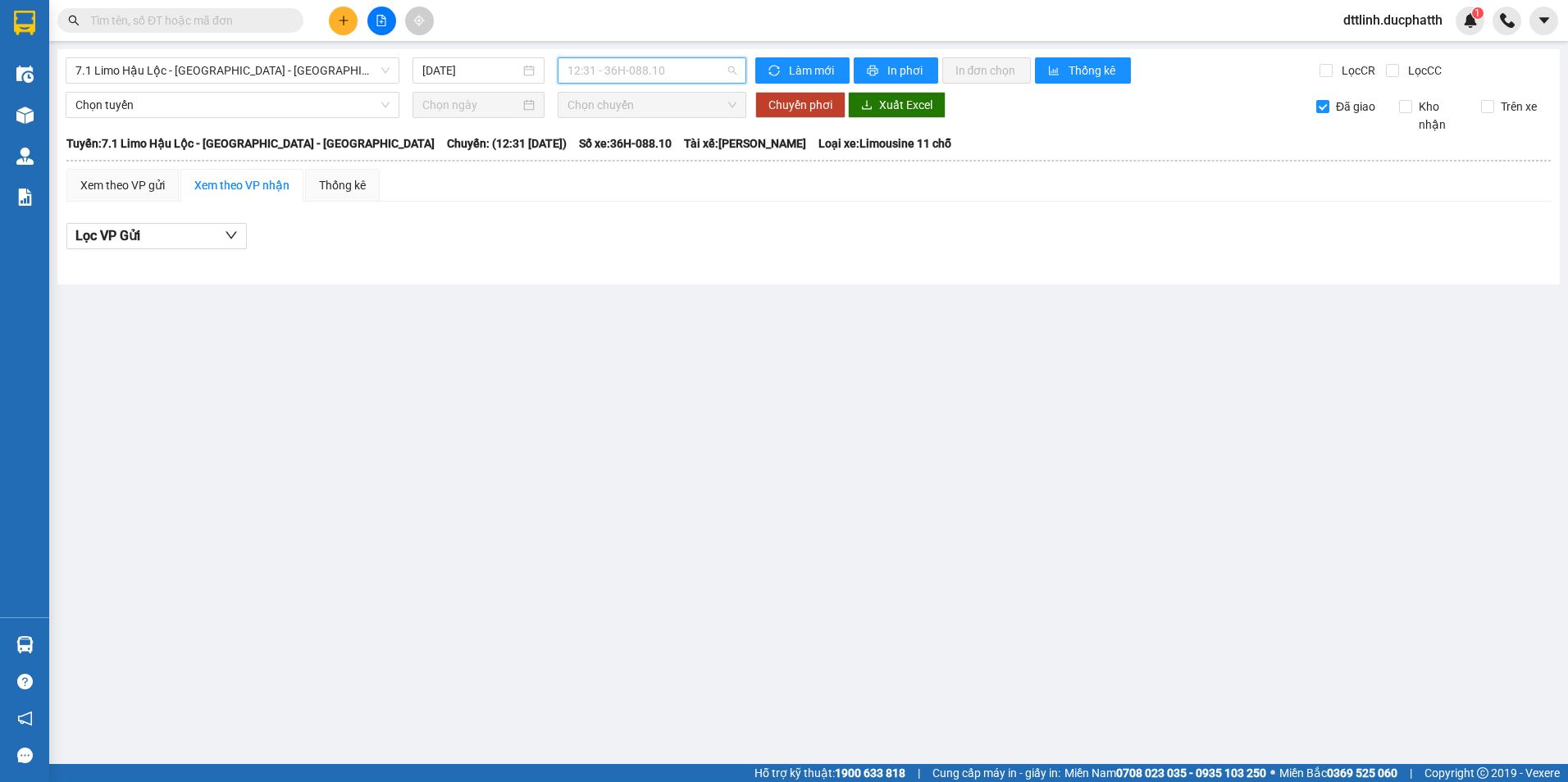
click at [698, 68] on span "12:31 - 36H-088.10" at bounding box center [652, 71] width 170 height 25
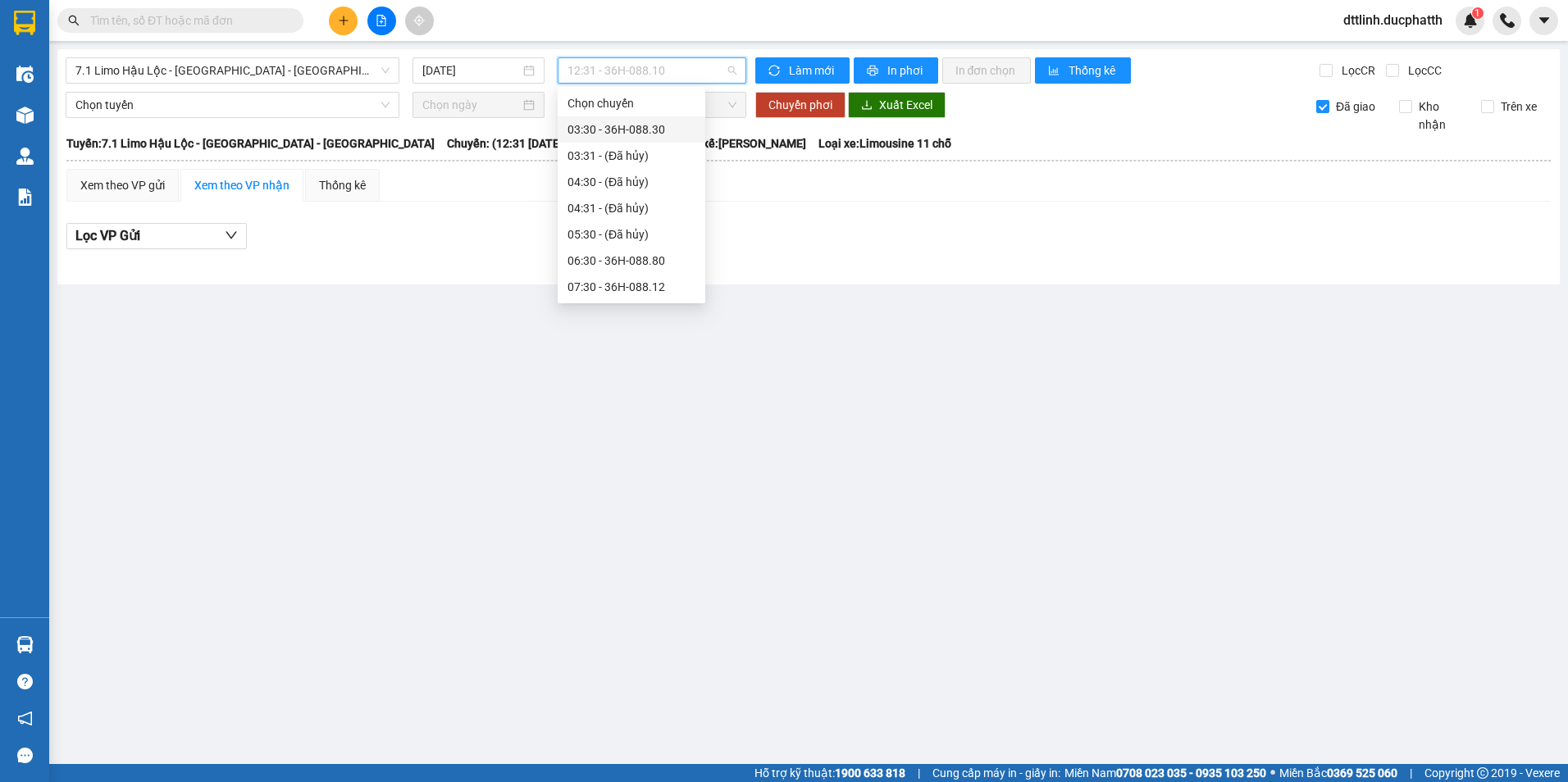
click at [658, 125] on div "03:30 - 36H-088.30" at bounding box center [632, 129] width 128 height 18
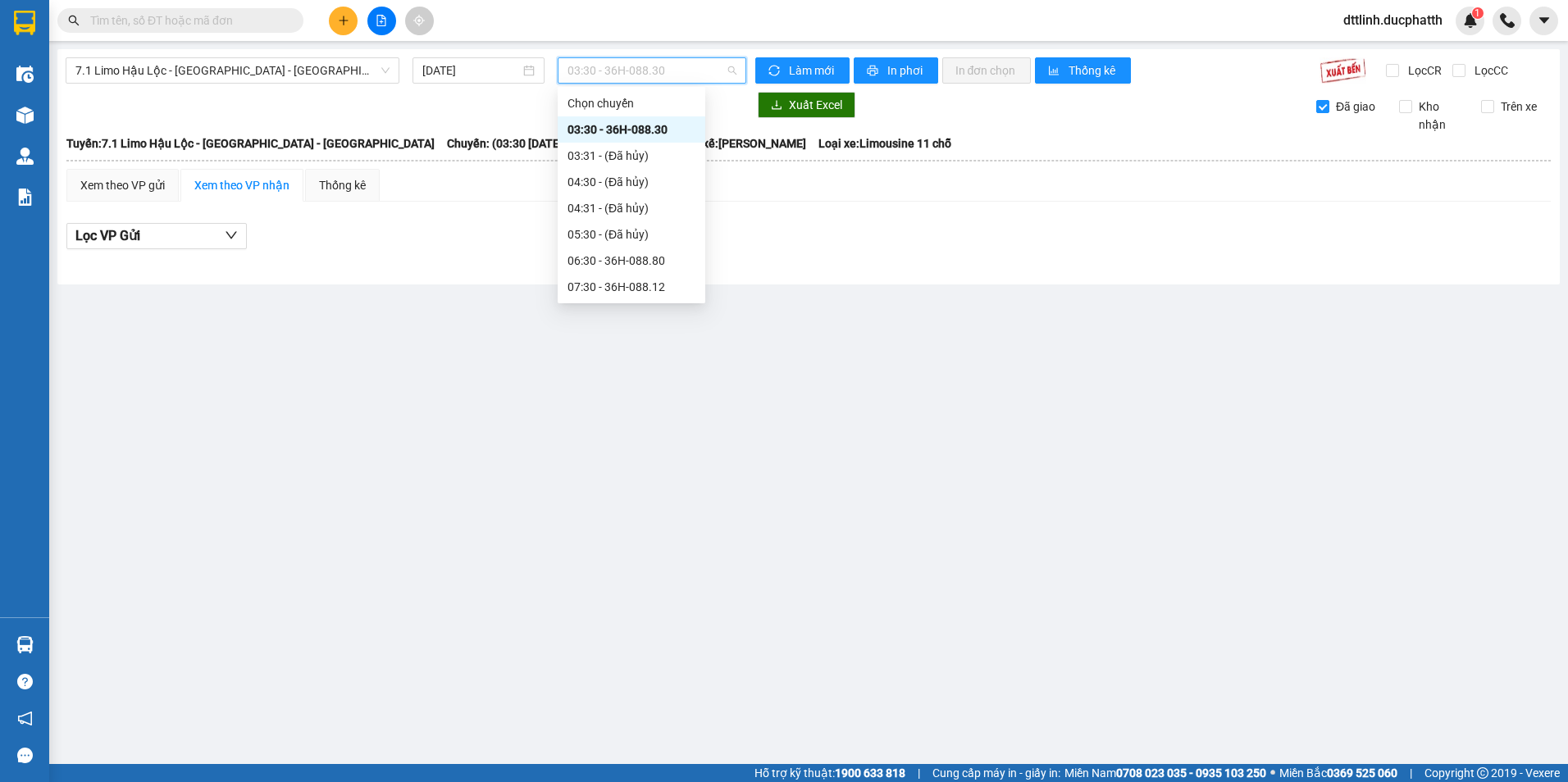
click at [684, 72] on span "03:30 - 36H-088.30" at bounding box center [652, 71] width 170 height 25
click at [669, 128] on div "07:30 - 36H-088.12" at bounding box center [632, 123] width 128 height 18
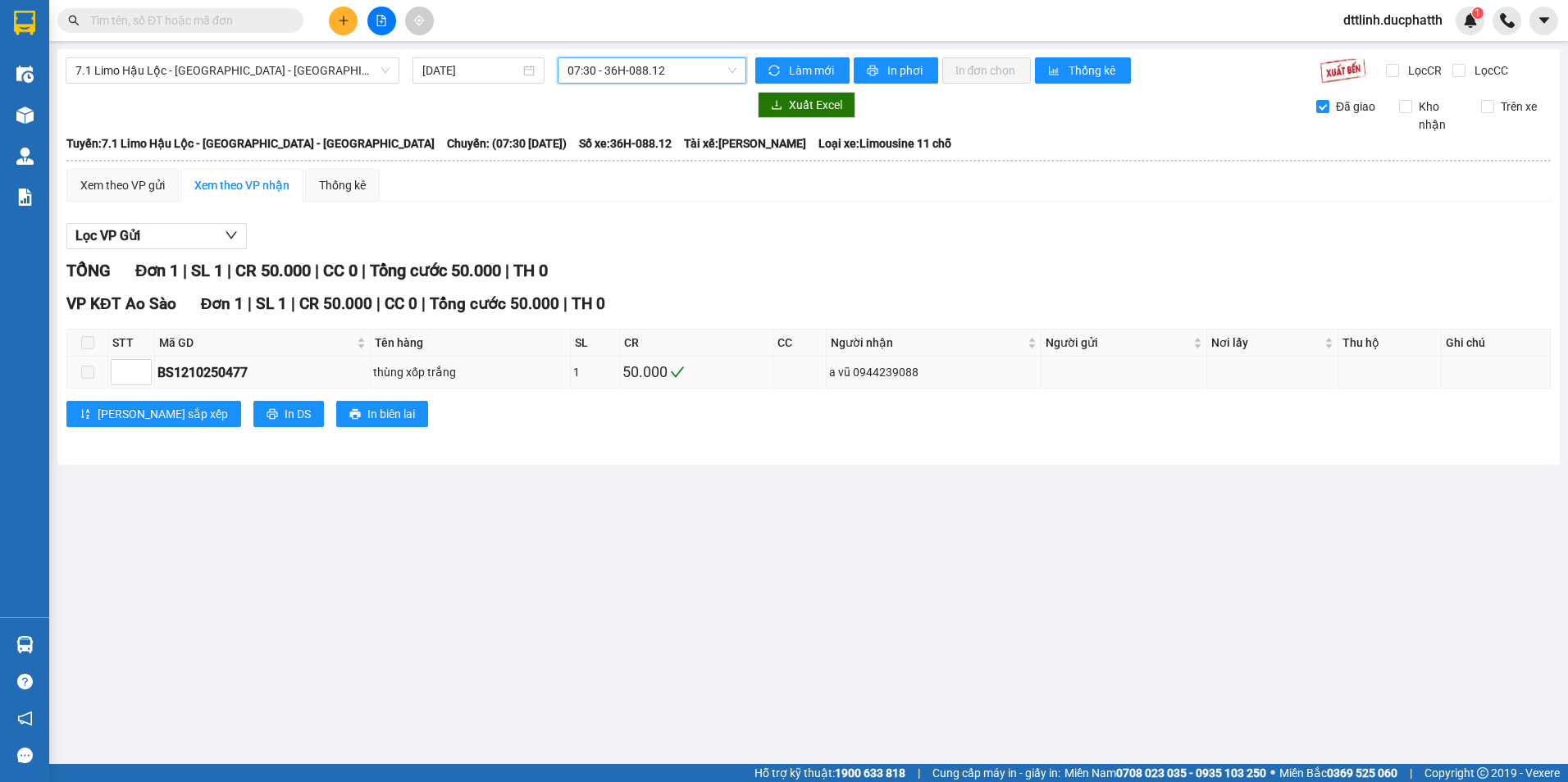
click at [91, 368] on span at bounding box center [88, 373] width 13 height 13
click at [88, 379] on span at bounding box center [88, 373] width 13 height 13
click at [88, 373] on span at bounding box center [88, 373] width 13 height 13
drag, startPoint x: 88, startPoint y: 373, endPoint x: 348, endPoint y: 323, distance: 264.8
click at [91, 373] on span at bounding box center [88, 373] width 13 height 13
